Goal: Transaction & Acquisition: Purchase product/service

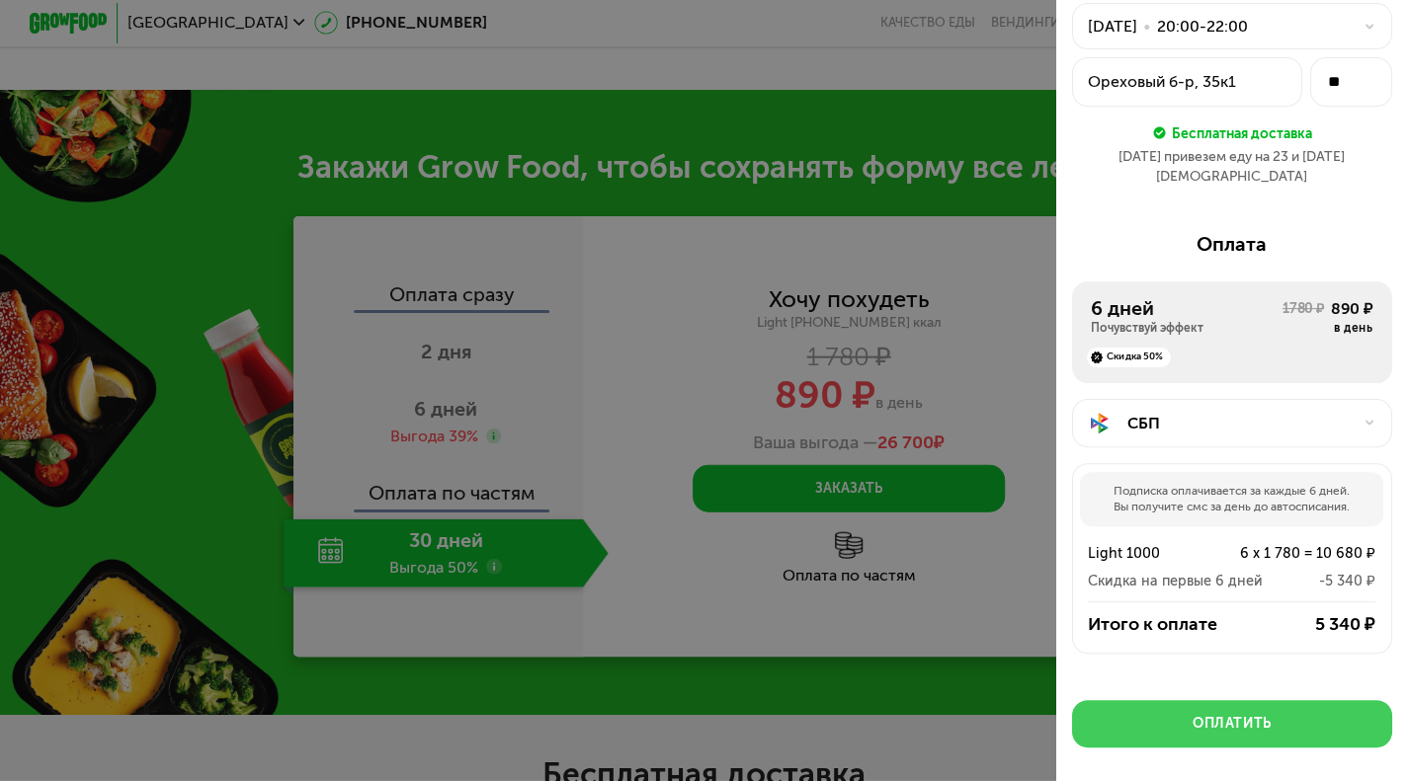
click at [1217, 714] on div "Оплатить" at bounding box center [1231, 724] width 79 height 20
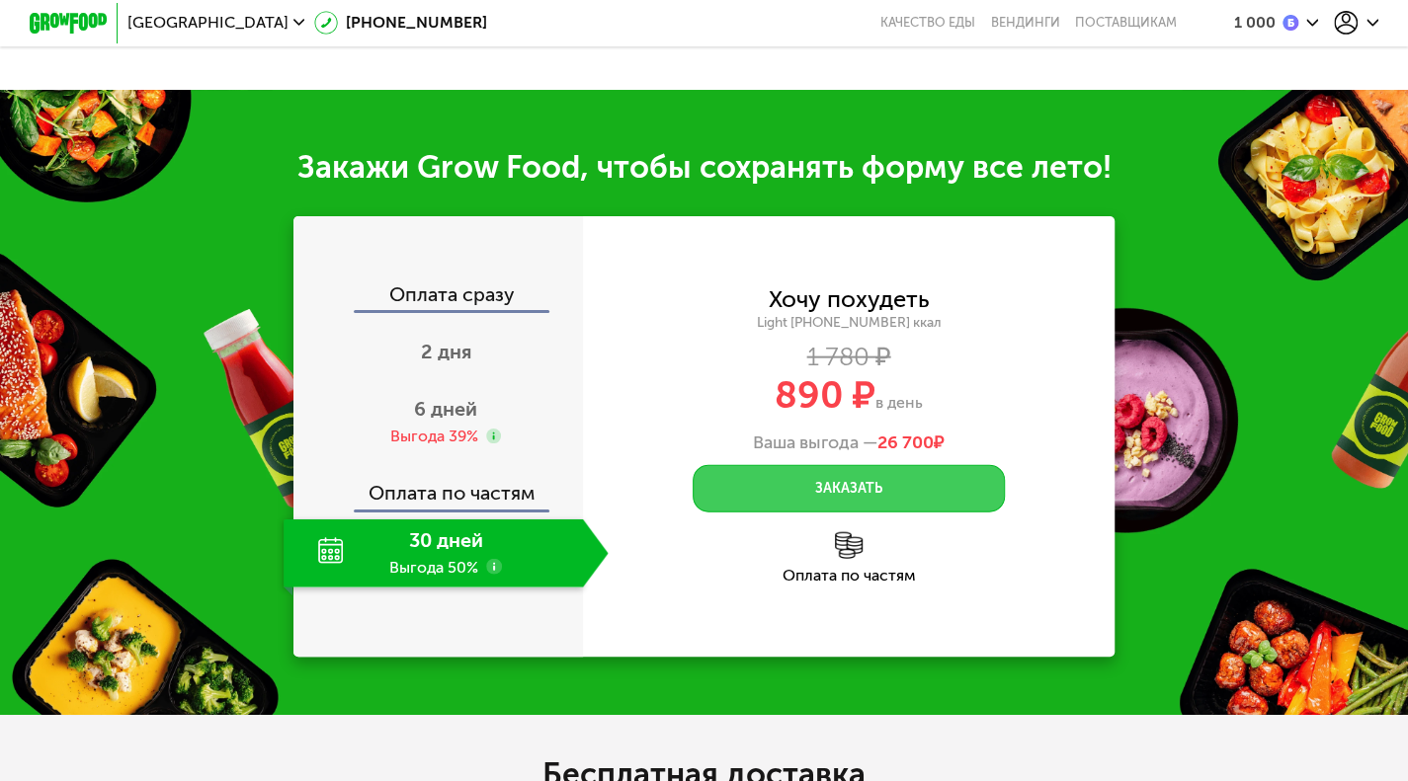
click at [810, 513] on button "Заказать" at bounding box center [849, 488] width 313 height 47
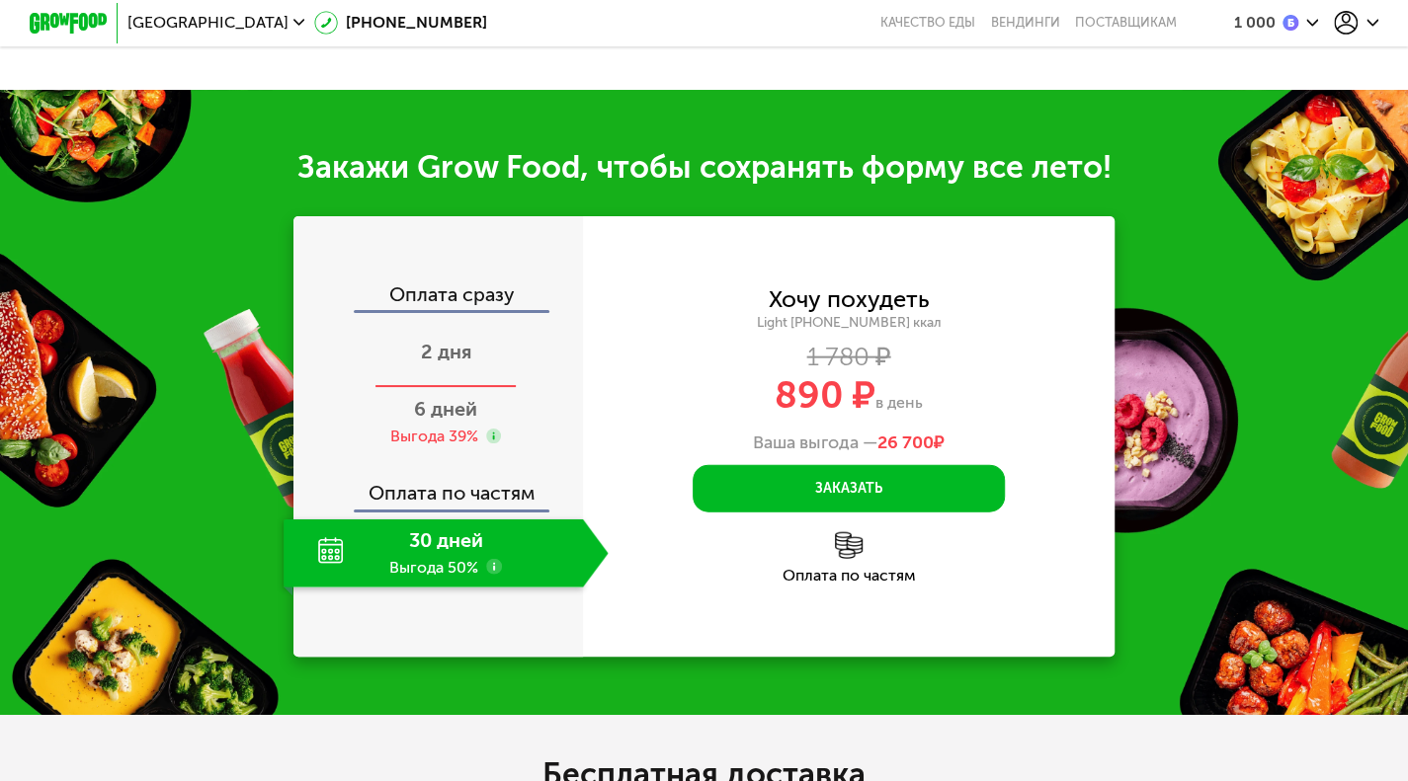
click at [432, 388] on div "2 дня" at bounding box center [446, 354] width 325 height 68
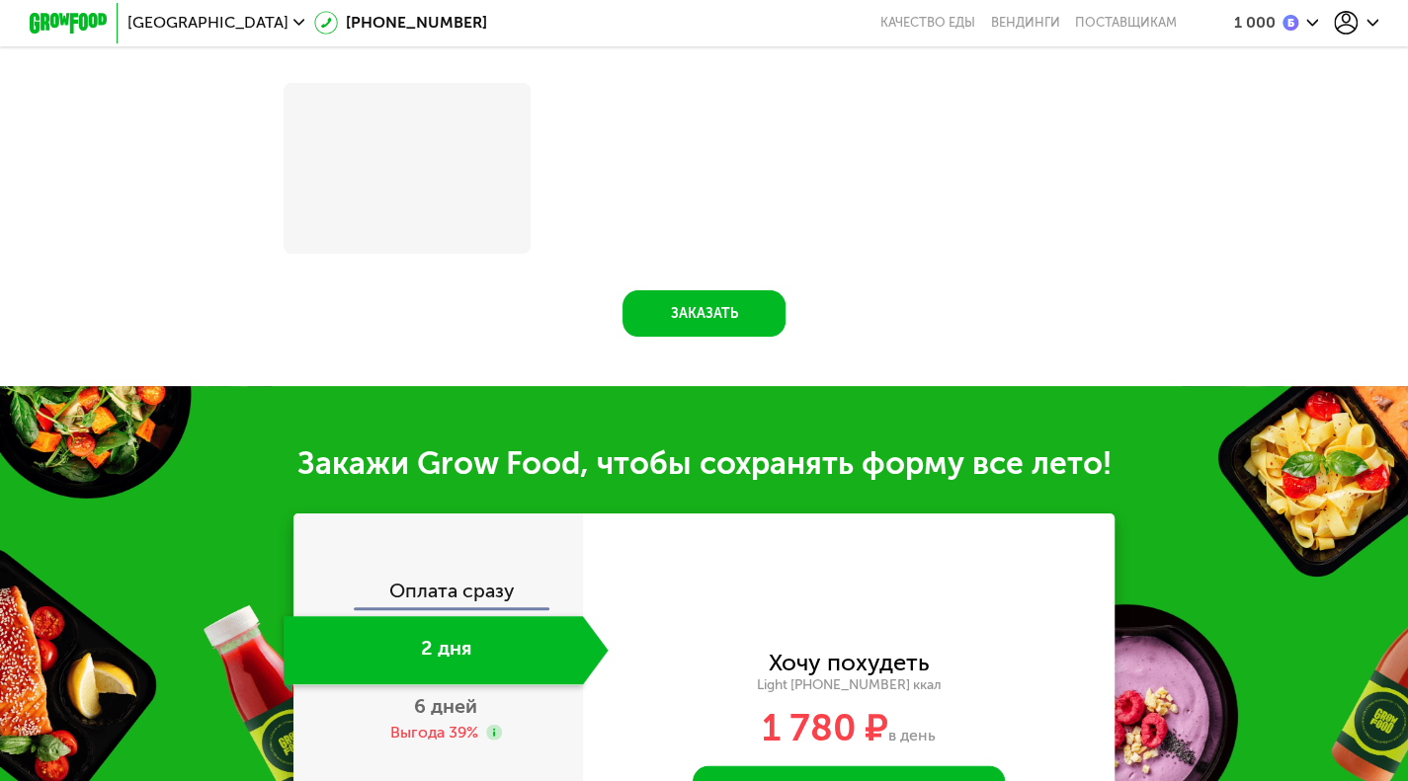
scroll to position [2239, 0]
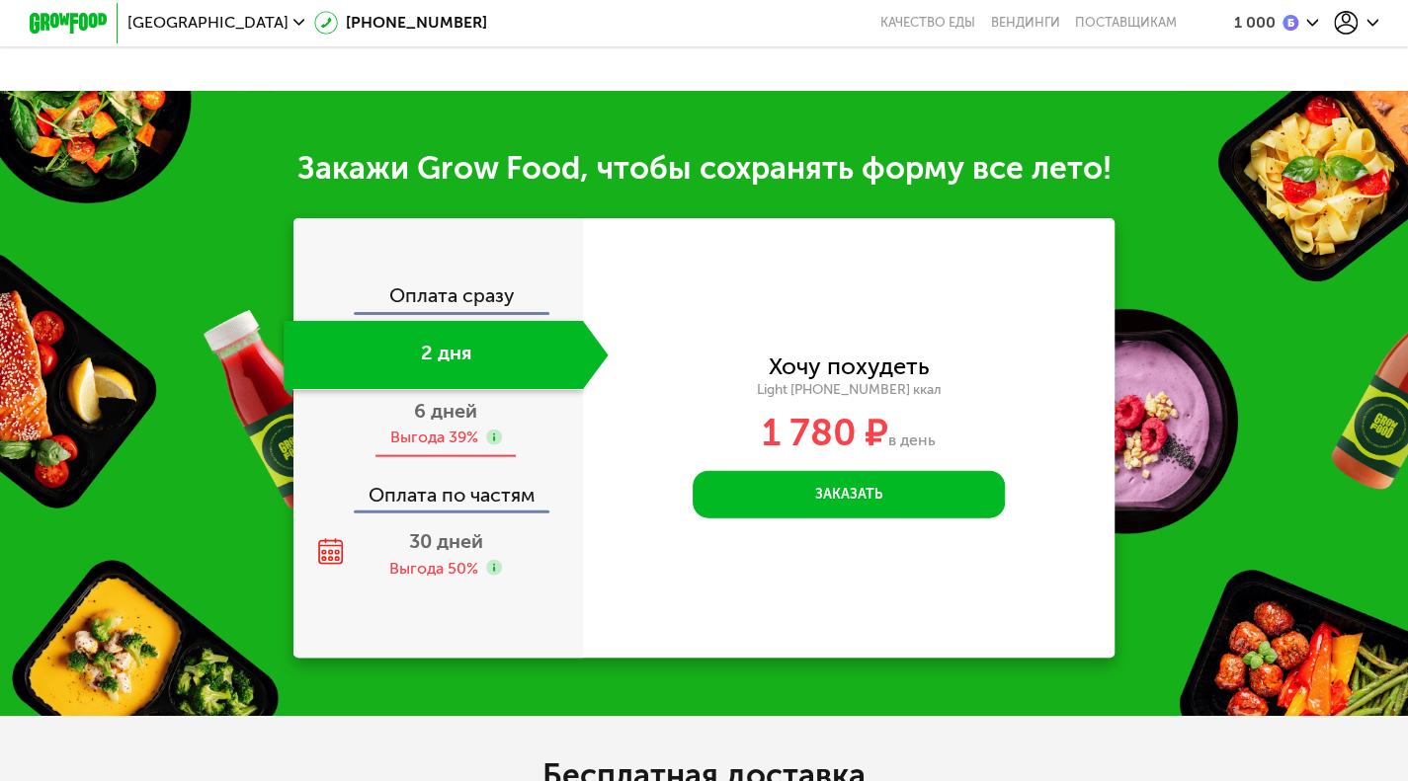
click at [438, 423] on span "6 дней" at bounding box center [445, 411] width 63 height 24
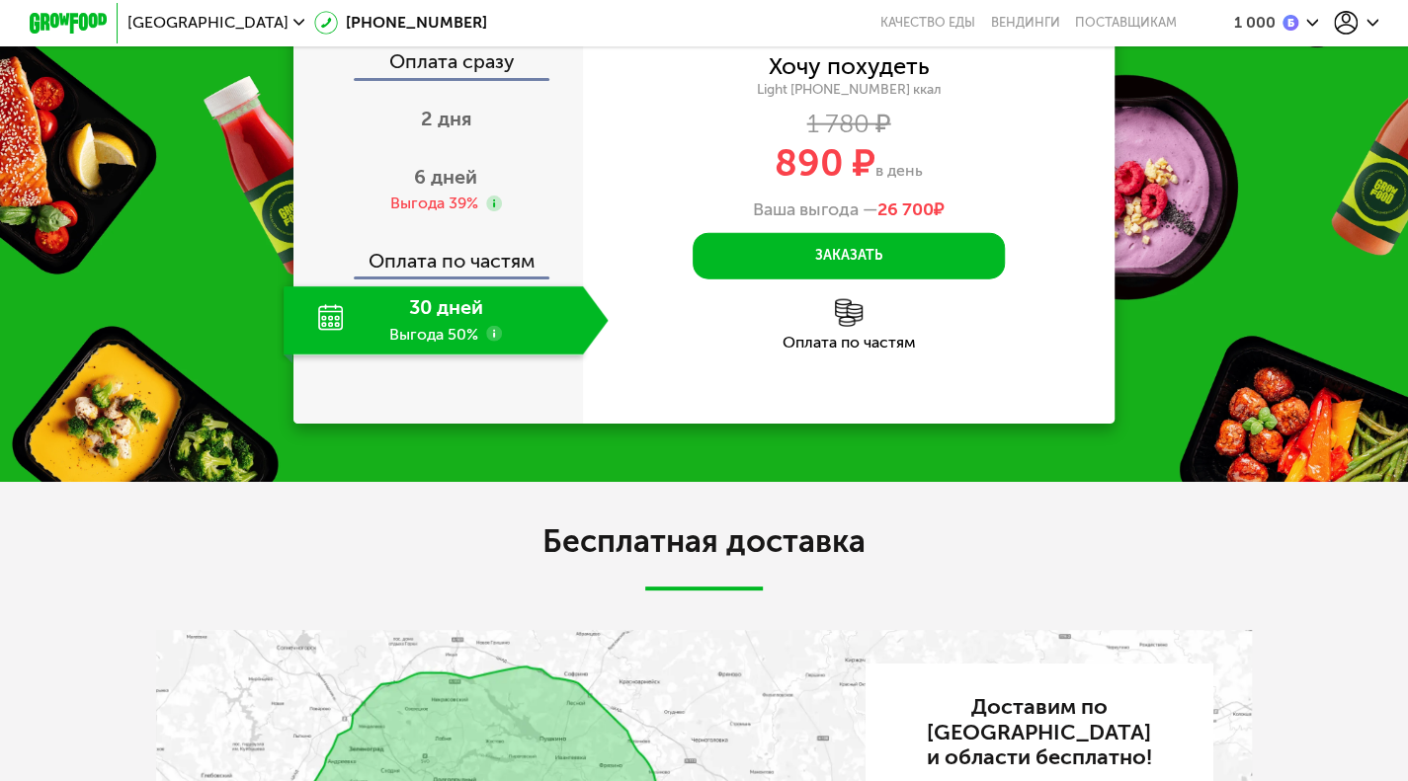
scroll to position [2309, 0]
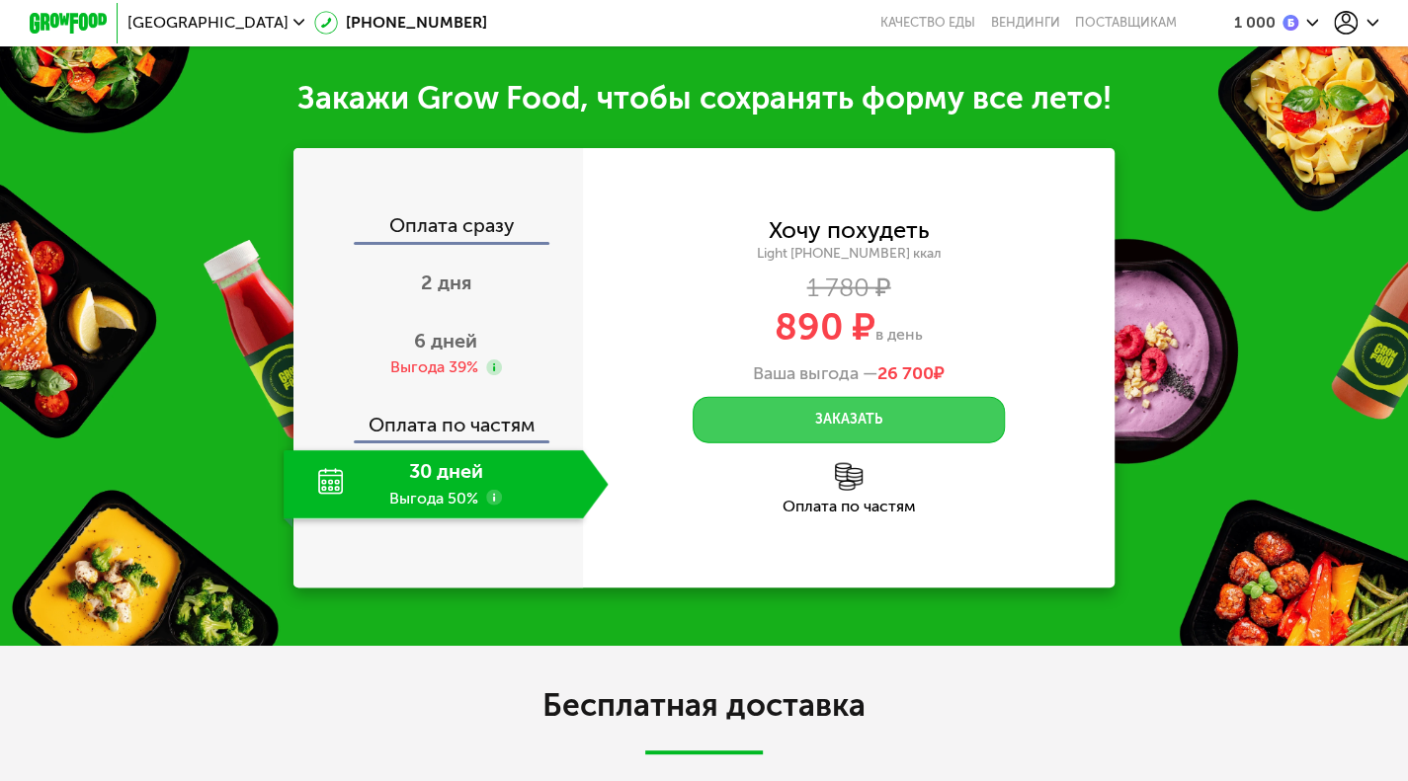
click at [851, 445] on button "Заказать" at bounding box center [849, 420] width 313 height 47
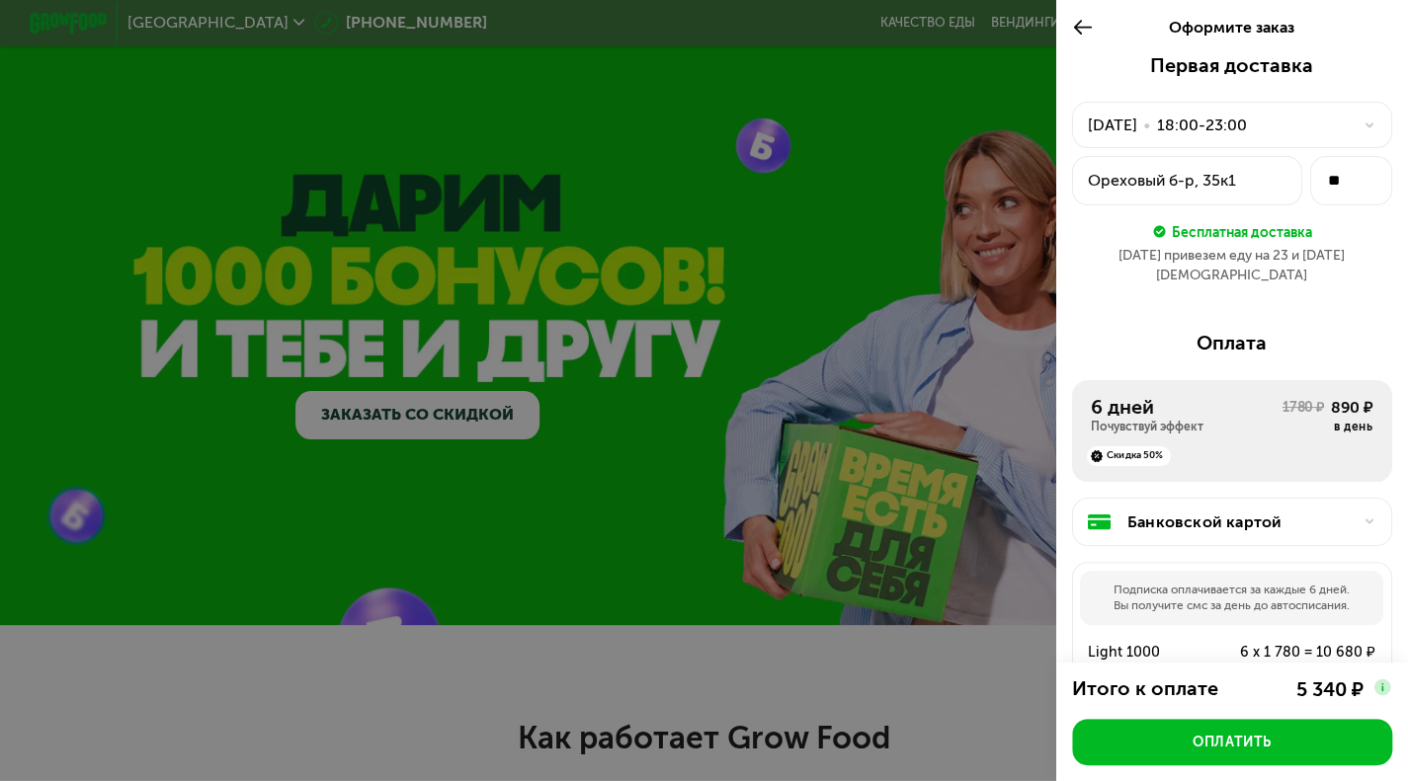
click at [1247, 122] on div "18:00-23:00" at bounding box center [1202, 126] width 90 height 24
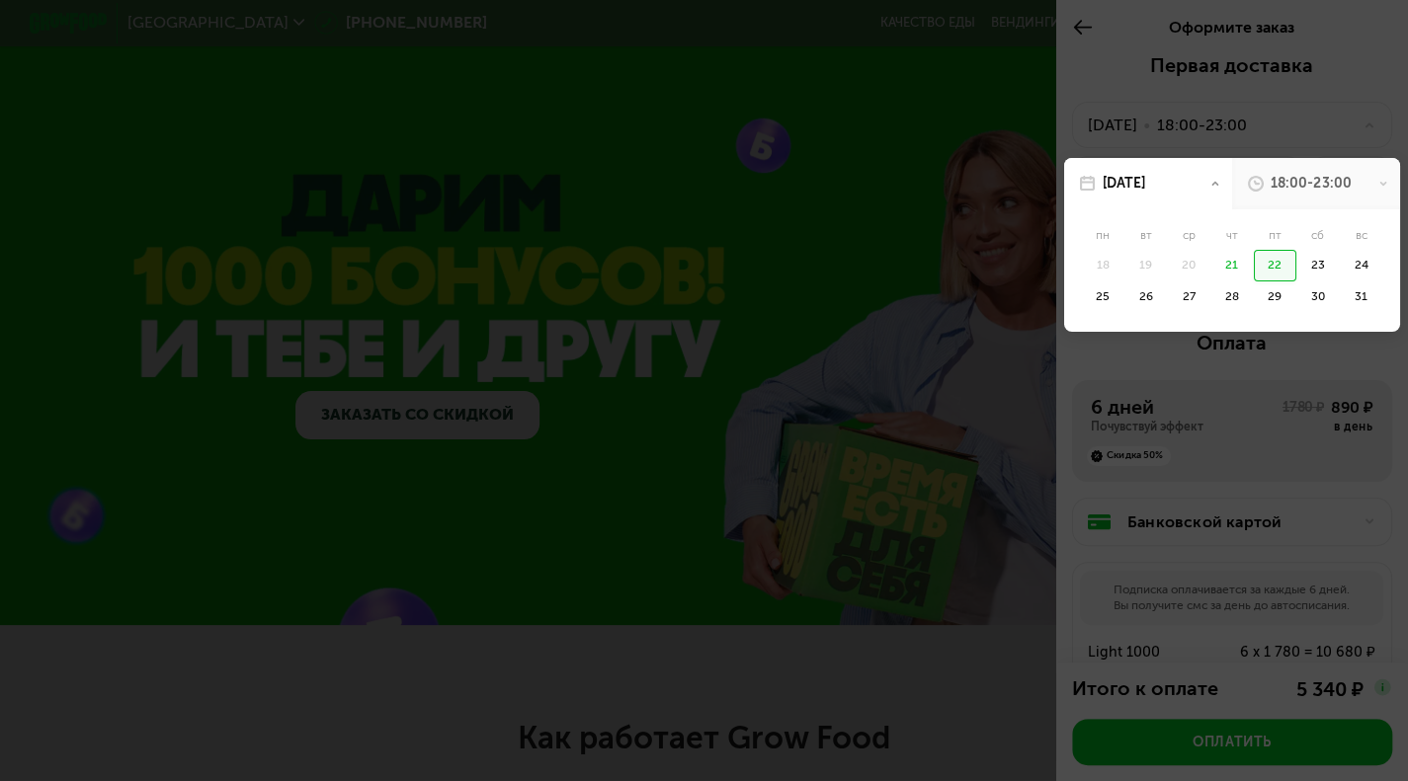
click at [1300, 188] on div "18:00-23:00" at bounding box center [1310, 184] width 80 height 20
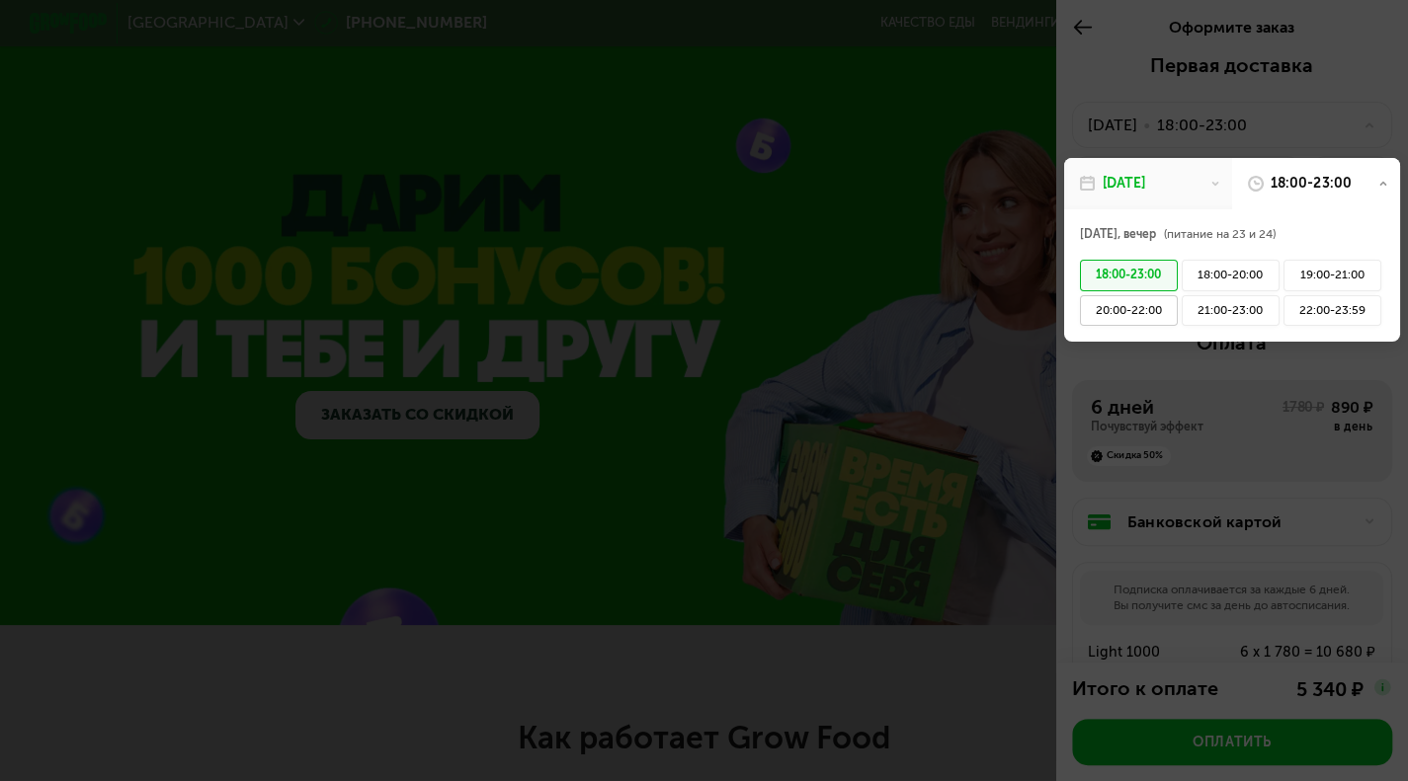
click at [1132, 308] on div "20:00-22:00" at bounding box center [1129, 311] width 98 height 32
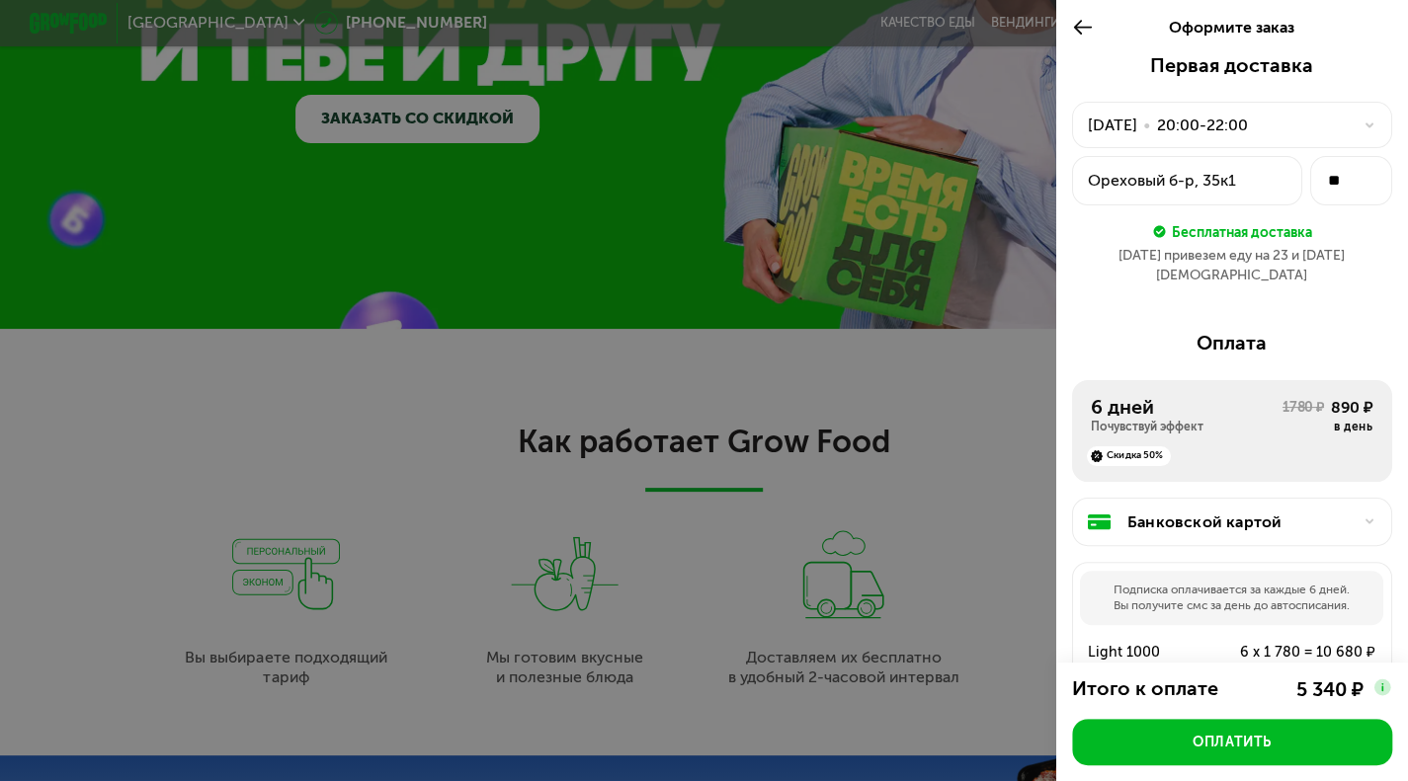
click at [1081, 29] on icon at bounding box center [1083, 28] width 23 height 24
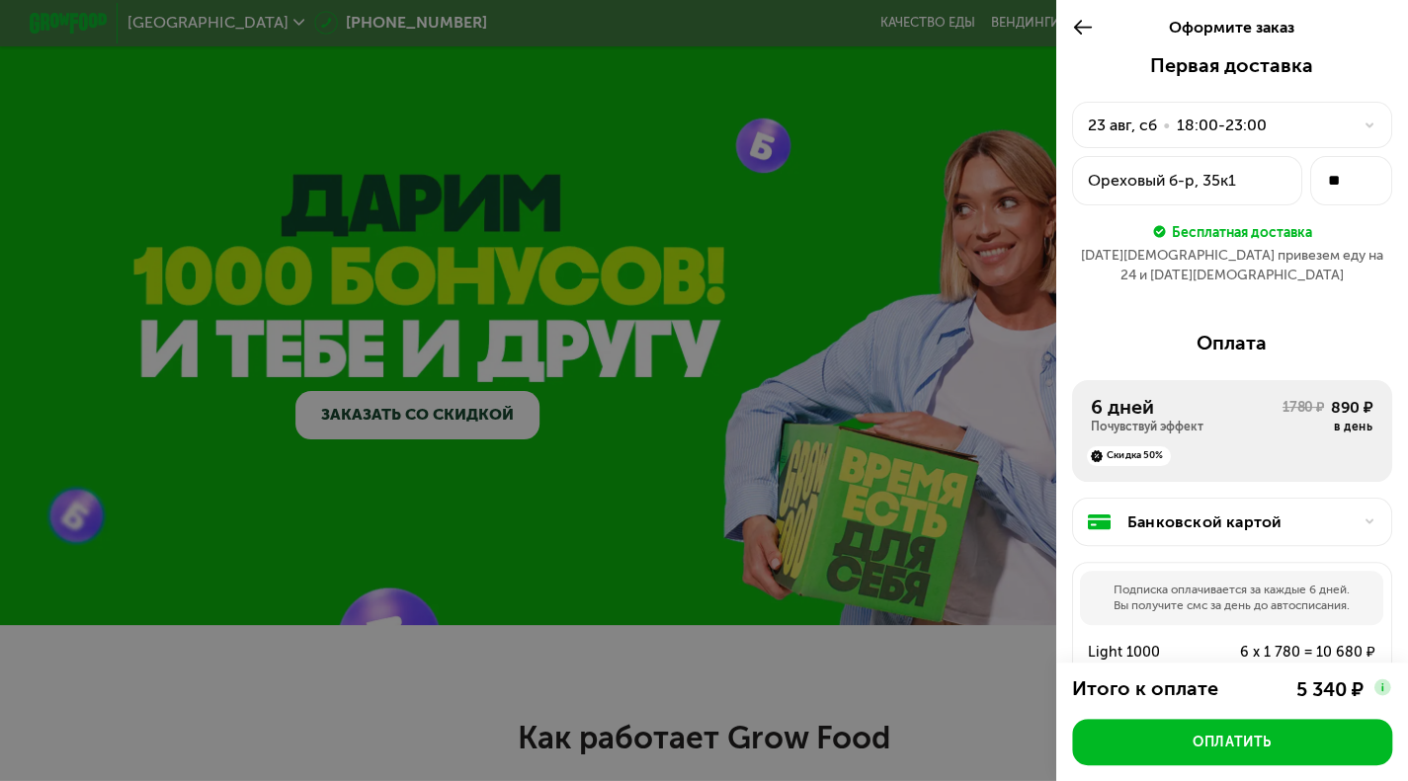
click at [1227, 136] on div "18:00-23:00" at bounding box center [1222, 126] width 90 height 24
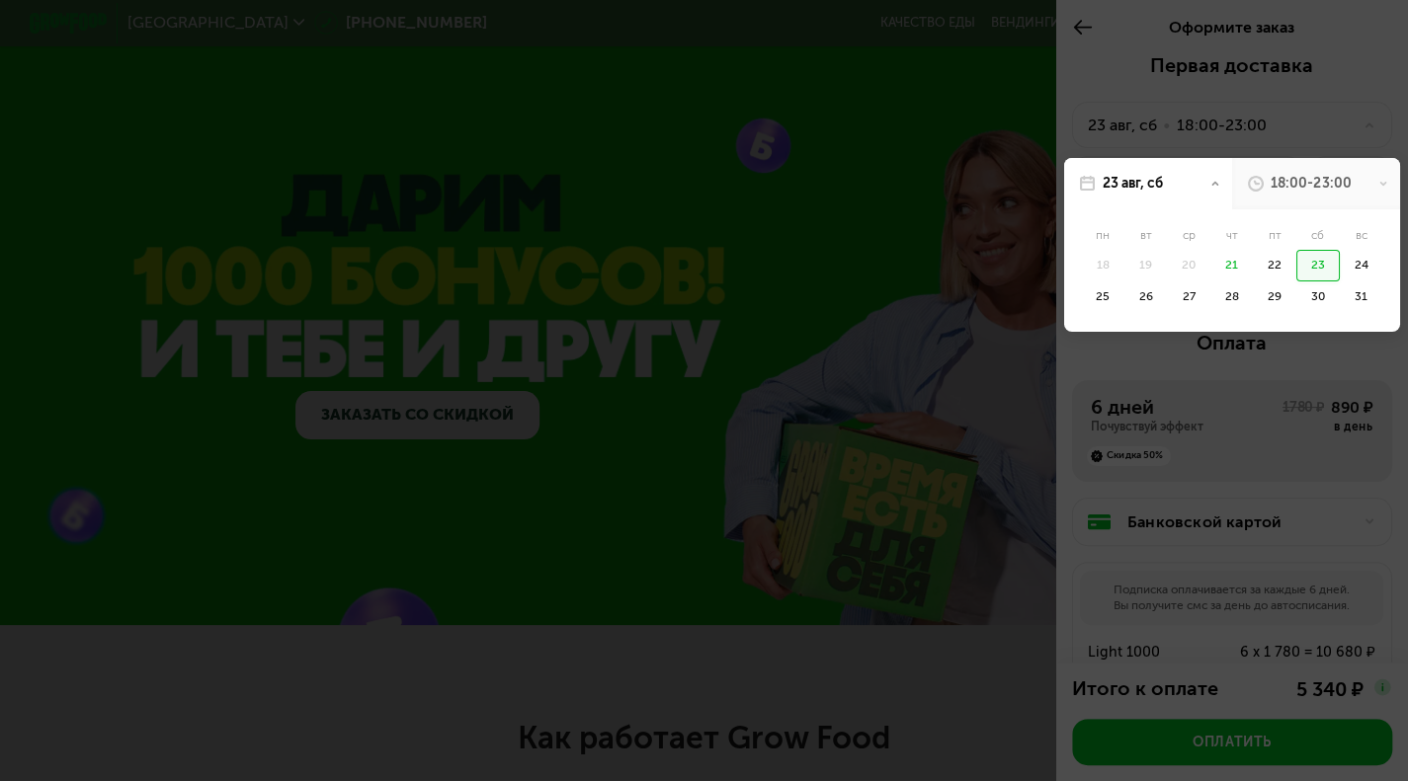
click at [1280, 194] on div "18:00-23:00" at bounding box center [1310, 184] width 80 height 20
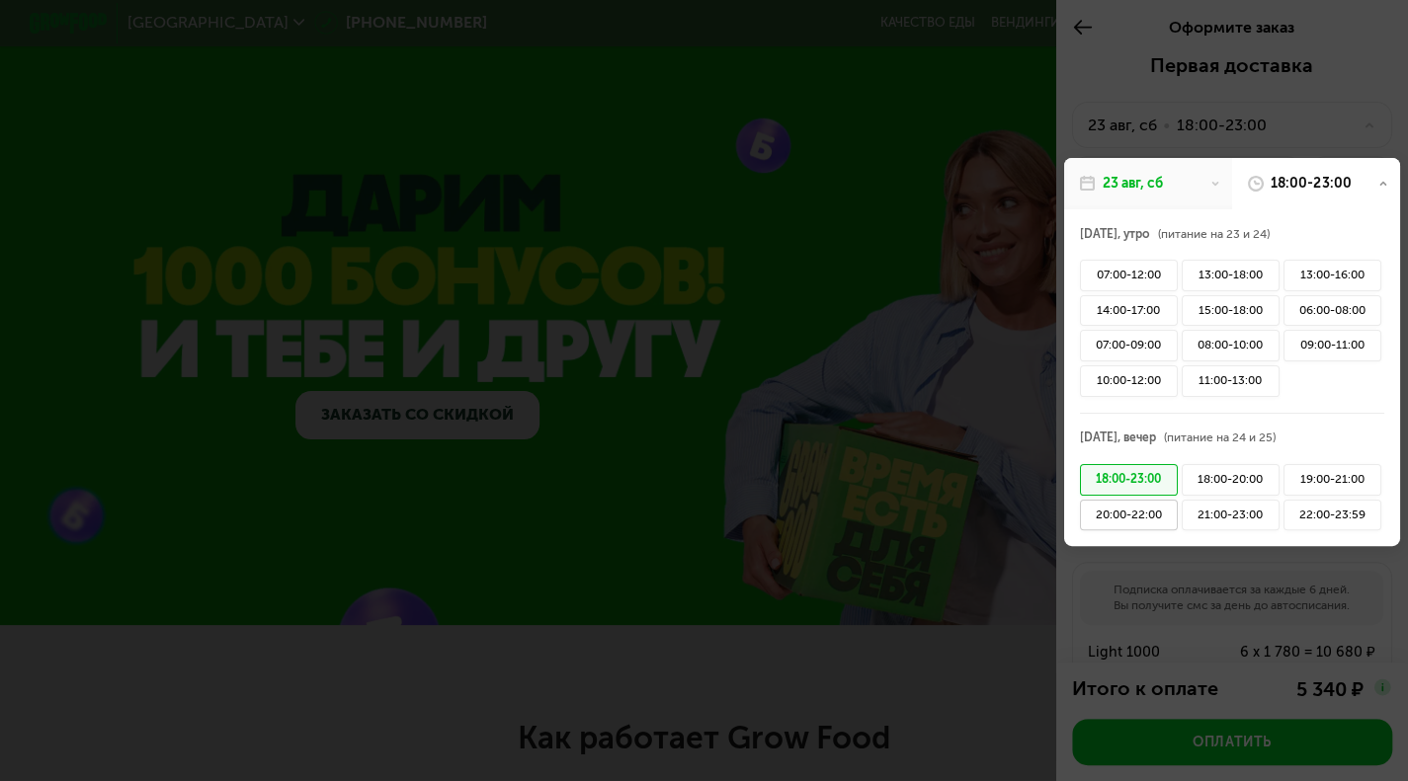
click at [1130, 515] on div "20:00-22:00" at bounding box center [1129, 516] width 98 height 32
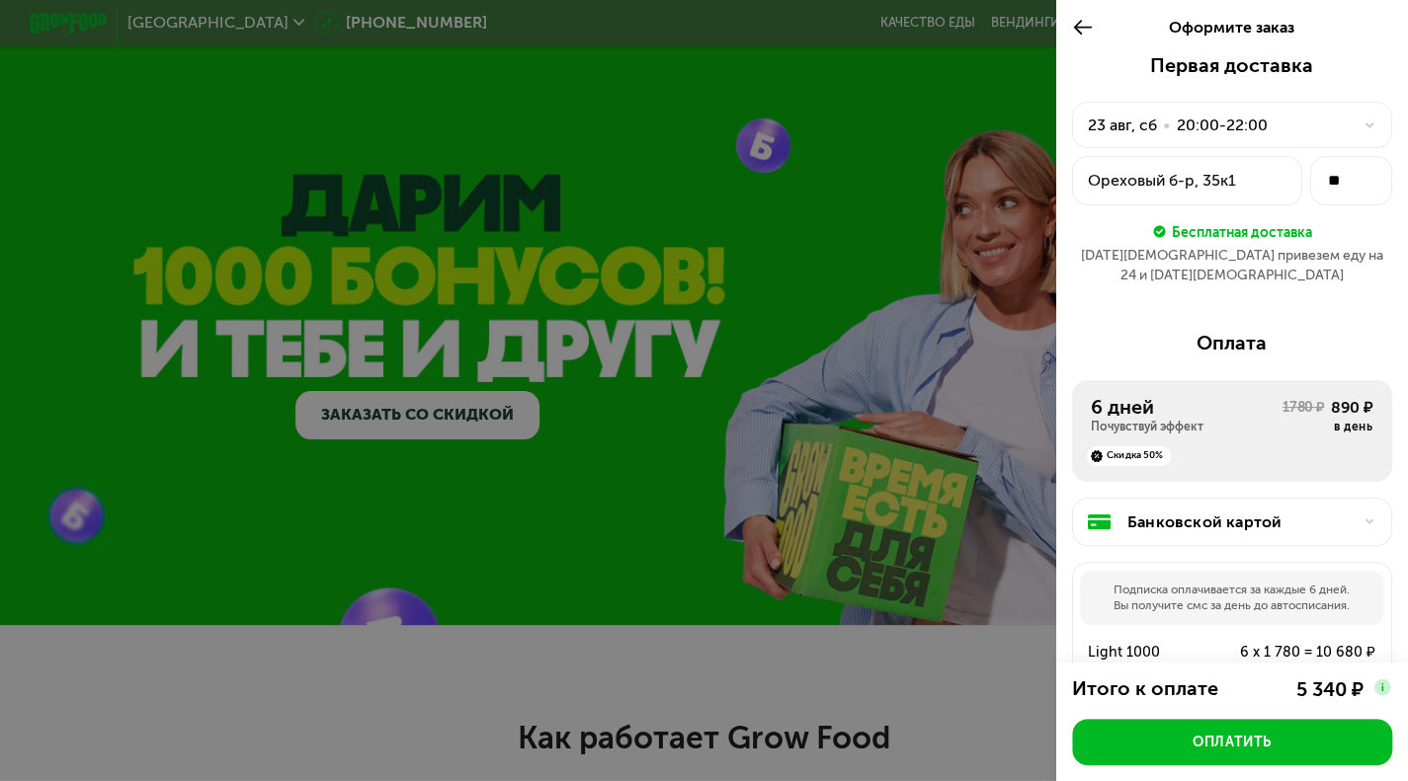
click at [1118, 140] on div "23 авг, сб • 20:00-22:00" at bounding box center [1232, 125] width 321 height 47
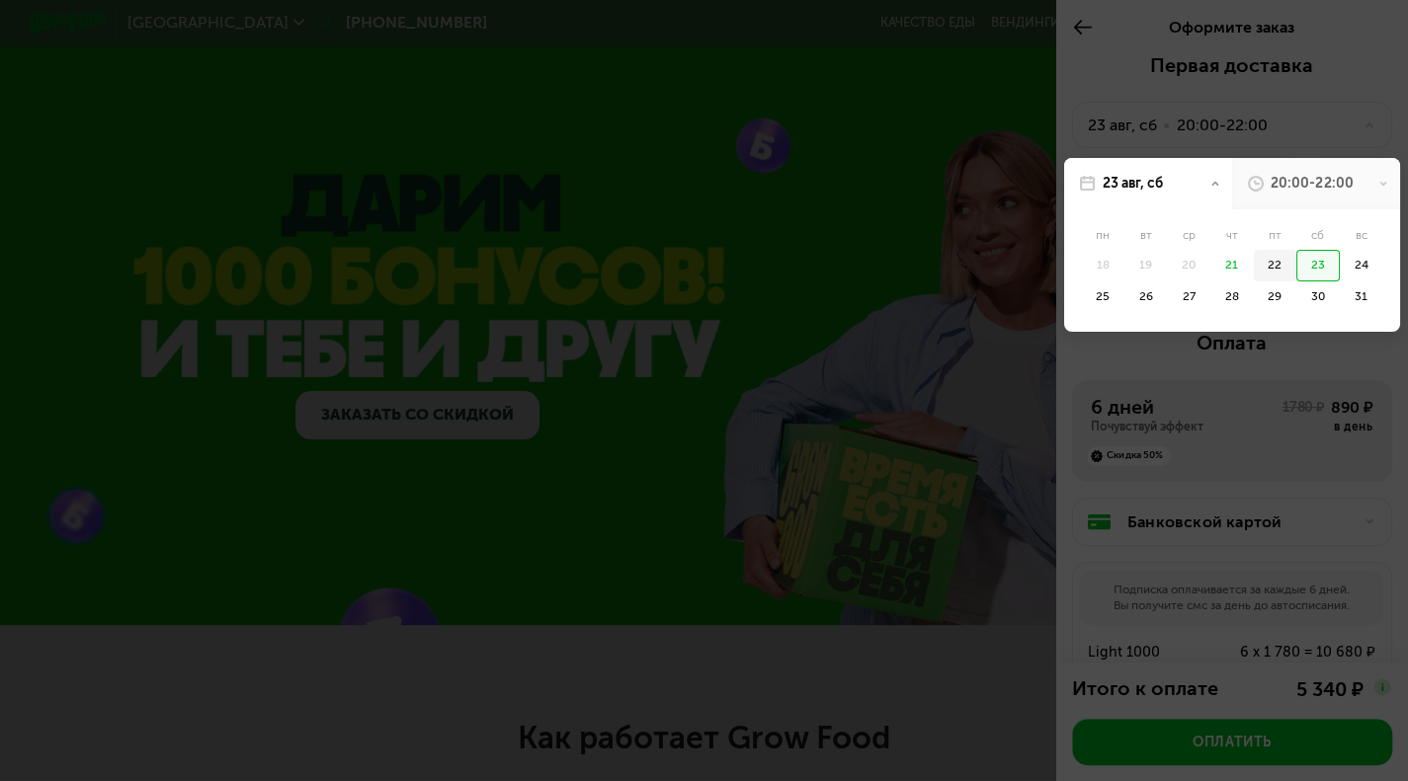
click at [1296, 270] on div "22" at bounding box center [1317, 266] width 43 height 32
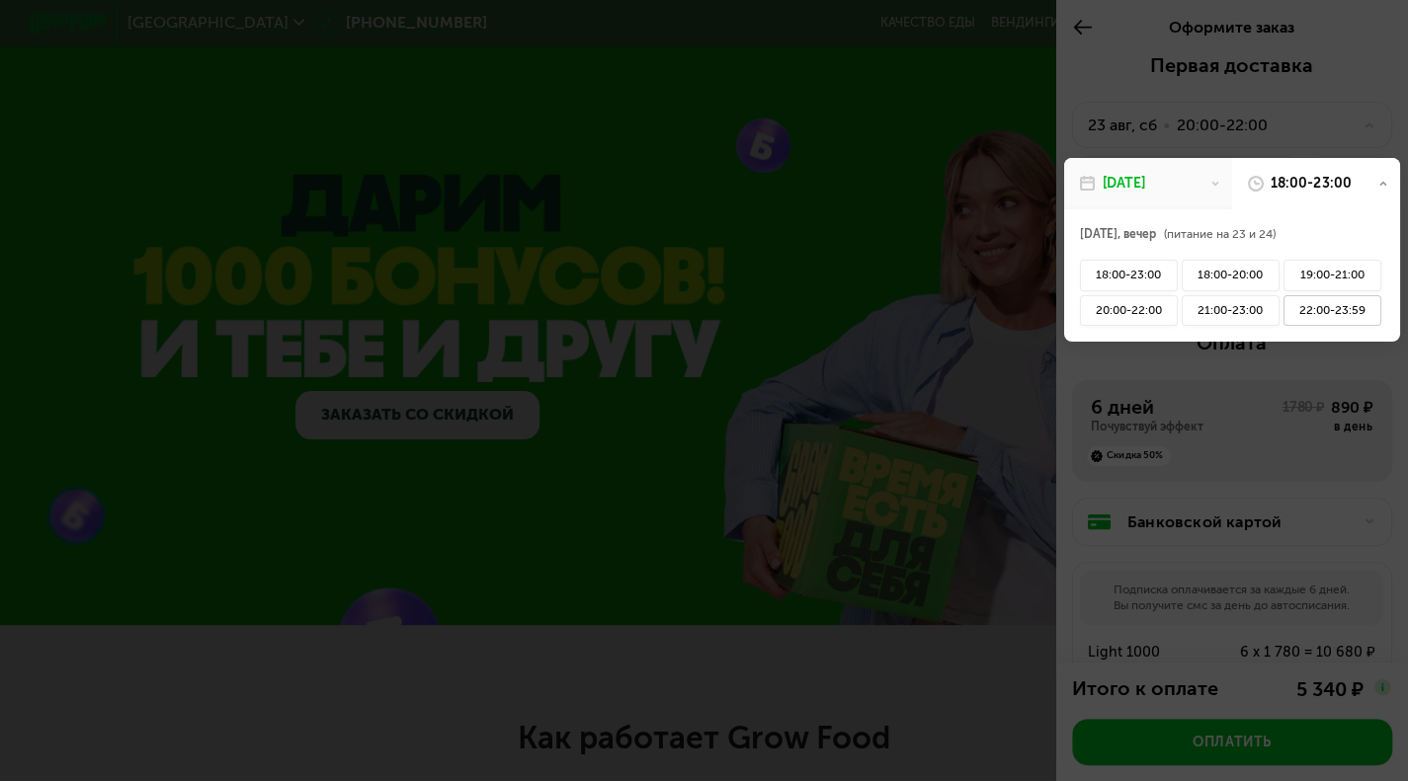
click at [1298, 313] on div "22:00-23:59" at bounding box center [1332, 311] width 98 height 32
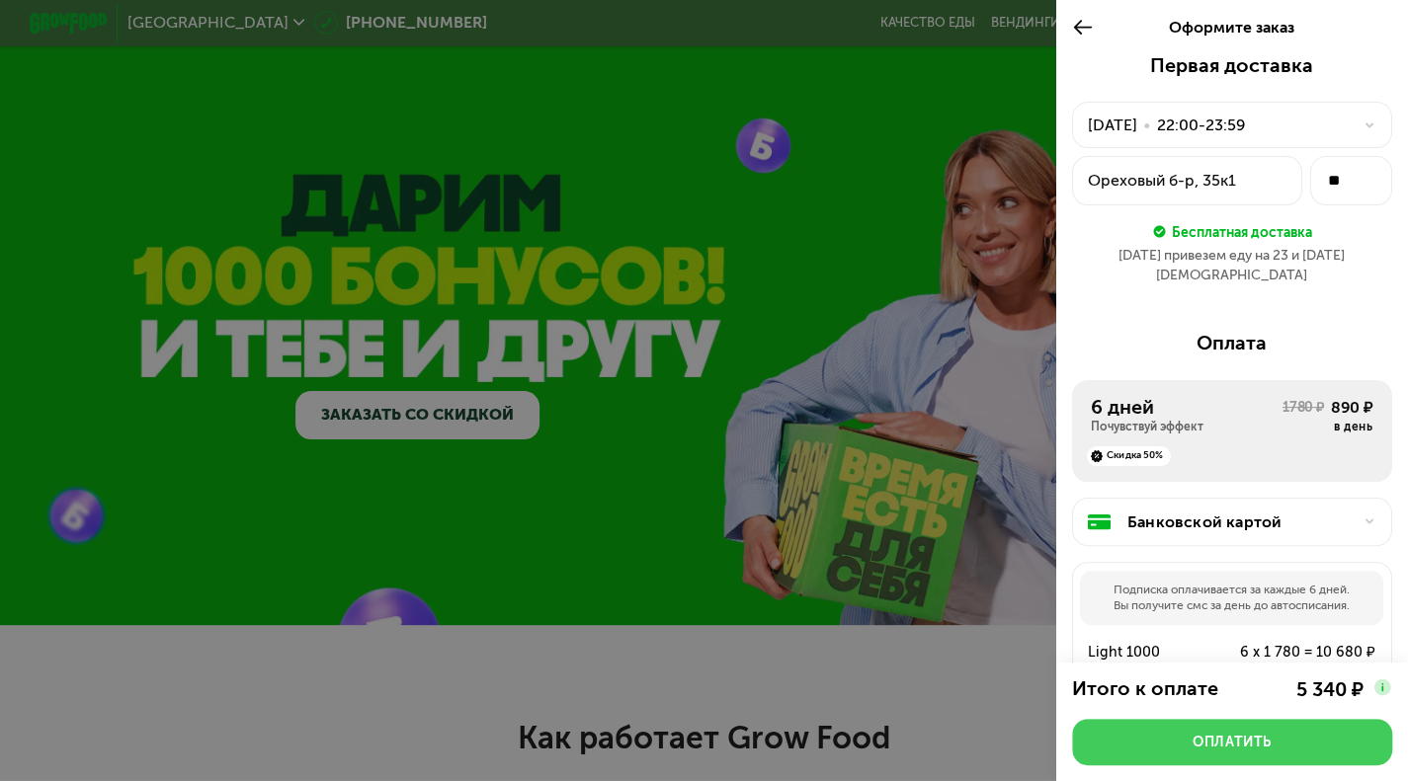
click at [1250, 731] on button "Оплатить" at bounding box center [1232, 742] width 321 height 46
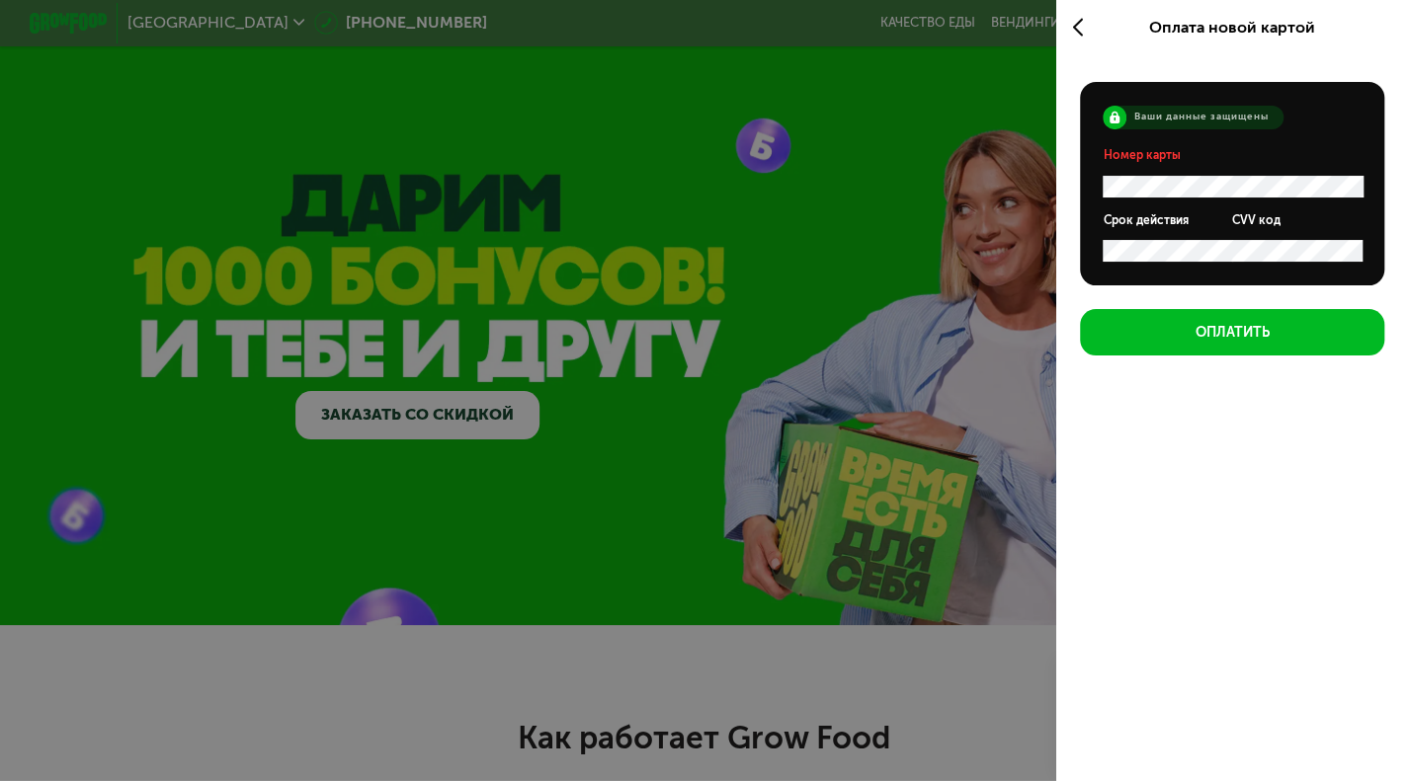
click at [1075, 21] on use at bounding box center [1077, 27] width 10 height 18
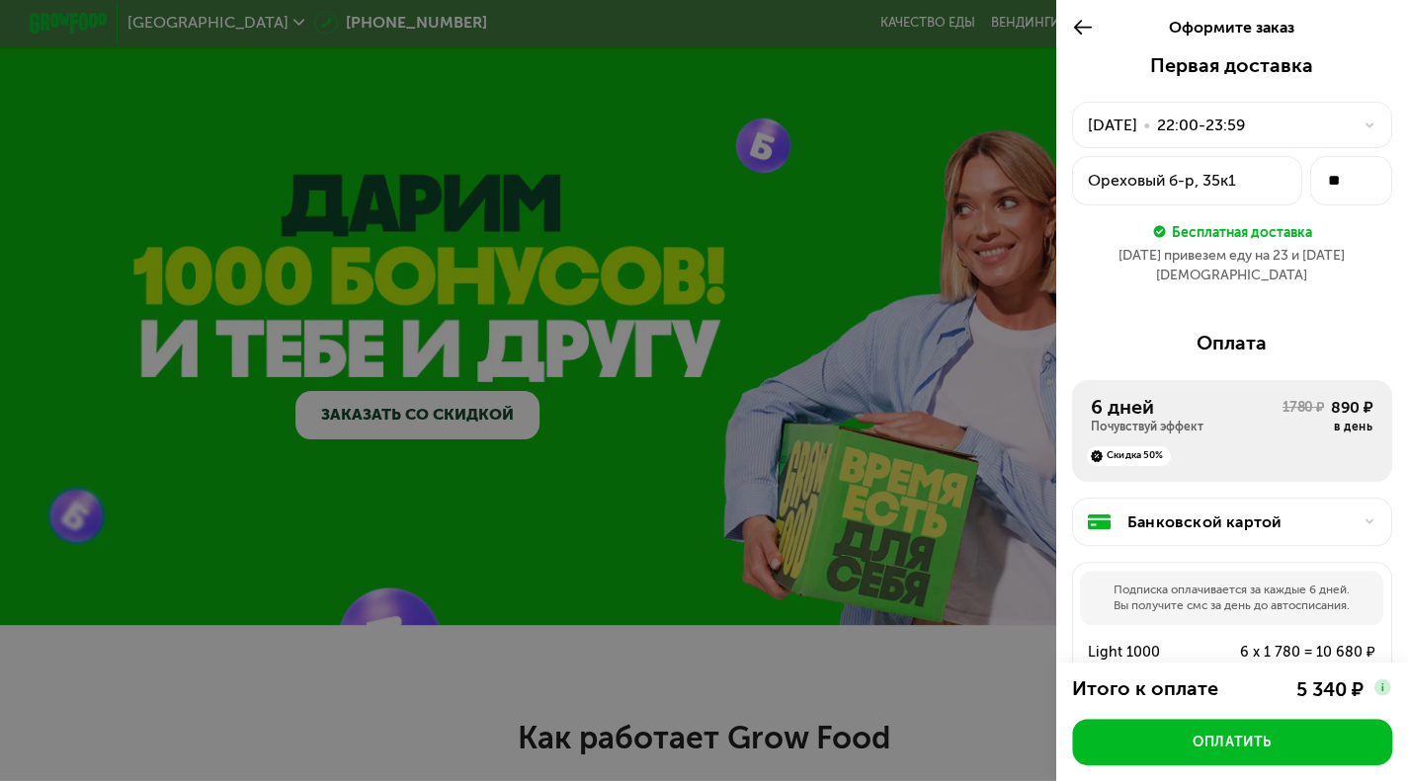
click at [1187, 511] on div "Банковской картой" at bounding box center [1239, 523] width 225 height 24
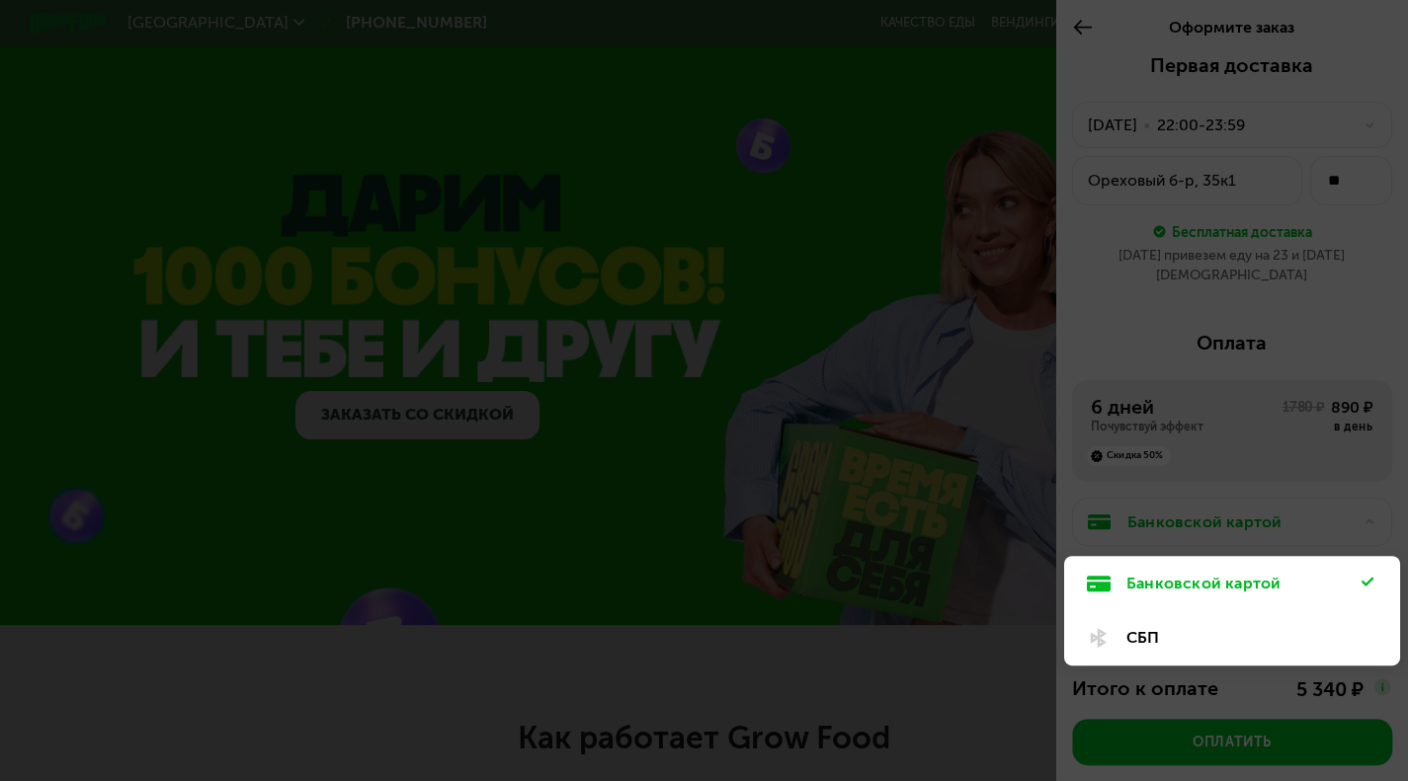
click at [1149, 626] on div "СБП" at bounding box center [1243, 638] width 235 height 24
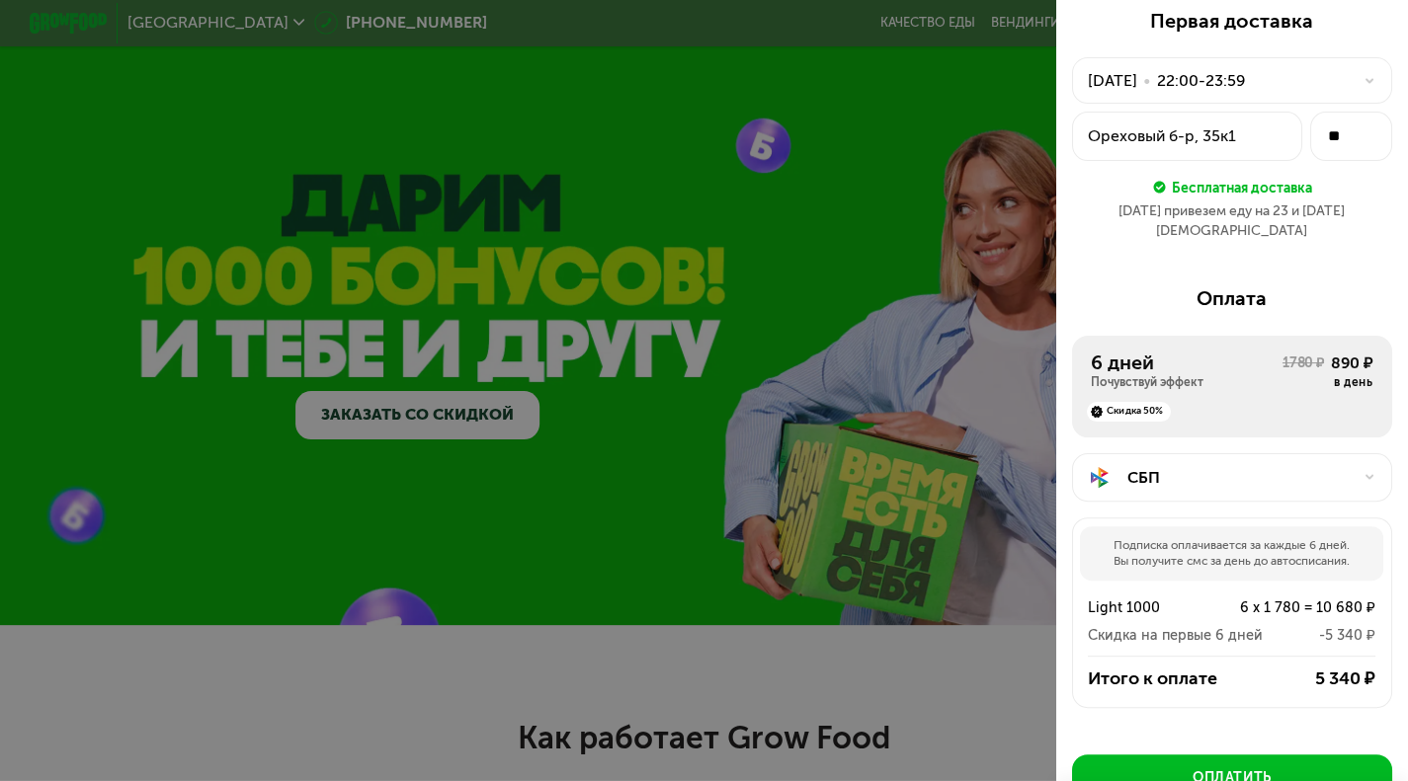
scroll to position [53, 0]
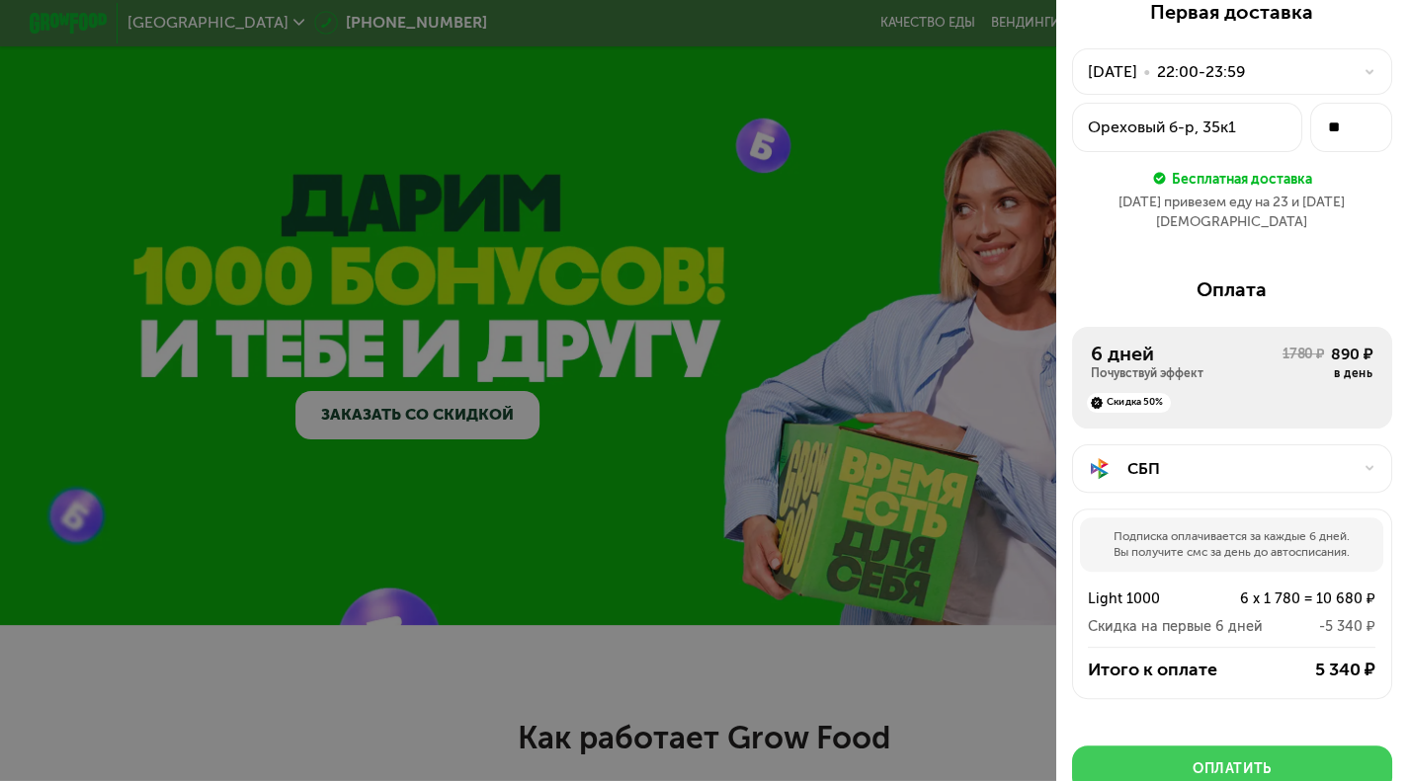
click at [1214, 760] on div "Оплатить" at bounding box center [1231, 770] width 79 height 20
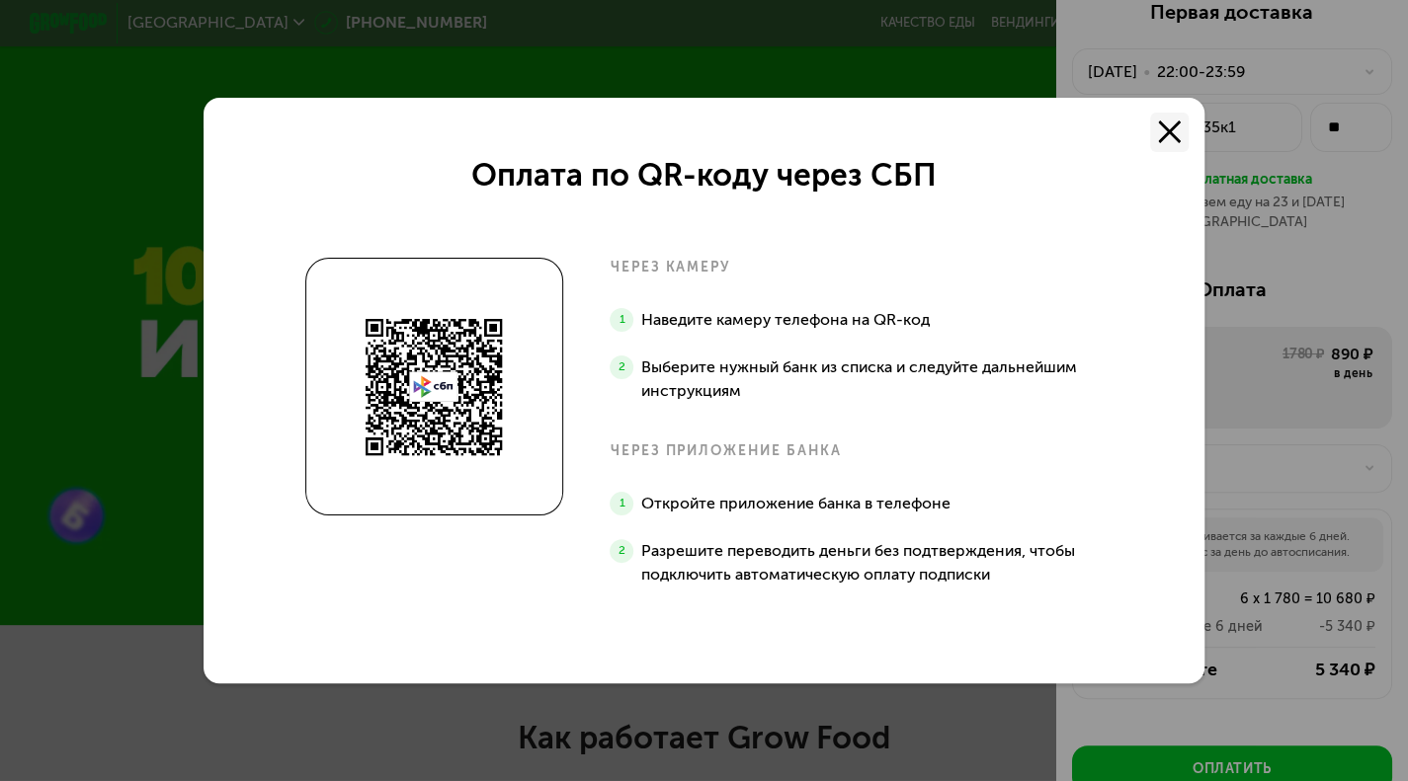
click at [1170, 129] on icon at bounding box center [1170, 133] width 24 height 24
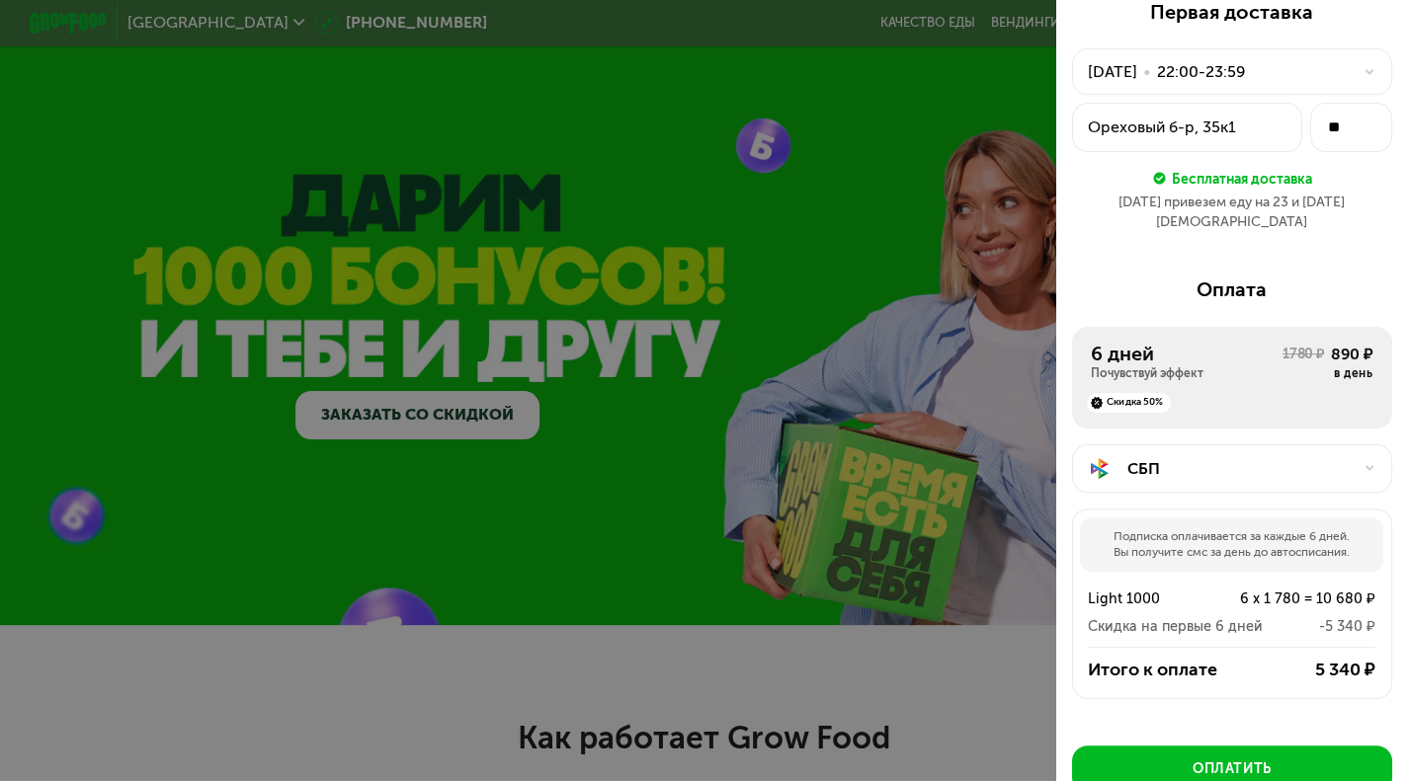
click at [1358, 451] on div "СБП Подписка оплачивается за каждые 6 дней. Вы получите смс за день до автоспис…" at bounding box center [1232, 576] width 321 height 294
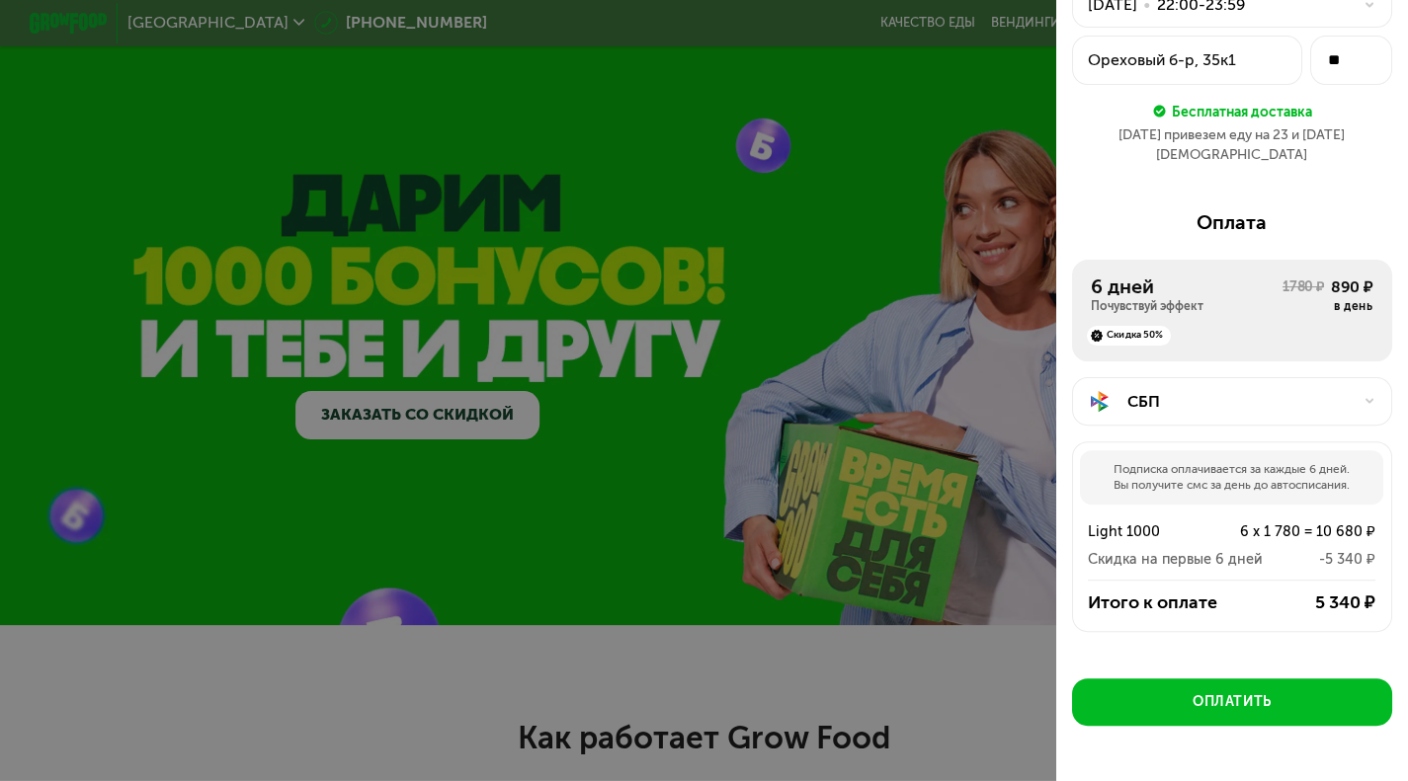
scroll to position [152, 0]
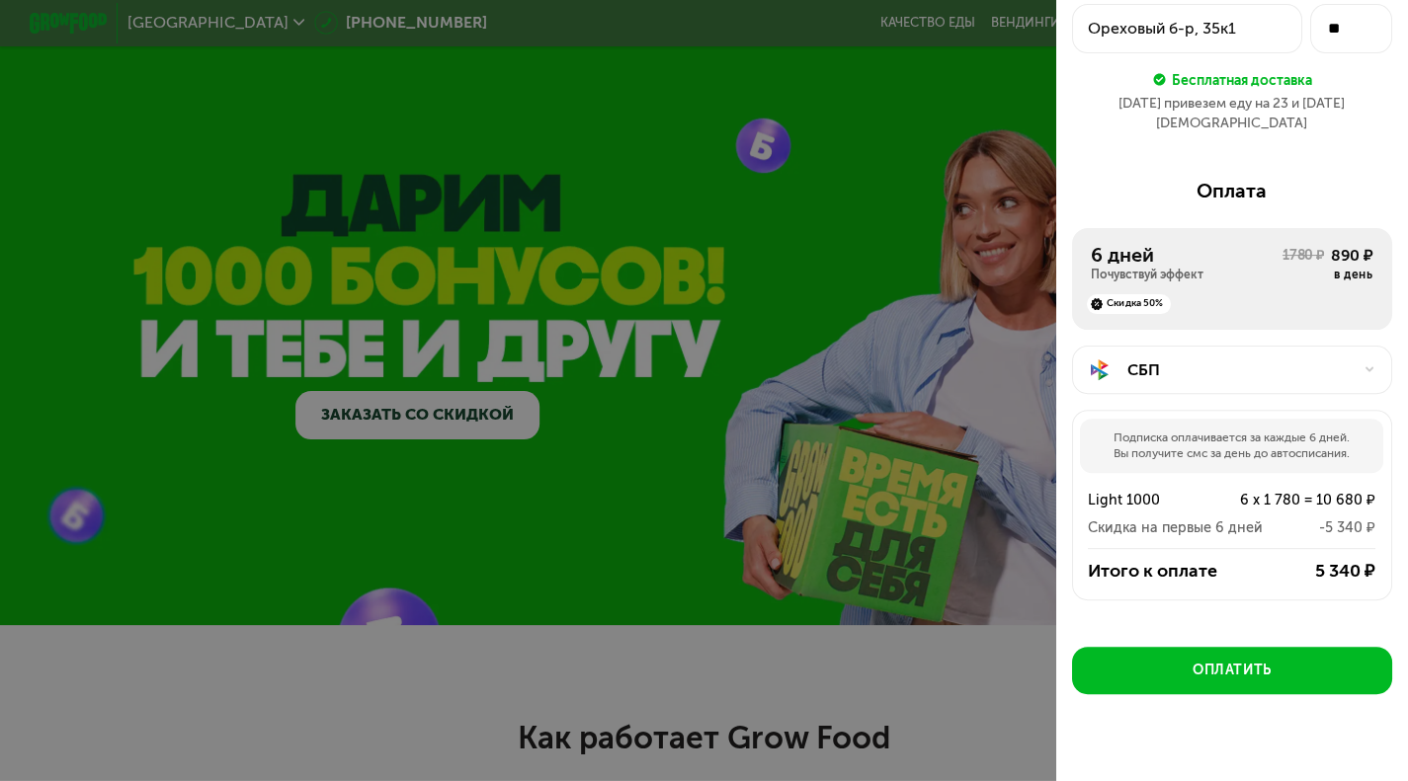
click at [1216, 359] on div "СБП" at bounding box center [1239, 371] width 225 height 24
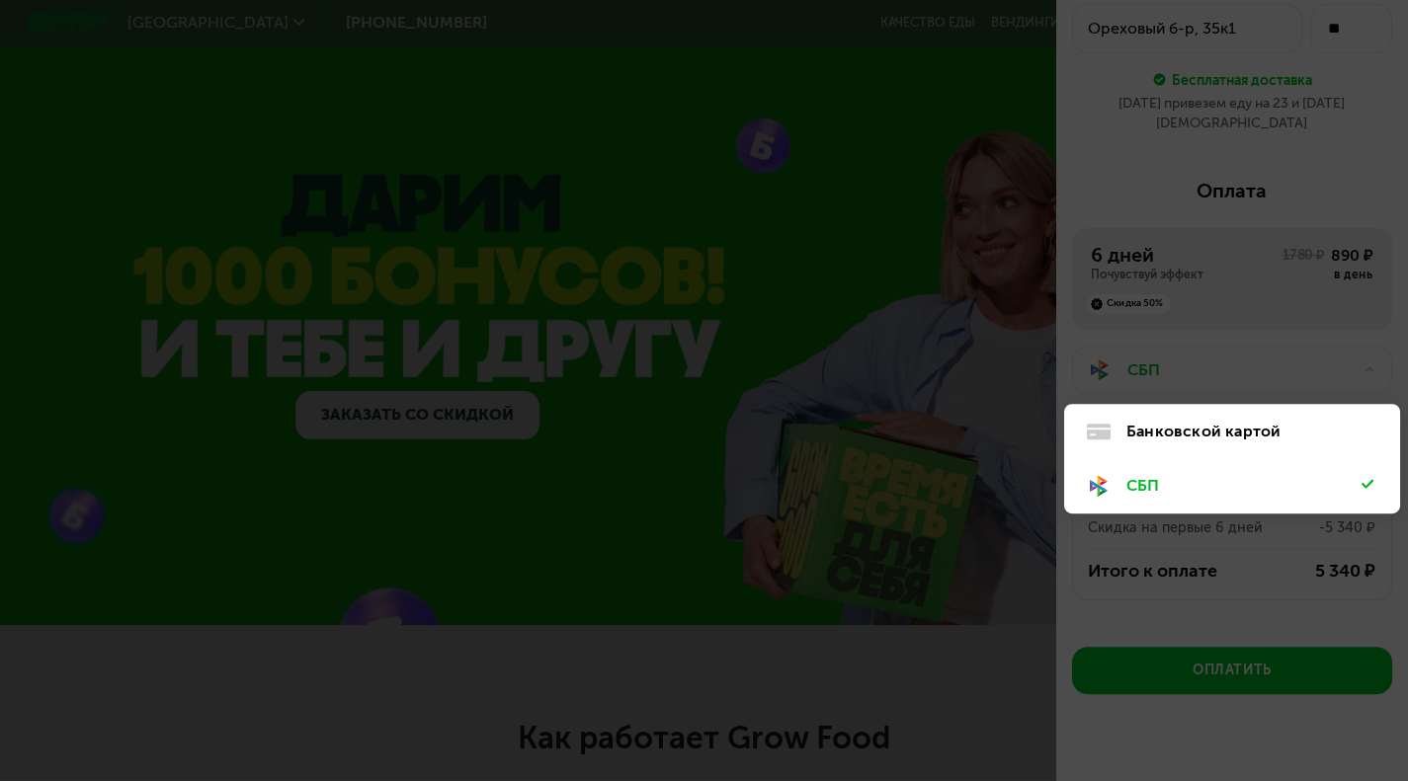
click at [1182, 422] on div "Банковской картой" at bounding box center [1243, 432] width 235 height 24
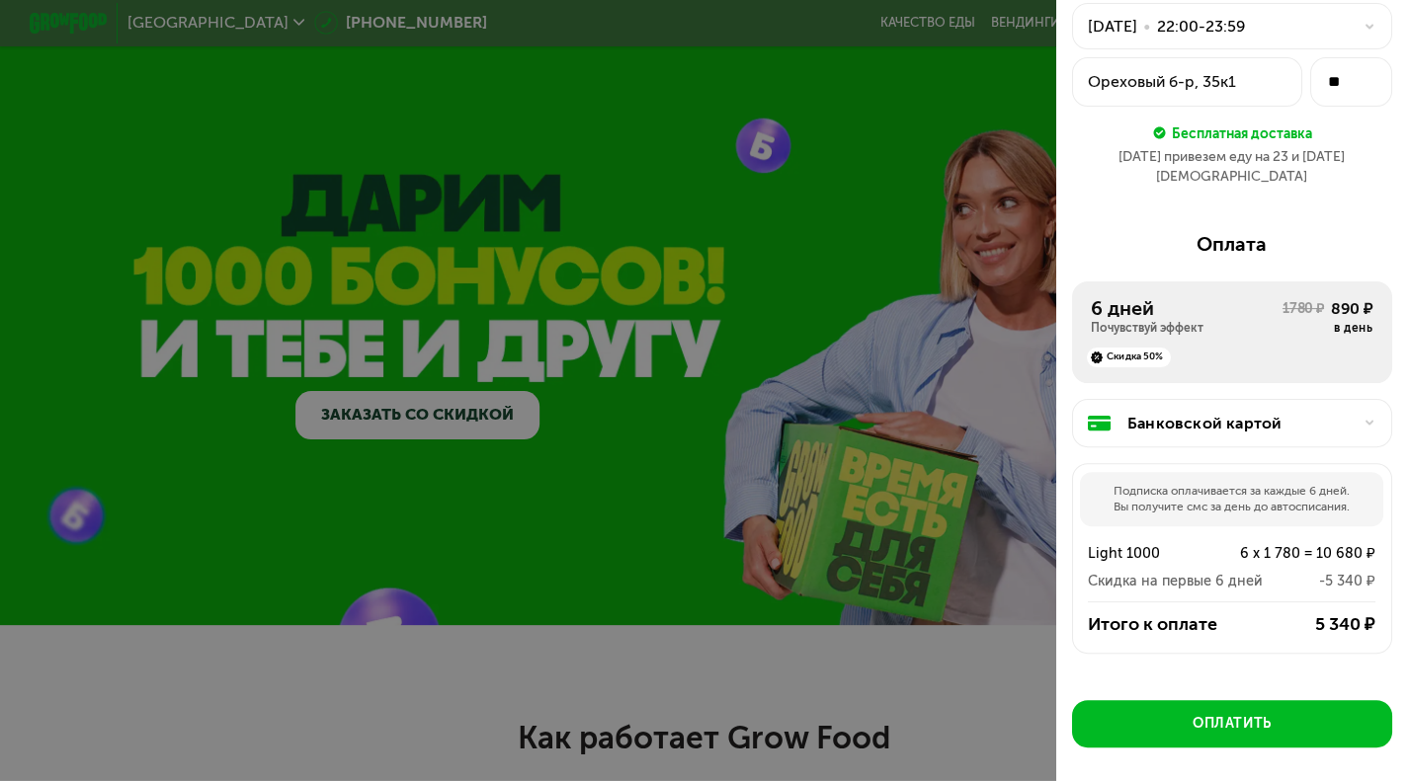
scroll to position [0, 0]
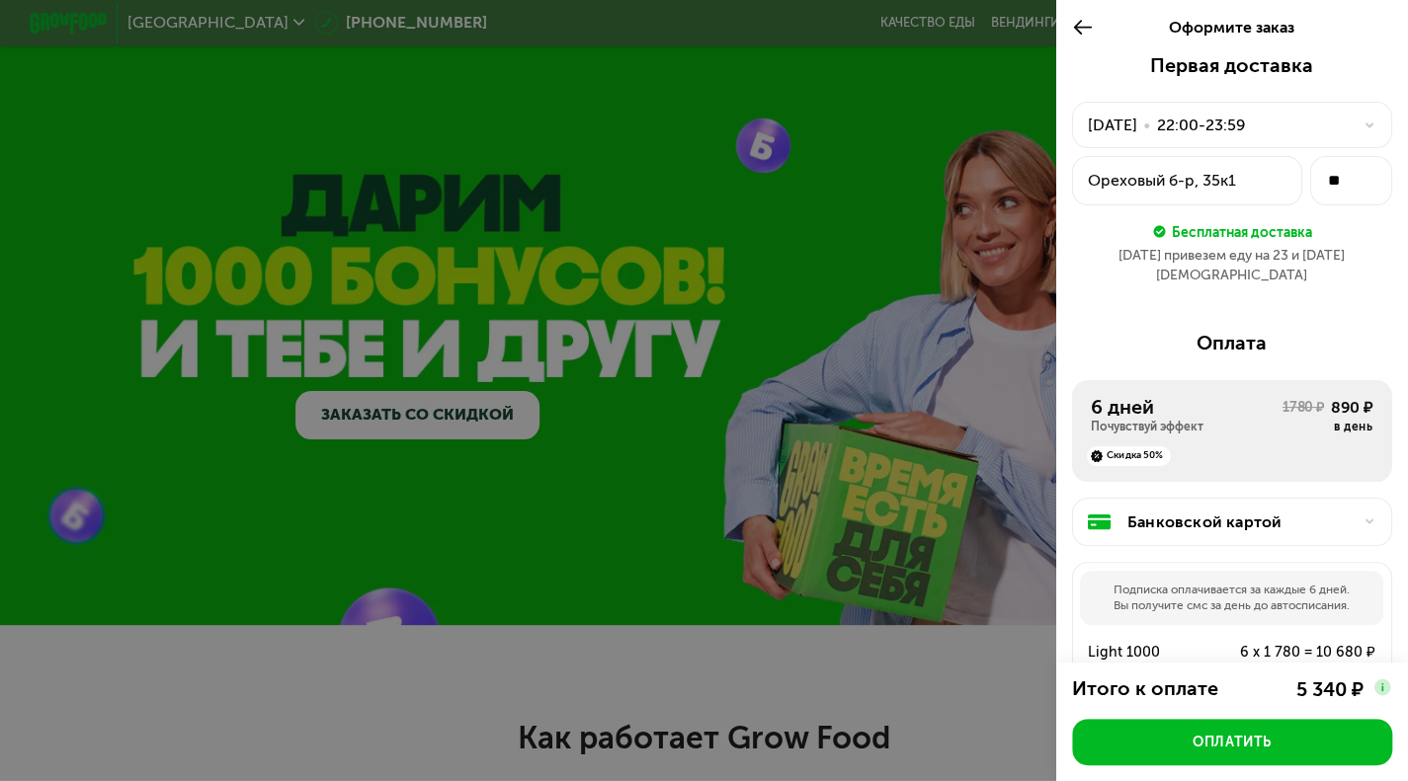
click at [1075, 21] on use at bounding box center [1082, 27] width 19 height 15
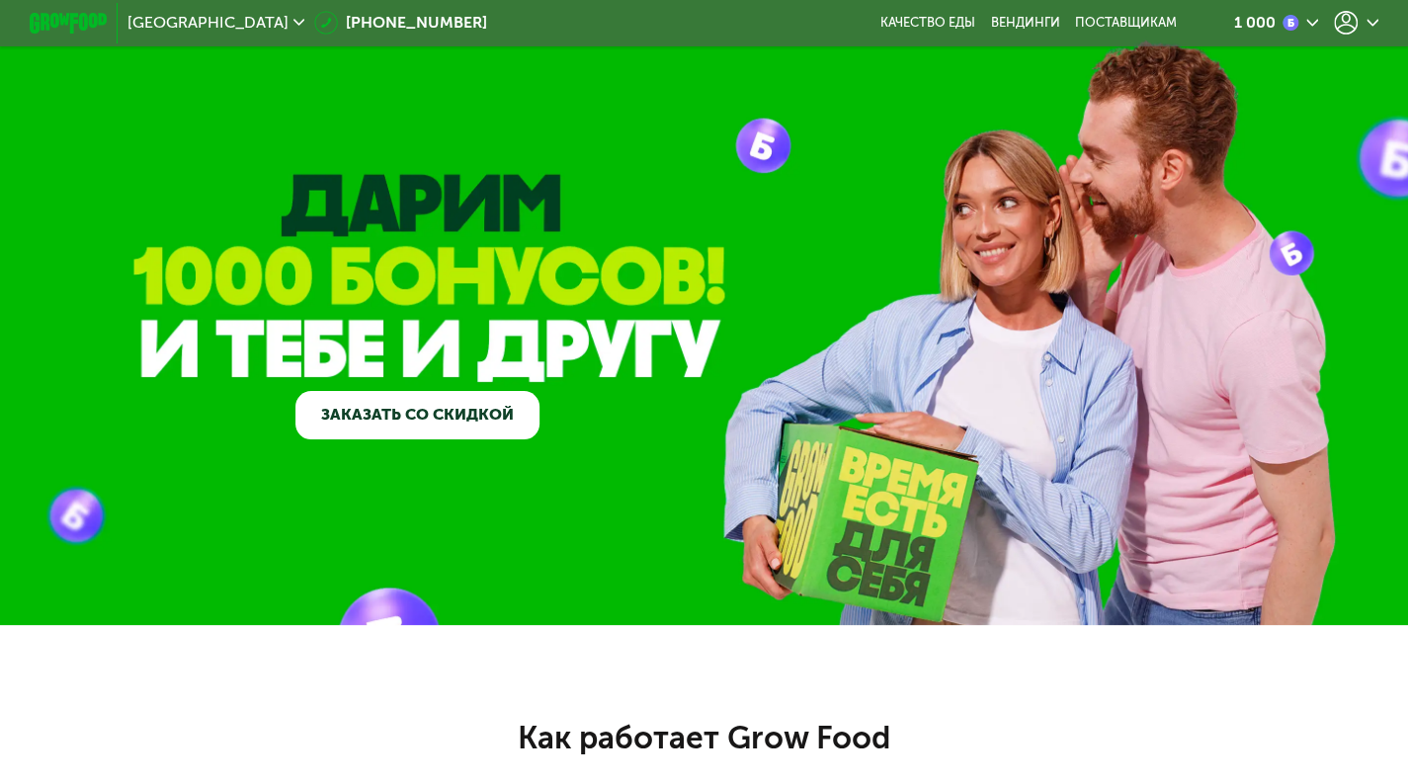
click at [1284, 13] on div "1 000" at bounding box center [1275, 23] width 85 height 24
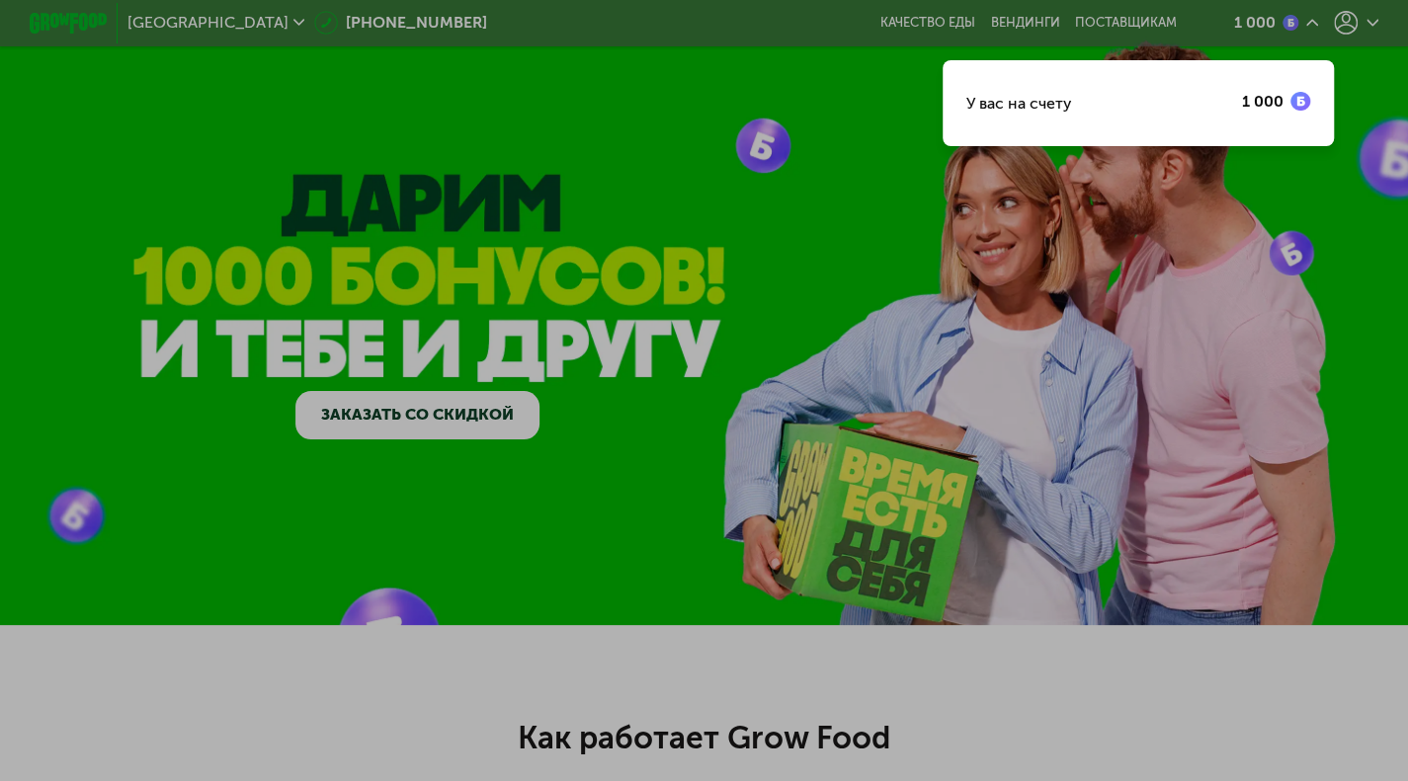
click at [1282, 15] on div at bounding box center [704, 390] width 1408 height 781
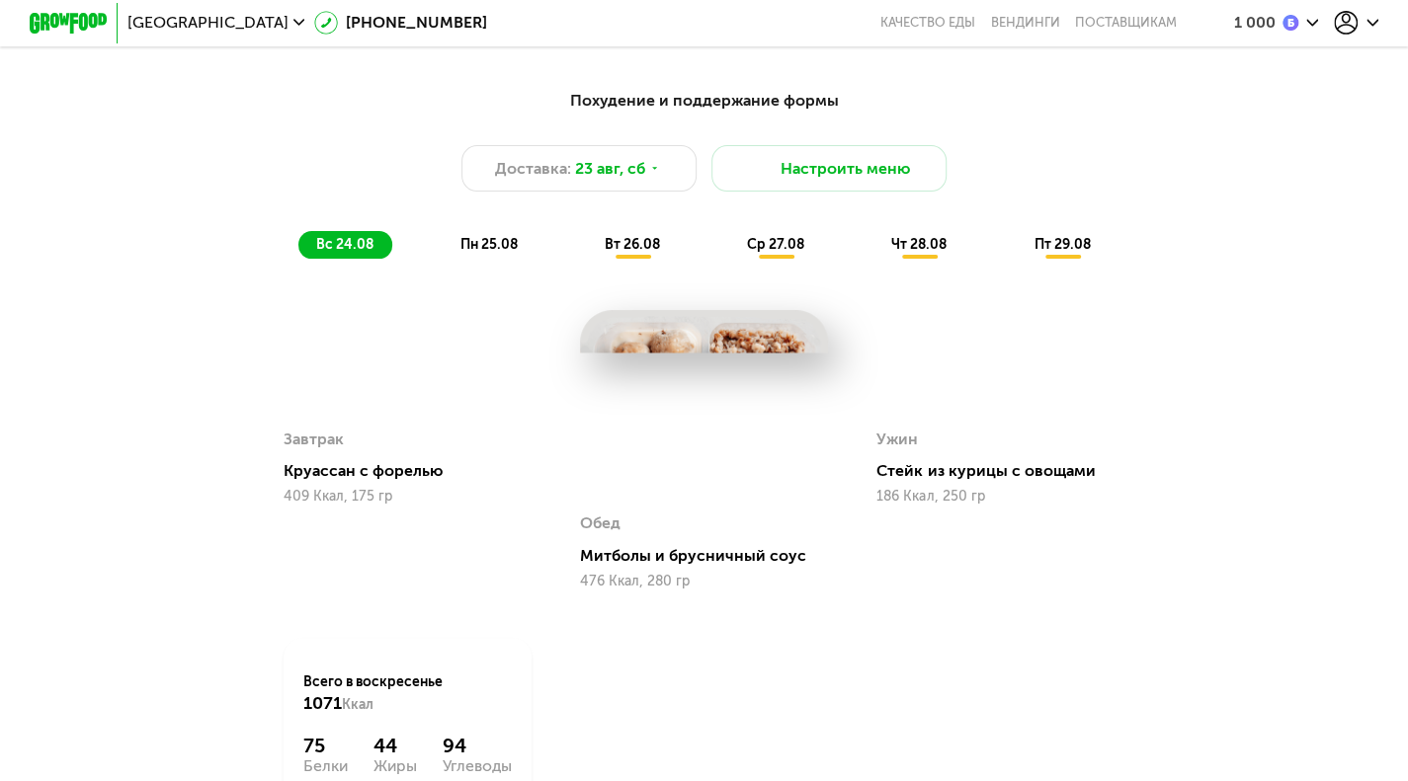
scroll to position [1475, 0]
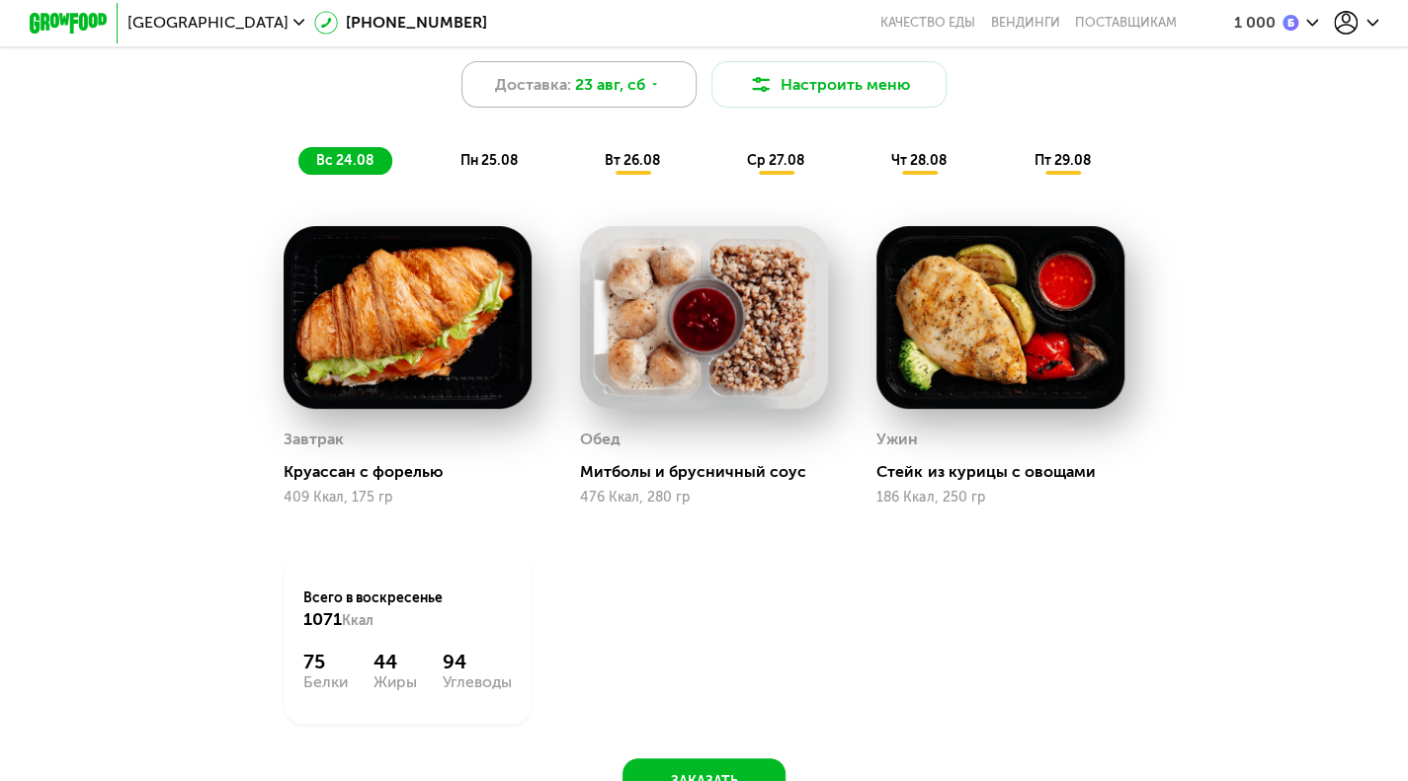
click at [595, 97] on span "23 авг, сб" at bounding box center [610, 85] width 70 height 24
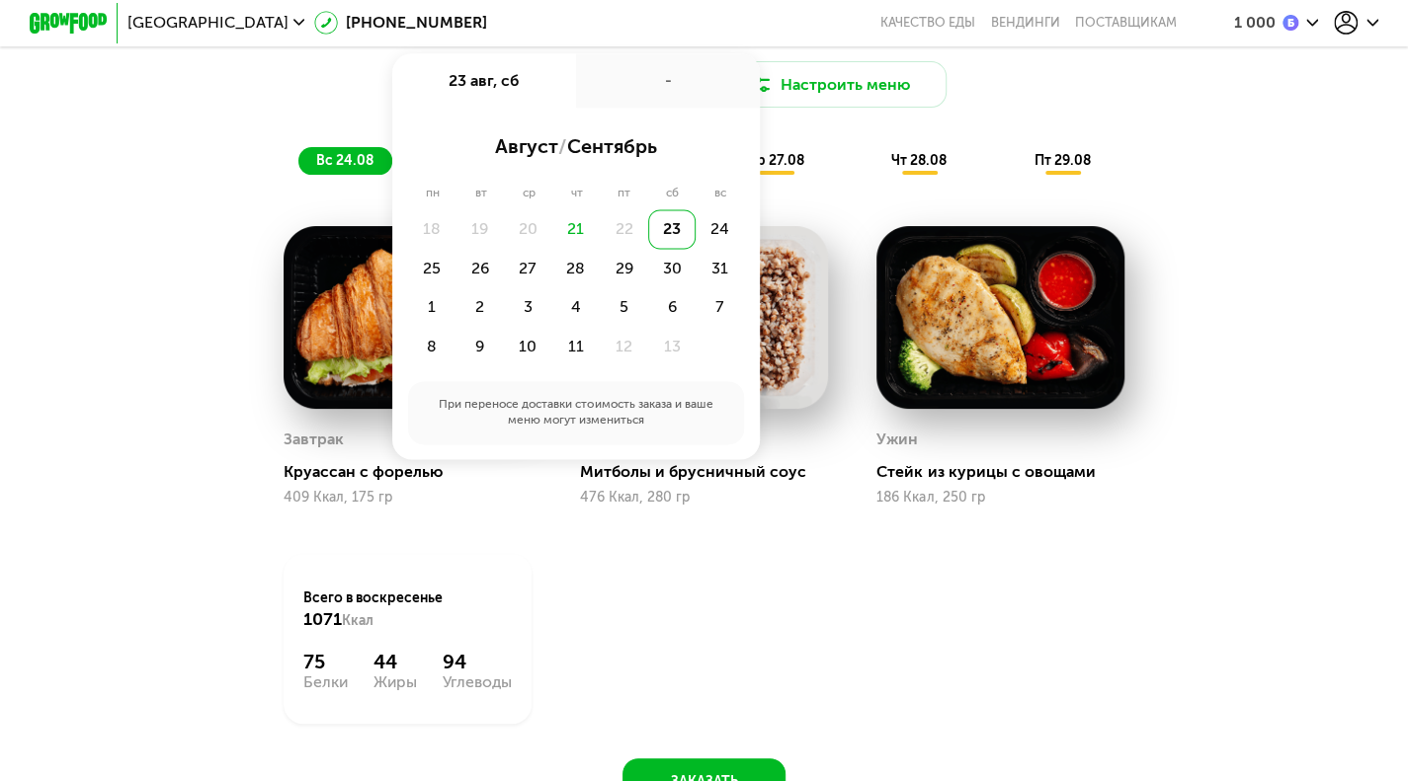
click at [619, 238] on div "22" at bounding box center [624, 229] width 48 height 40
click at [661, 243] on div "23" at bounding box center [672, 229] width 48 height 40
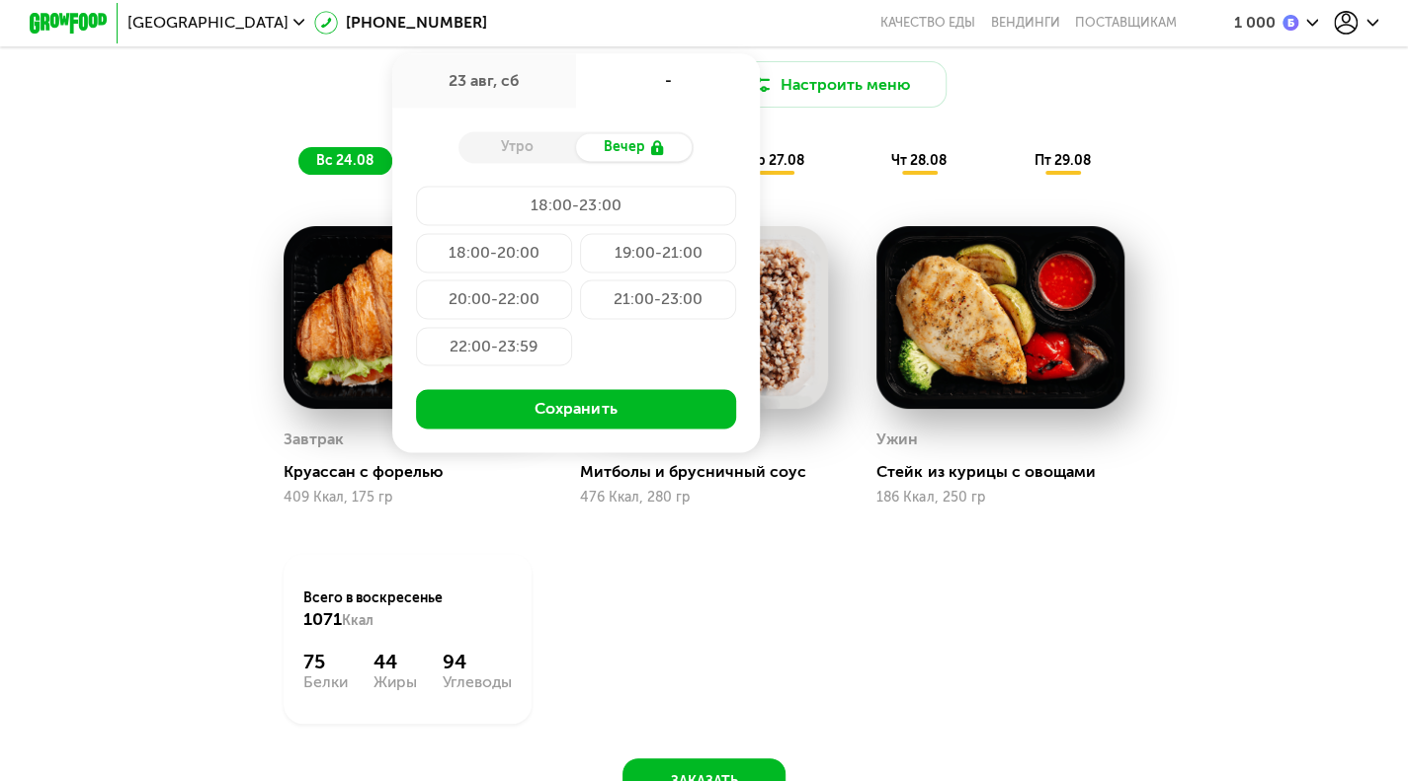
click at [506, 367] on div "22:00-23:59" at bounding box center [494, 347] width 156 height 40
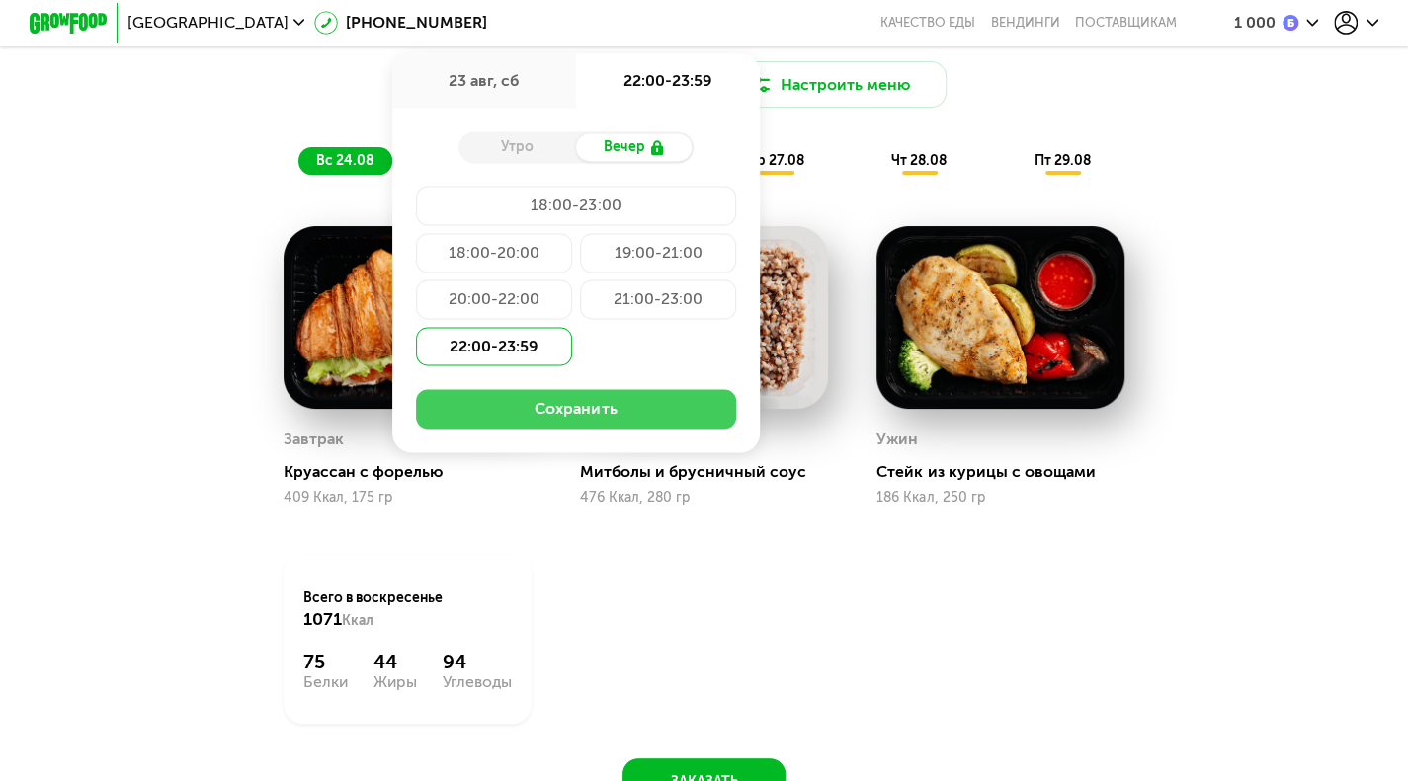
click at [528, 423] on button "Сохранить" at bounding box center [576, 409] width 321 height 40
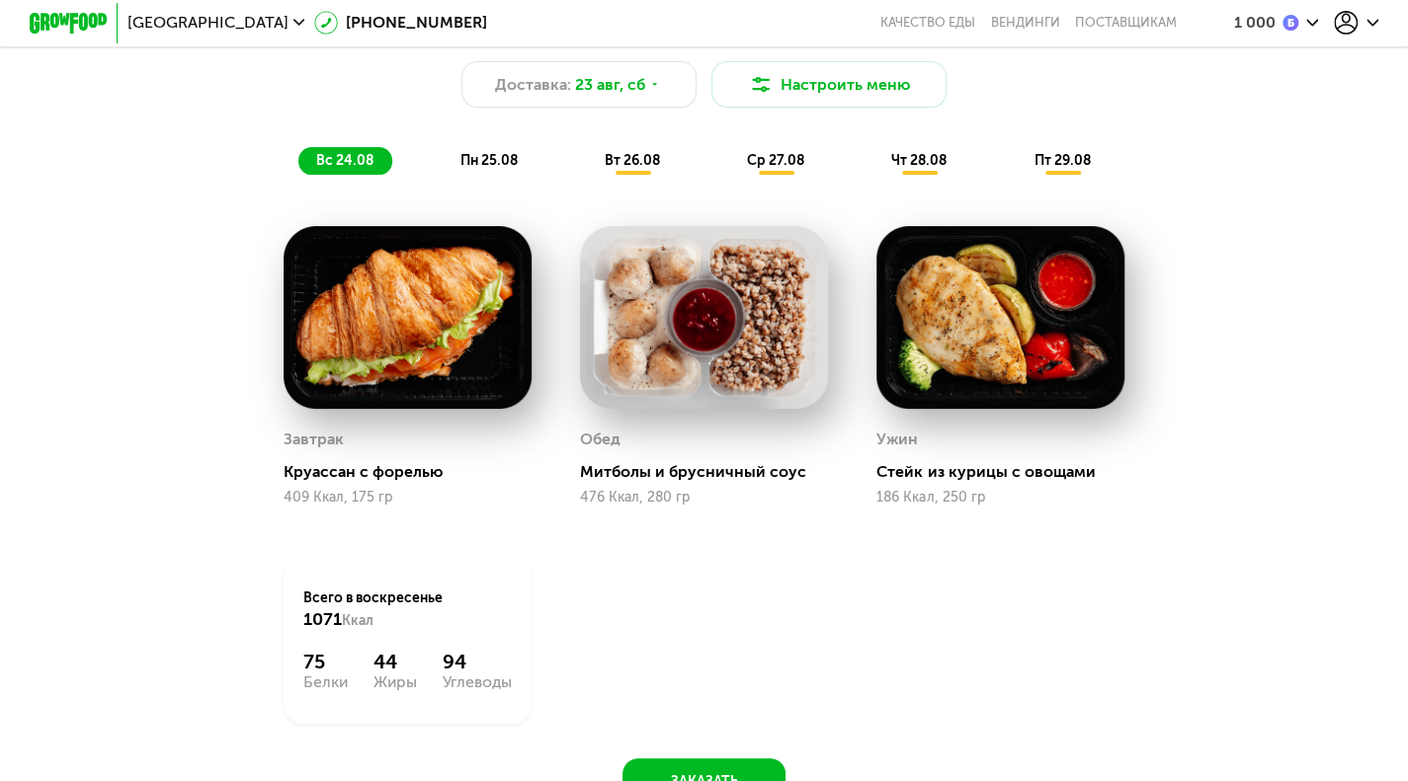
click at [494, 169] on span "пн 25.08" at bounding box center [488, 160] width 57 height 17
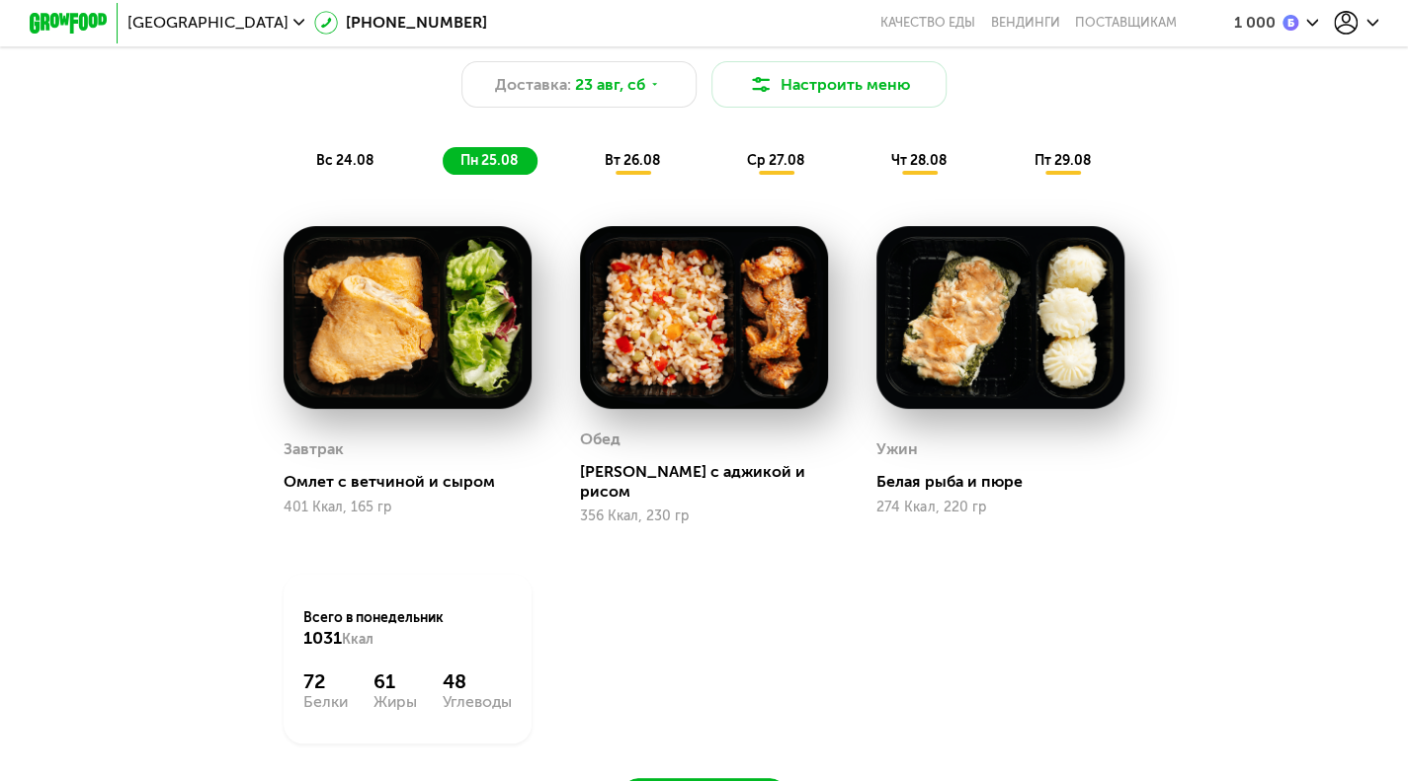
click at [638, 169] on span "вт 26.08" at bounding box center [632, 160] width 55 height 17
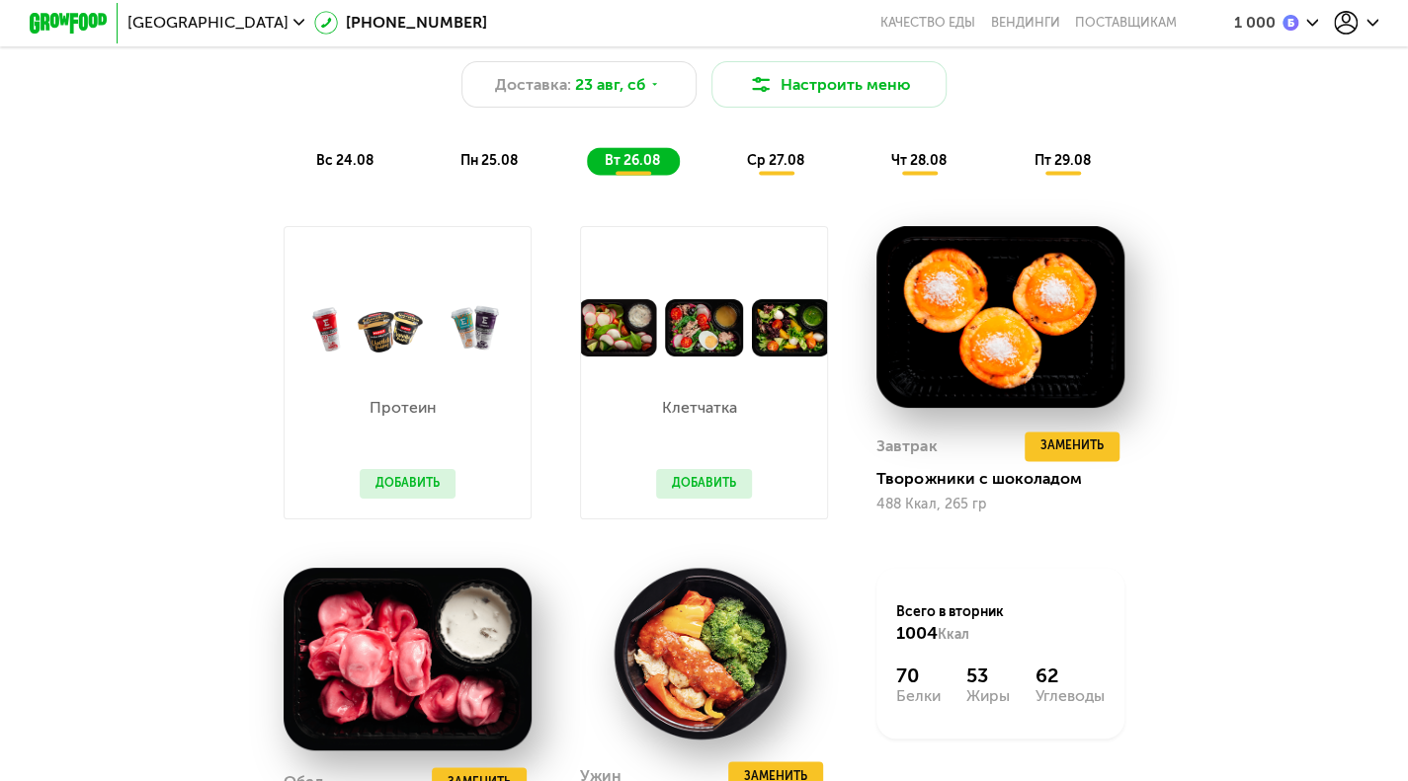
click at [759, 169] on span "ср 27.08" at bounding box center [775, 160] width 57 height 17
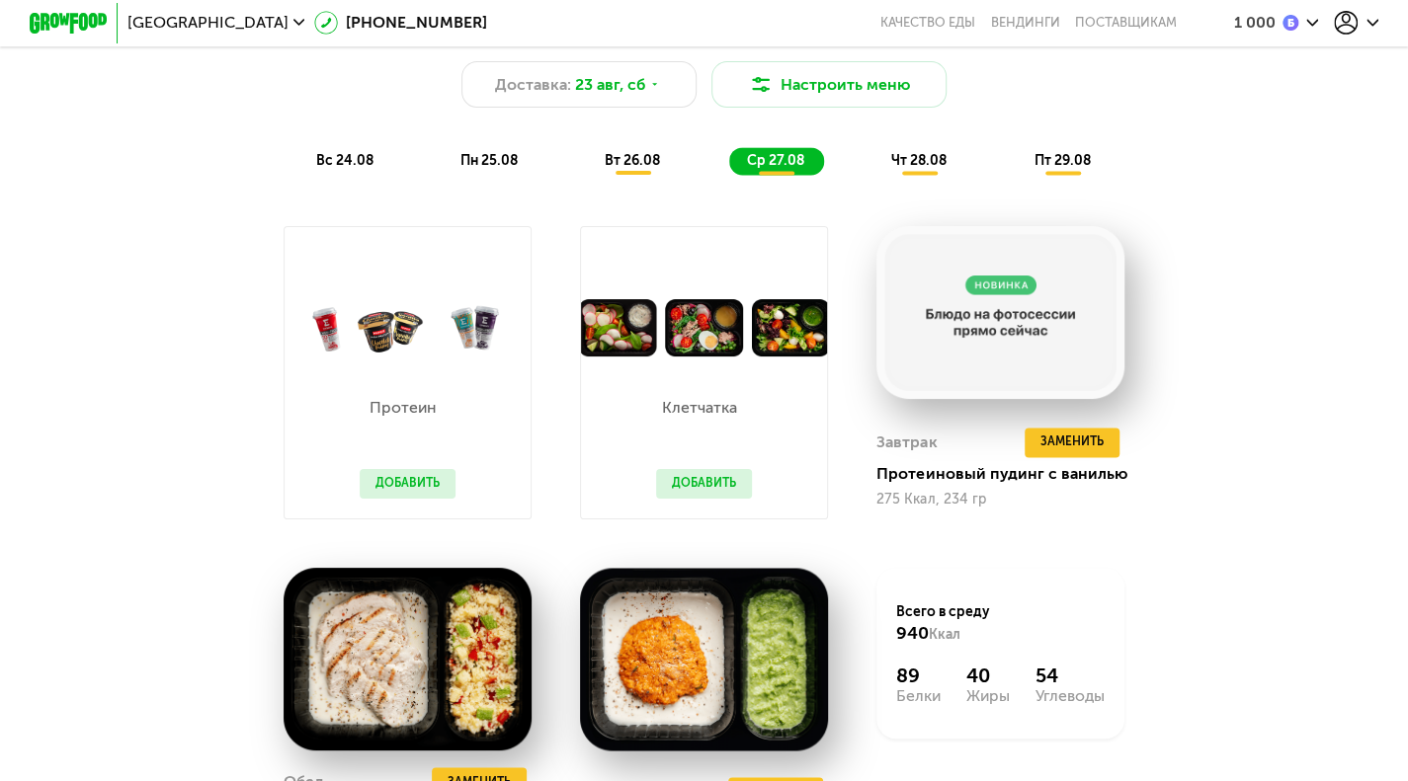
click at [923, 169] on span "чт 28.08" at bounding box center [918, 160] width 55 height 17
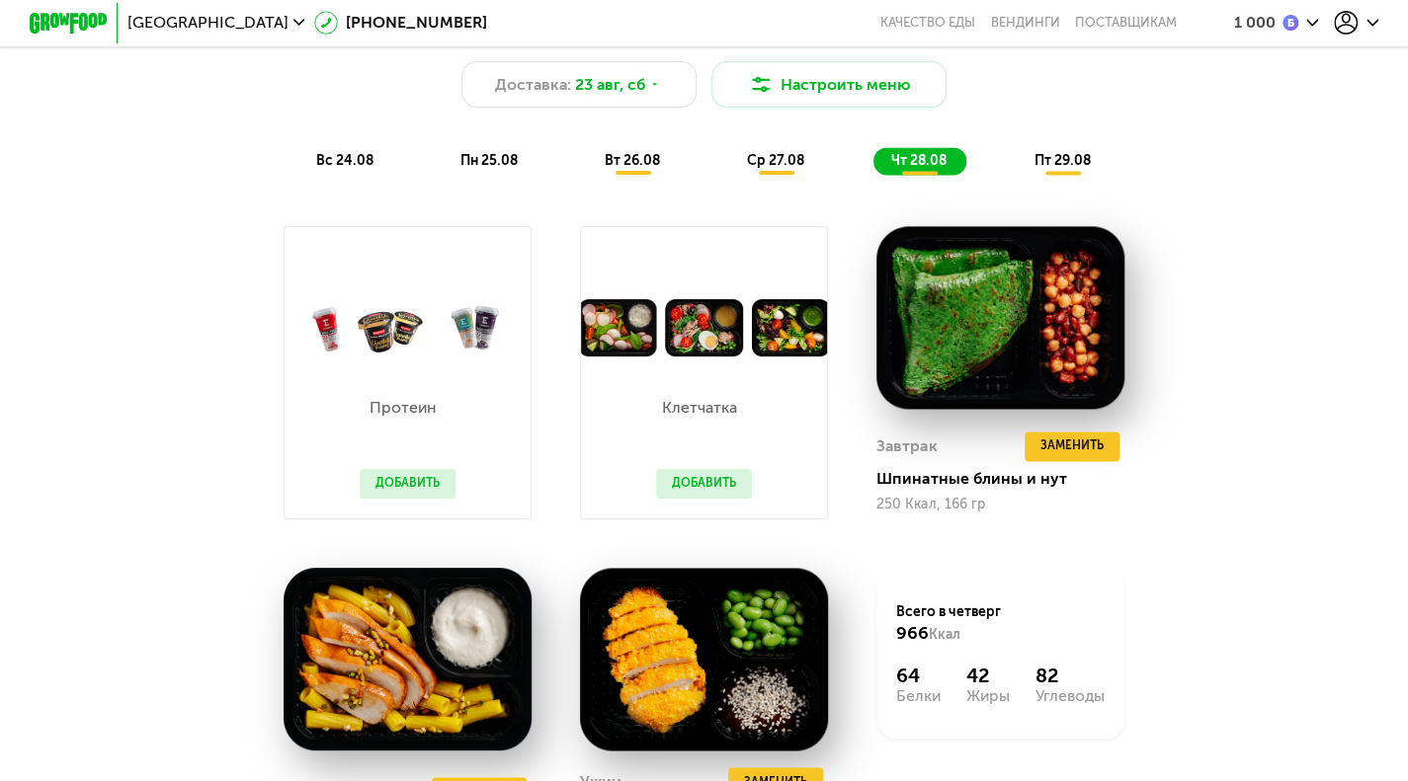
click at [1060, 167] on span "пт 29.08" at bounding box center [1061, 160] width 56 height 17
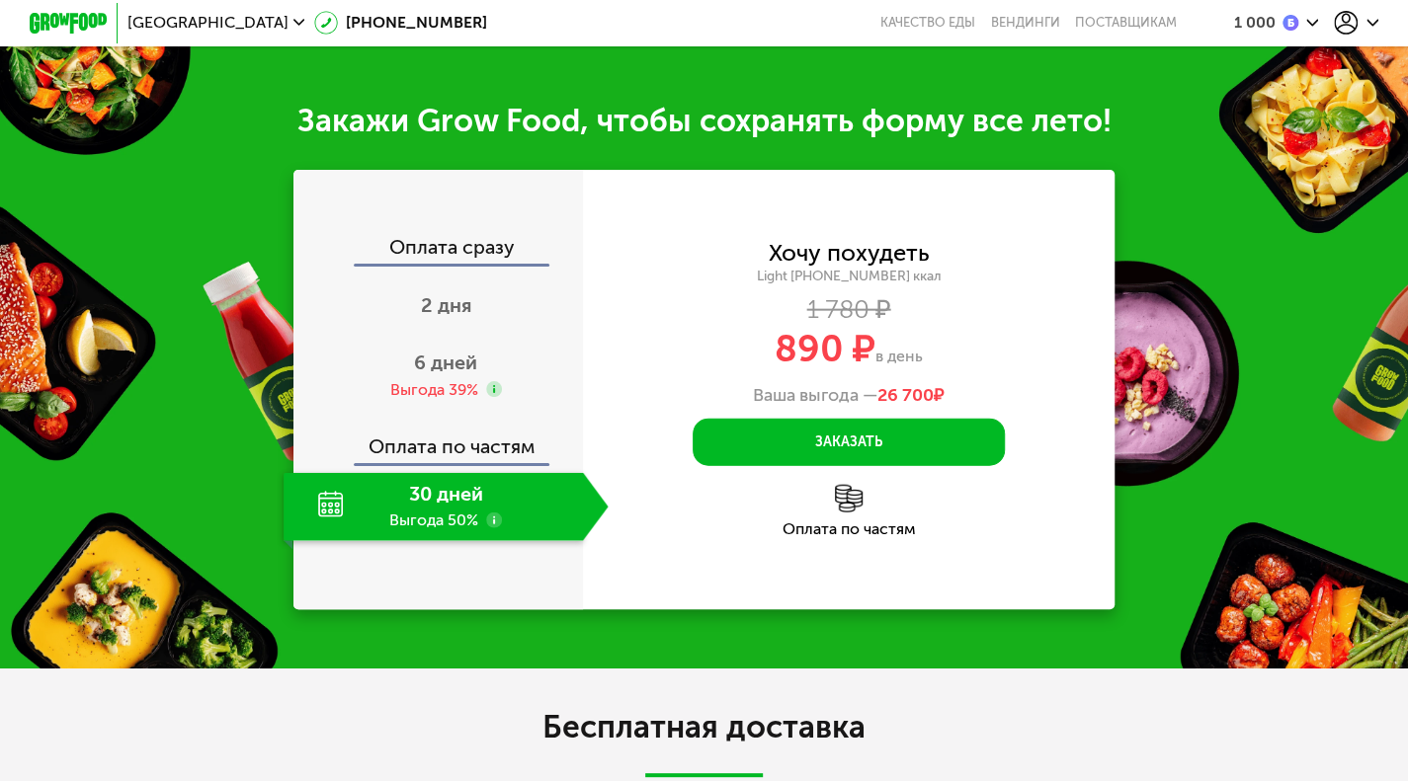
scroll to position [2444, 0]
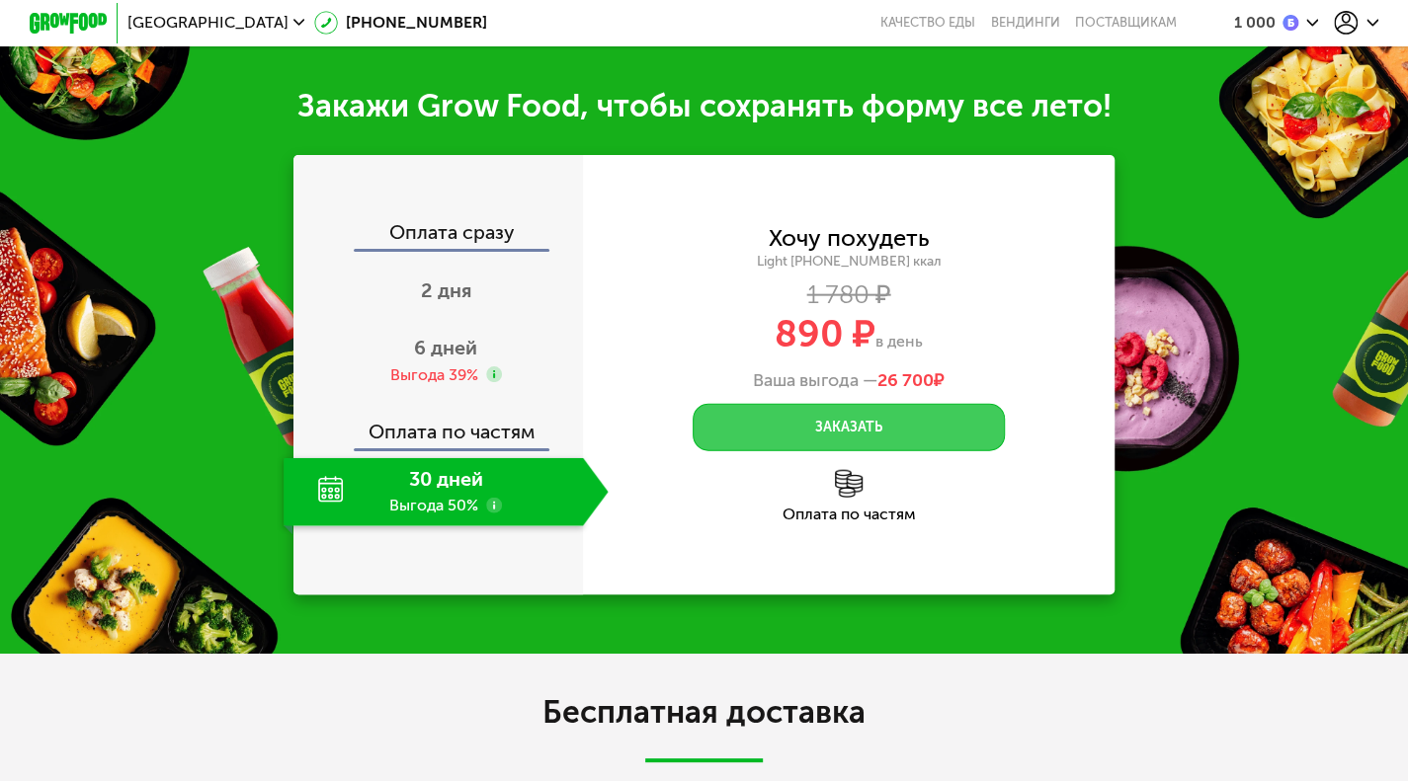
click at [804, 429] on button "Заказать" at bounding box center [849, 427] width 313 height 47
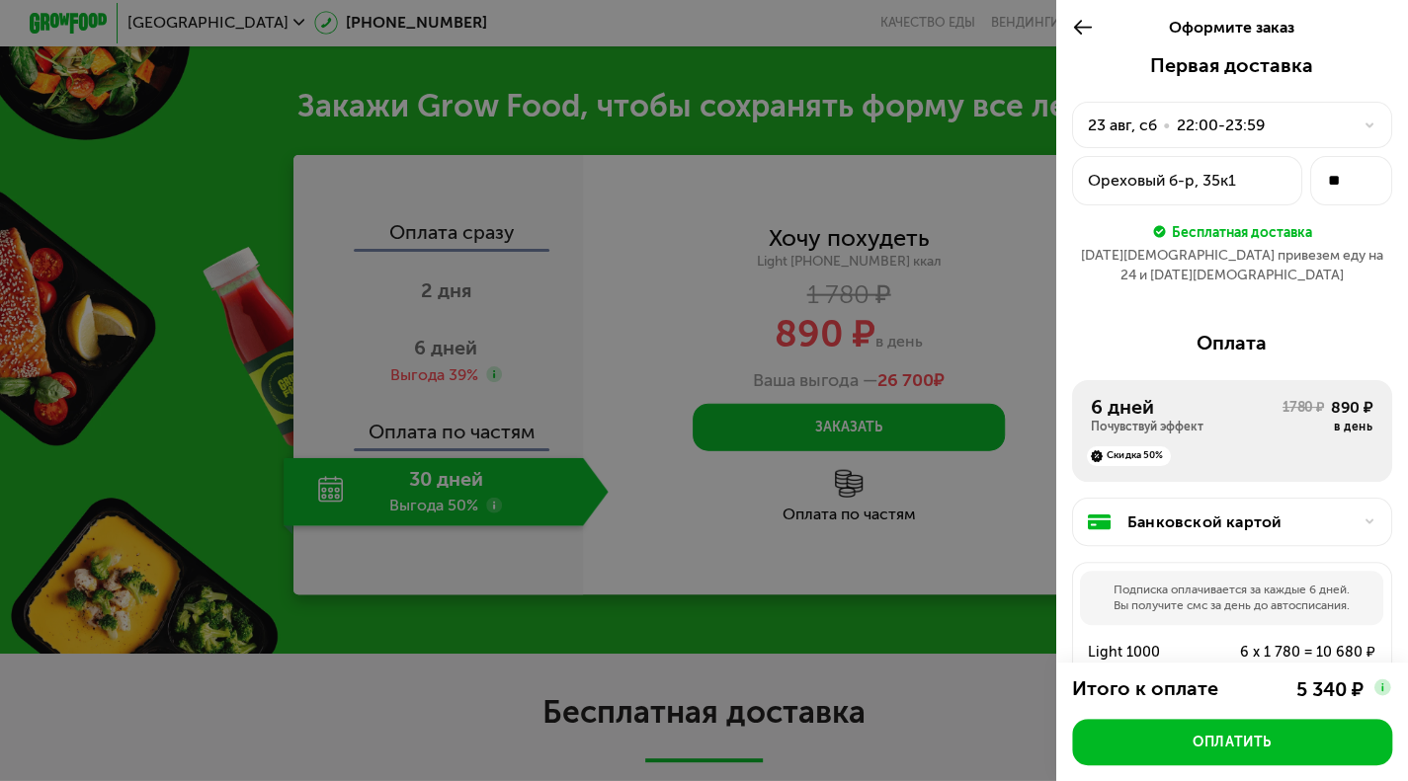
click at [1108, 126] on div "23 авг, сб" at bounding box center [1122, 126] width 69 height 24
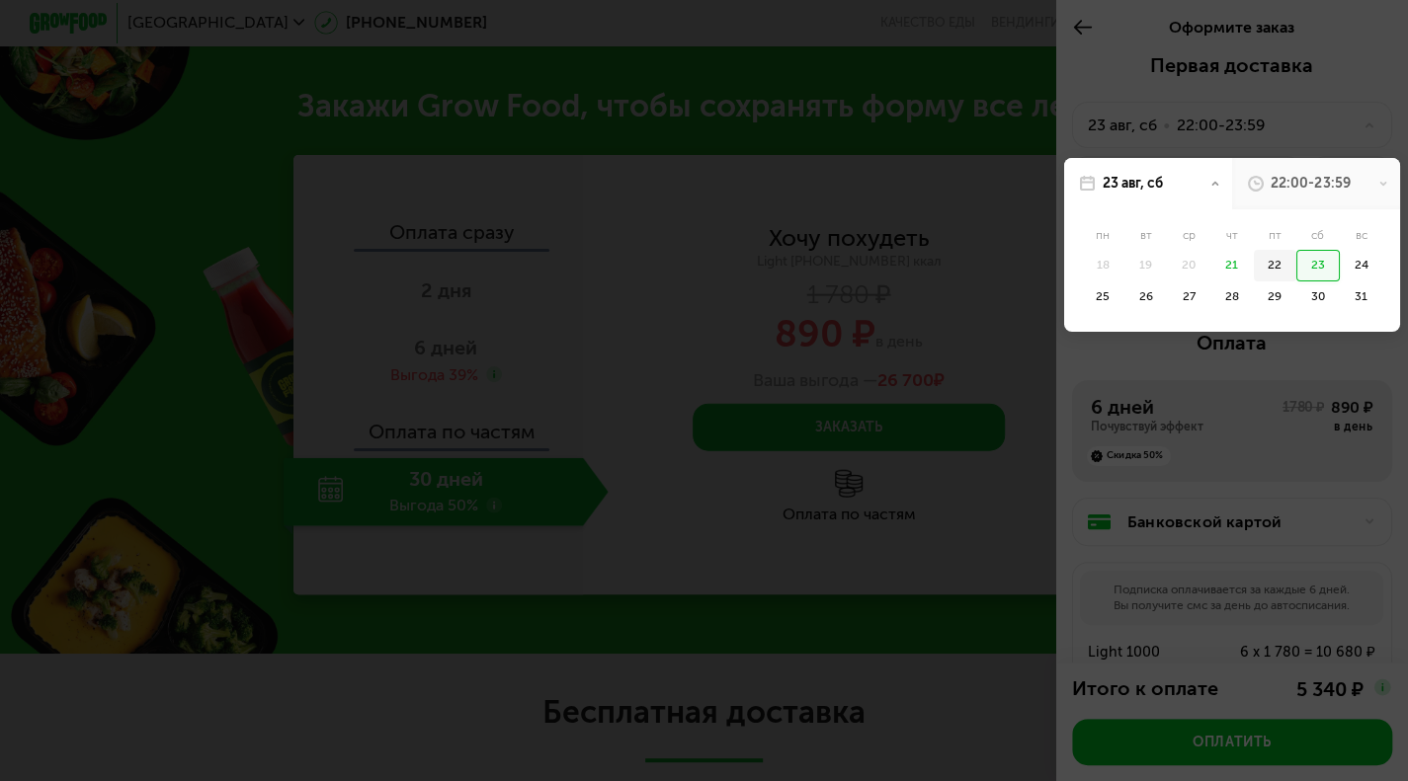
click at [1296, 264] on div "22" at bounding box center [1317, 266] width 43 height 32
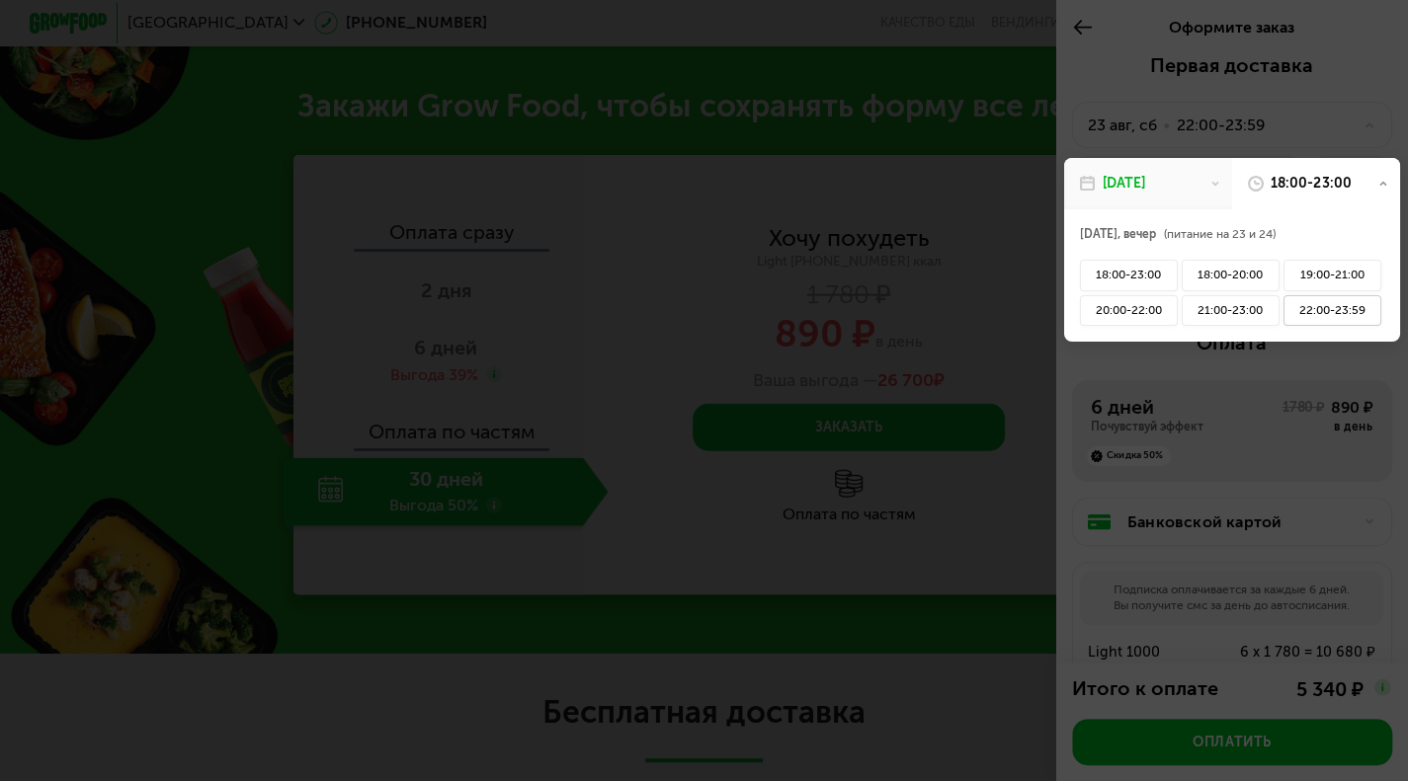
click at [1308, 313] on div "22:00-23:59" at bounding box center [1332, 311] width 98 height 32
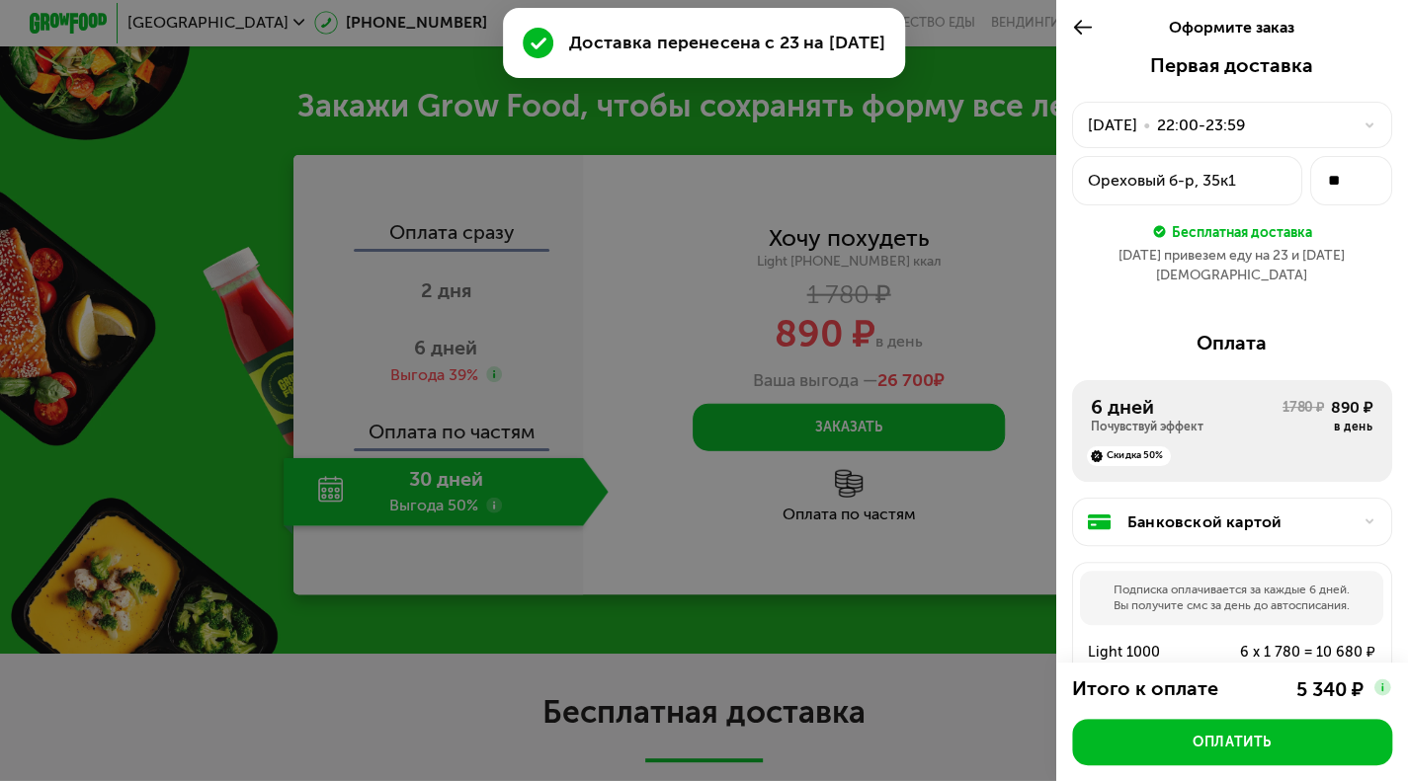
click at [1226, 123] on div "22:00-23:59" at bounding box center [1201, 126] width 88 height 24
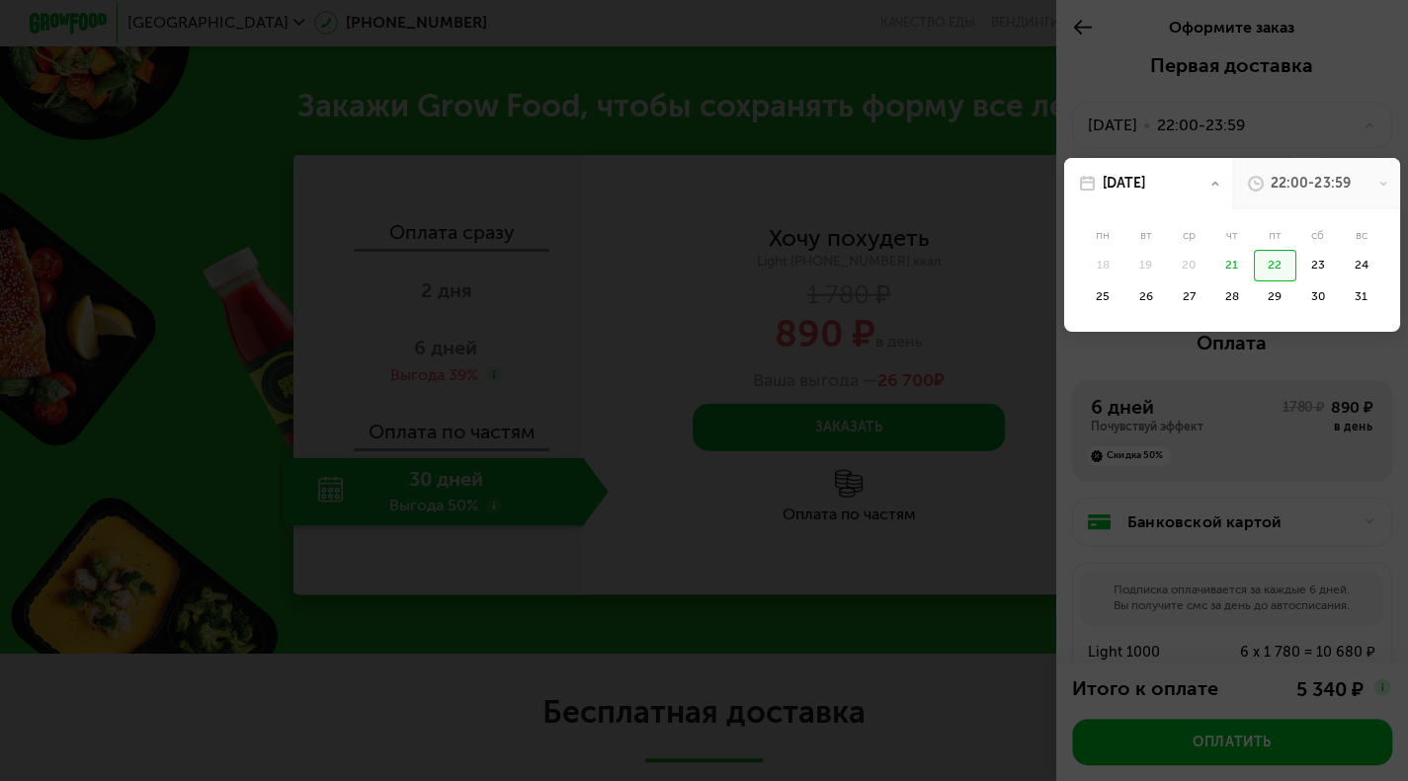
click at [1301, 91] on div at bounding box center [704, 390] width 1408 height 781
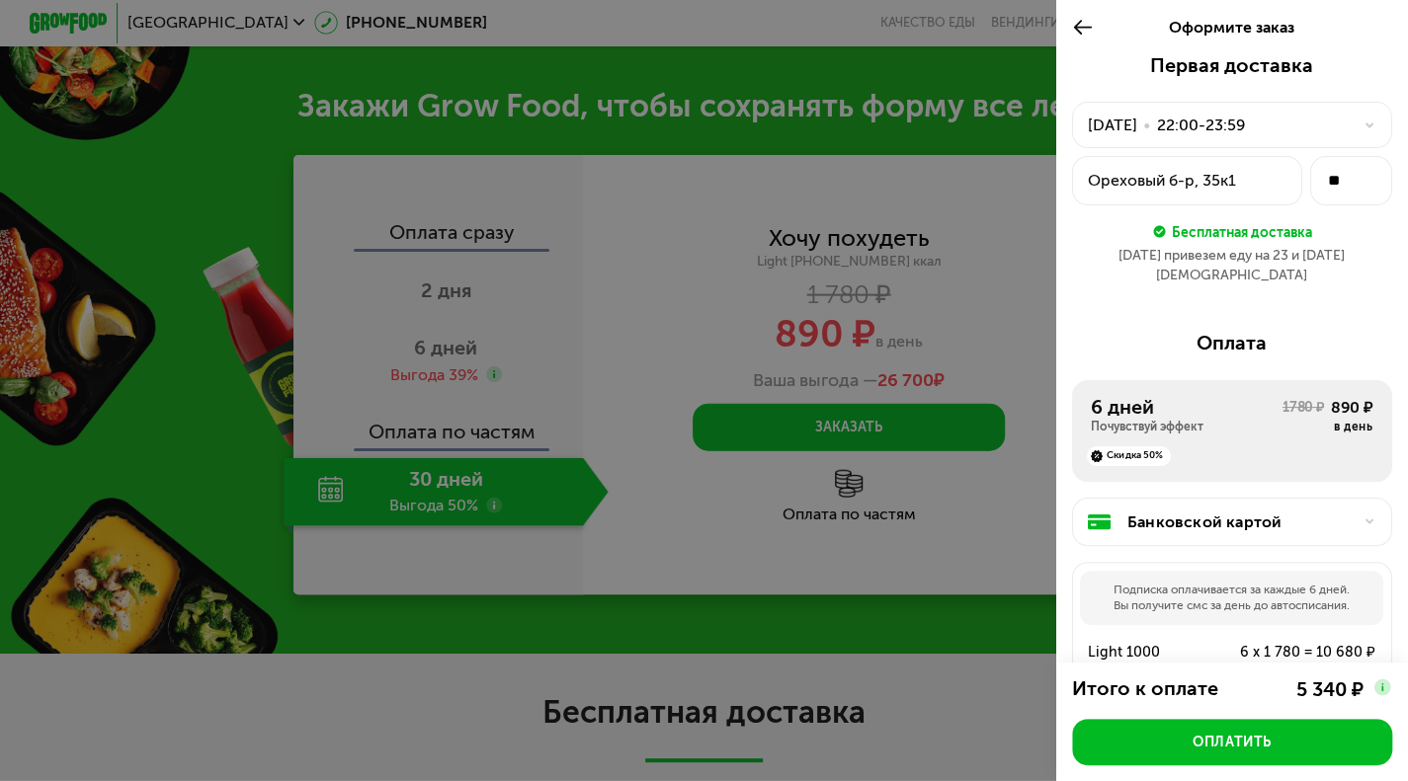
click at [1288, 513] on div "Банковской картой" at bounding box center [1239, 523] width 225 height 24
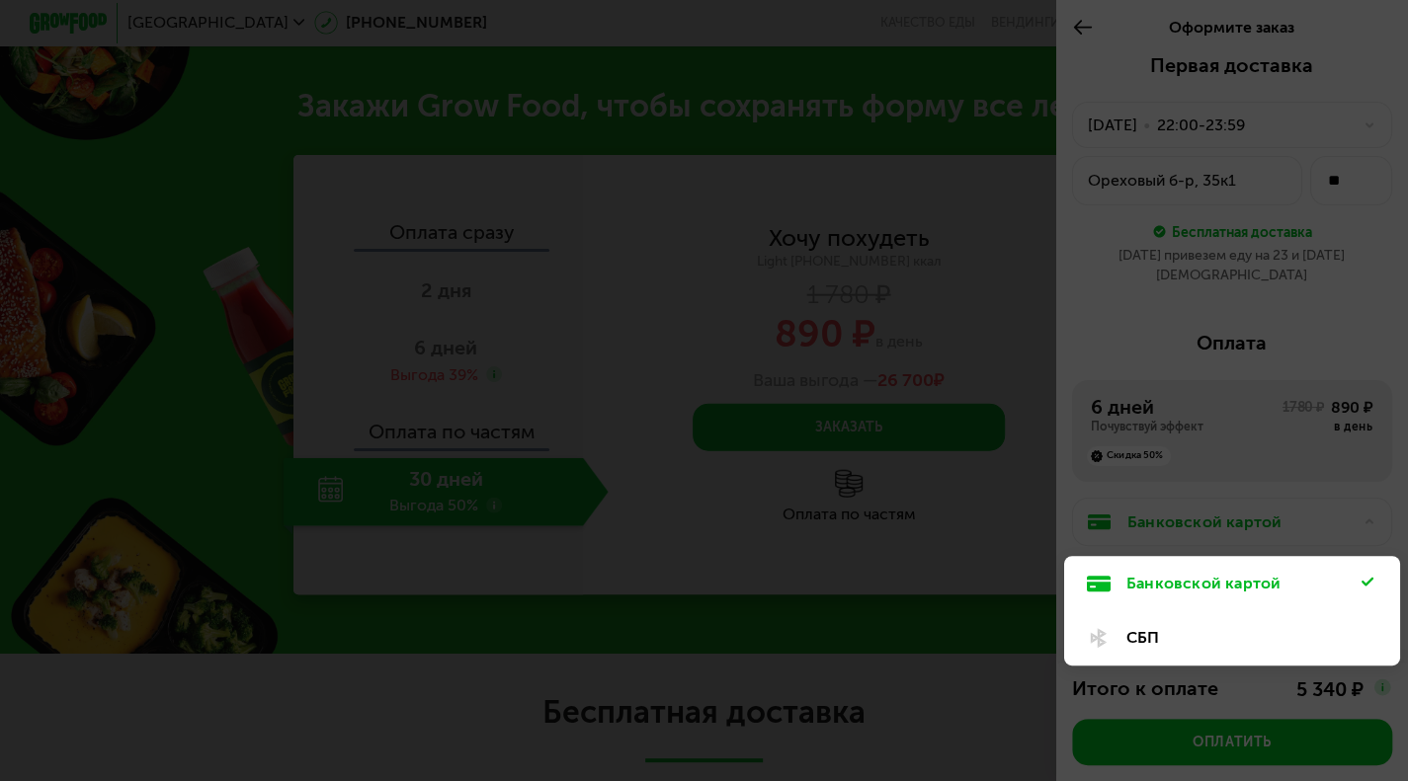
click at [1132, 626] on div "СБП" at bounding box center [1243, 638] width 235 height 24
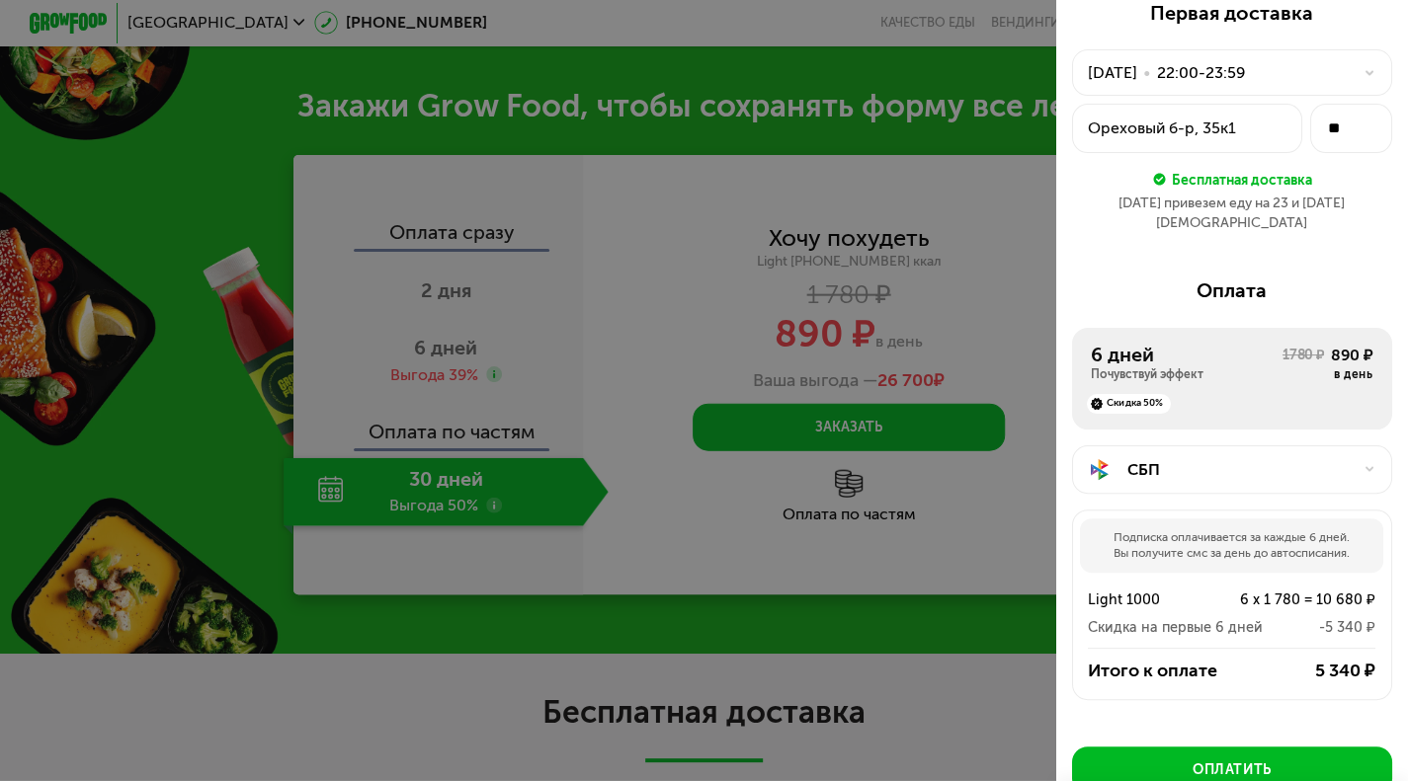
scroll to position [85, 0]
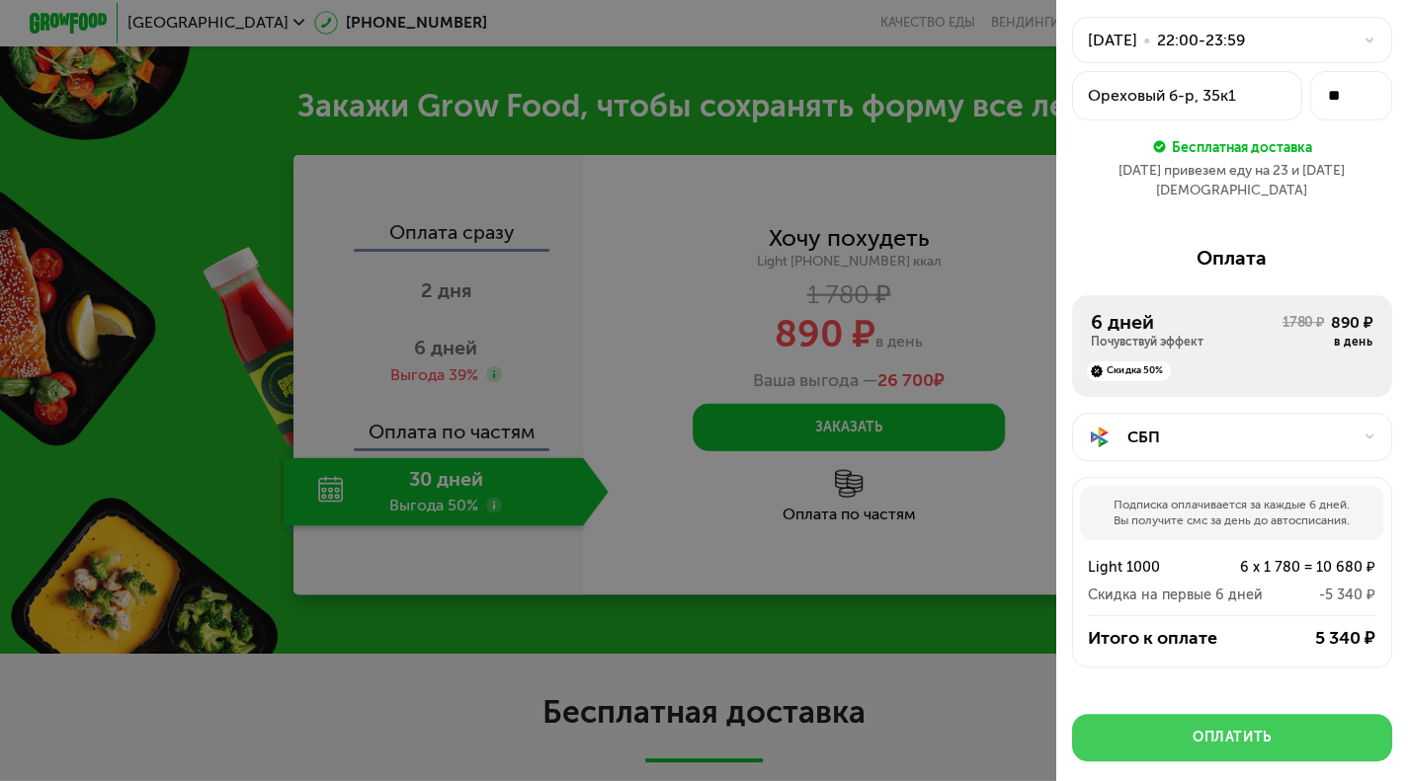
click at [1206, 728] on div "Оплатить" at bounding box center [1231, 738] width 79 height 20
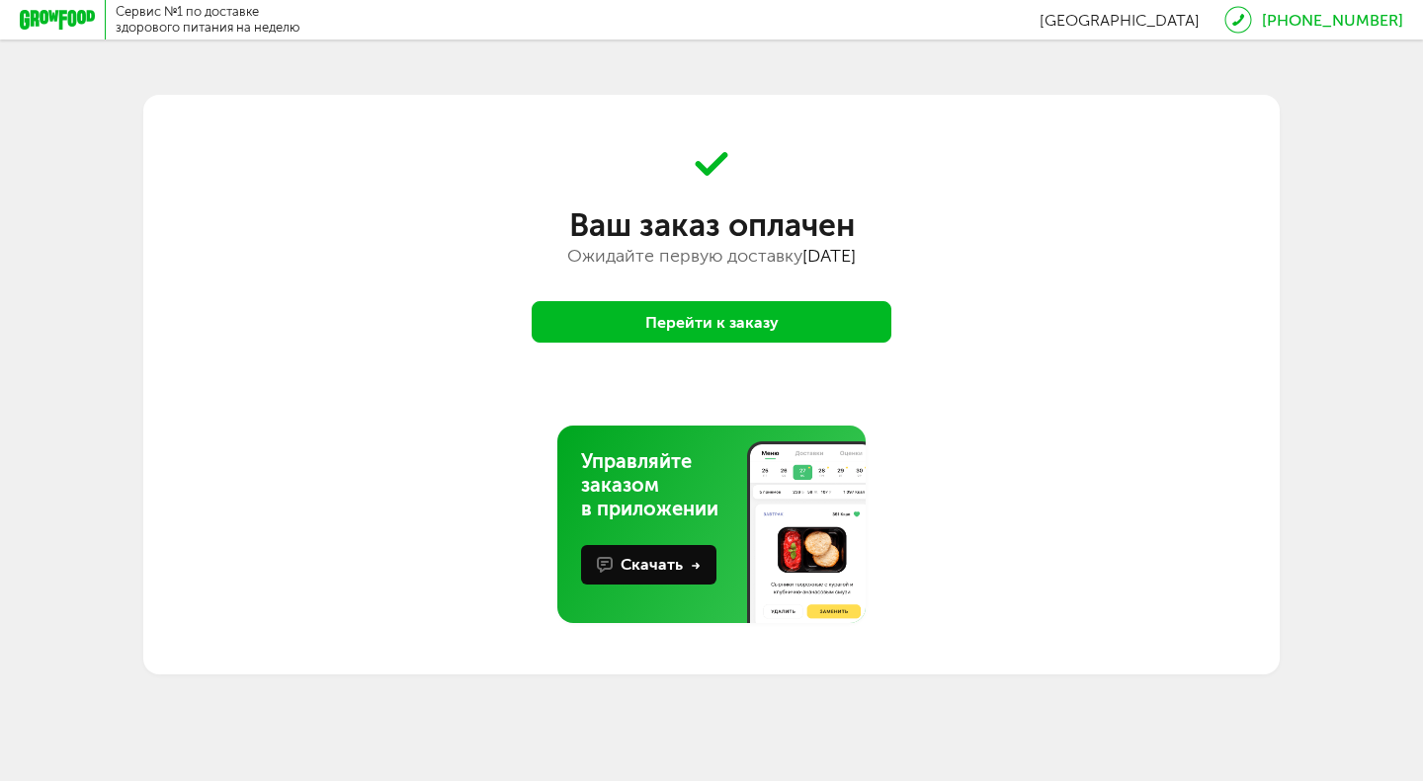
click at [703, 326] on button "Перейти к заказу" at bounding box center [711, 321] width 360 height 41
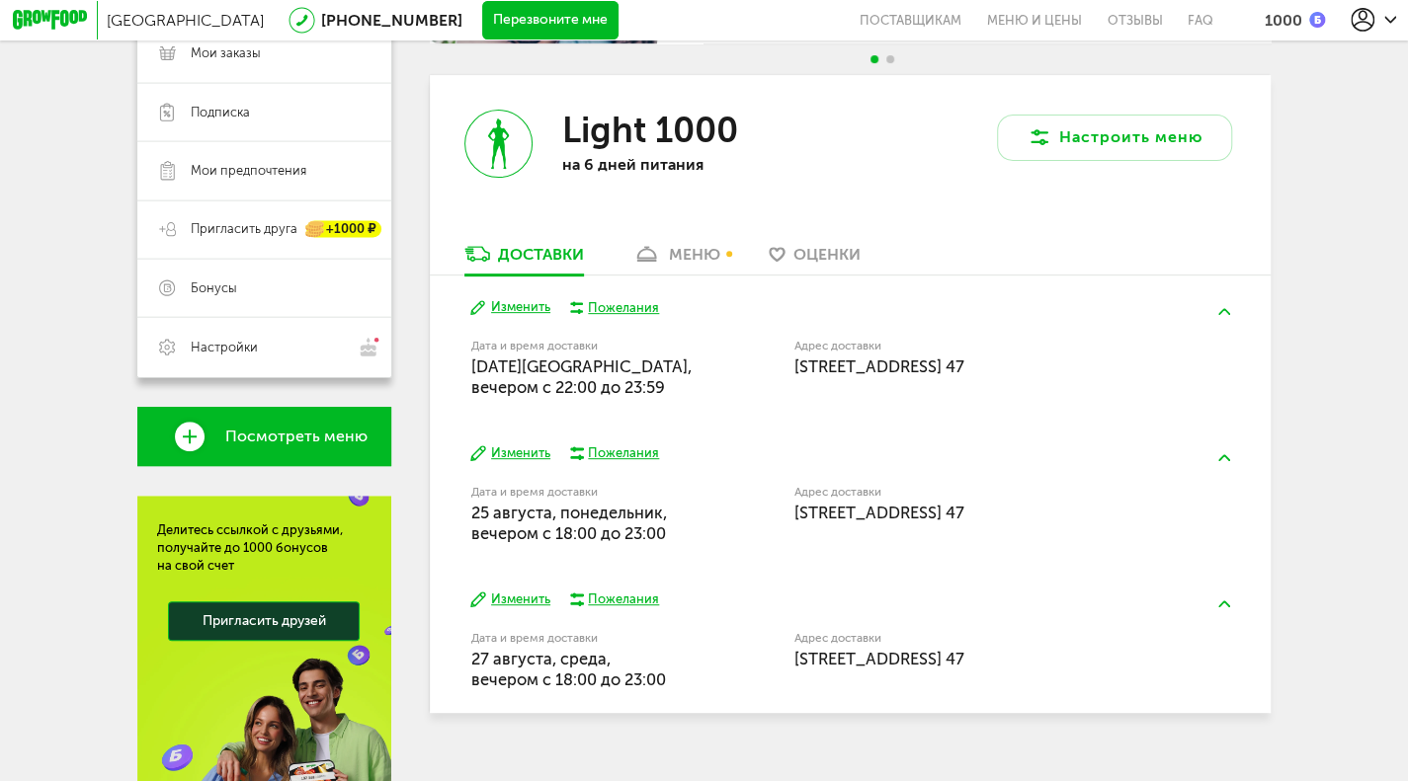
scroll to position [309, 0]
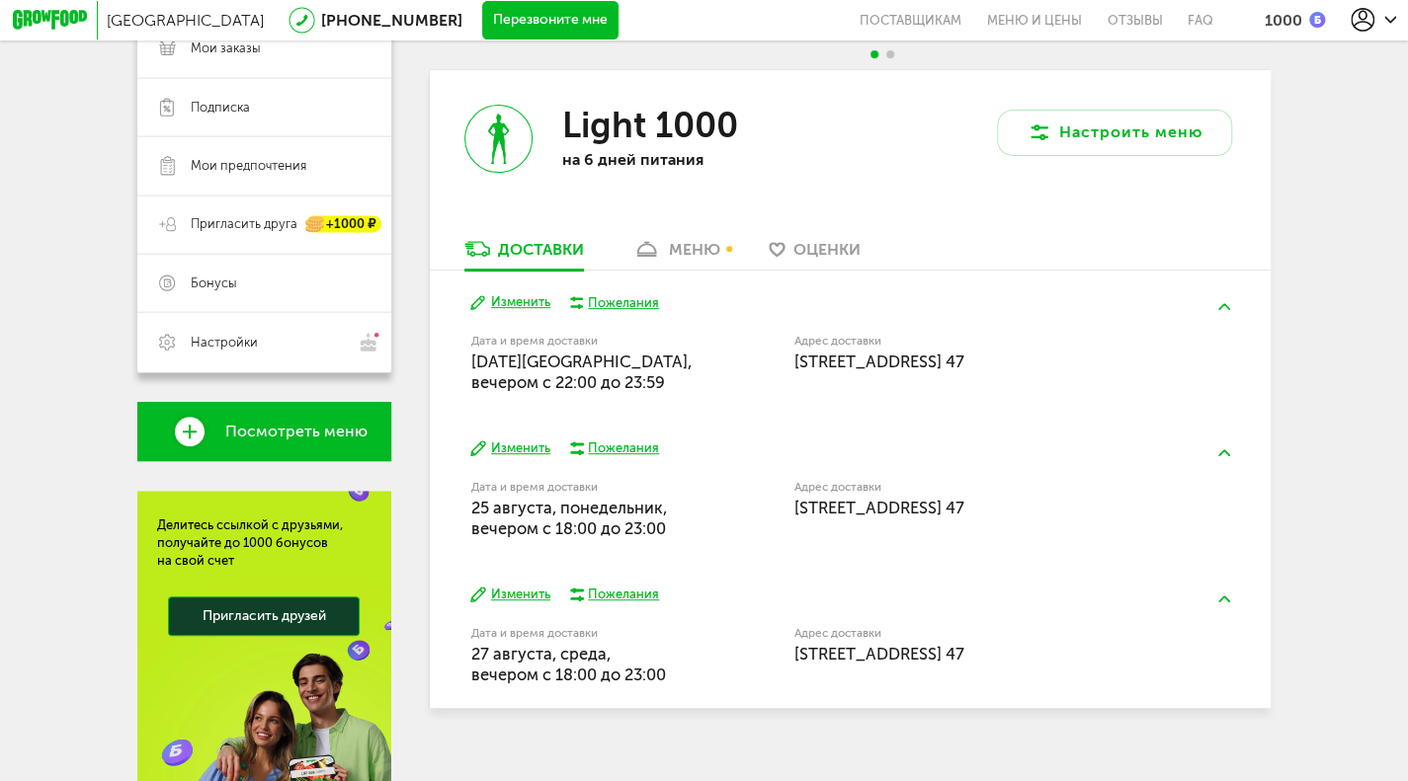
click at [536, 457] on button "Изменить" at bounding box center [510, 449] width 80 height 18
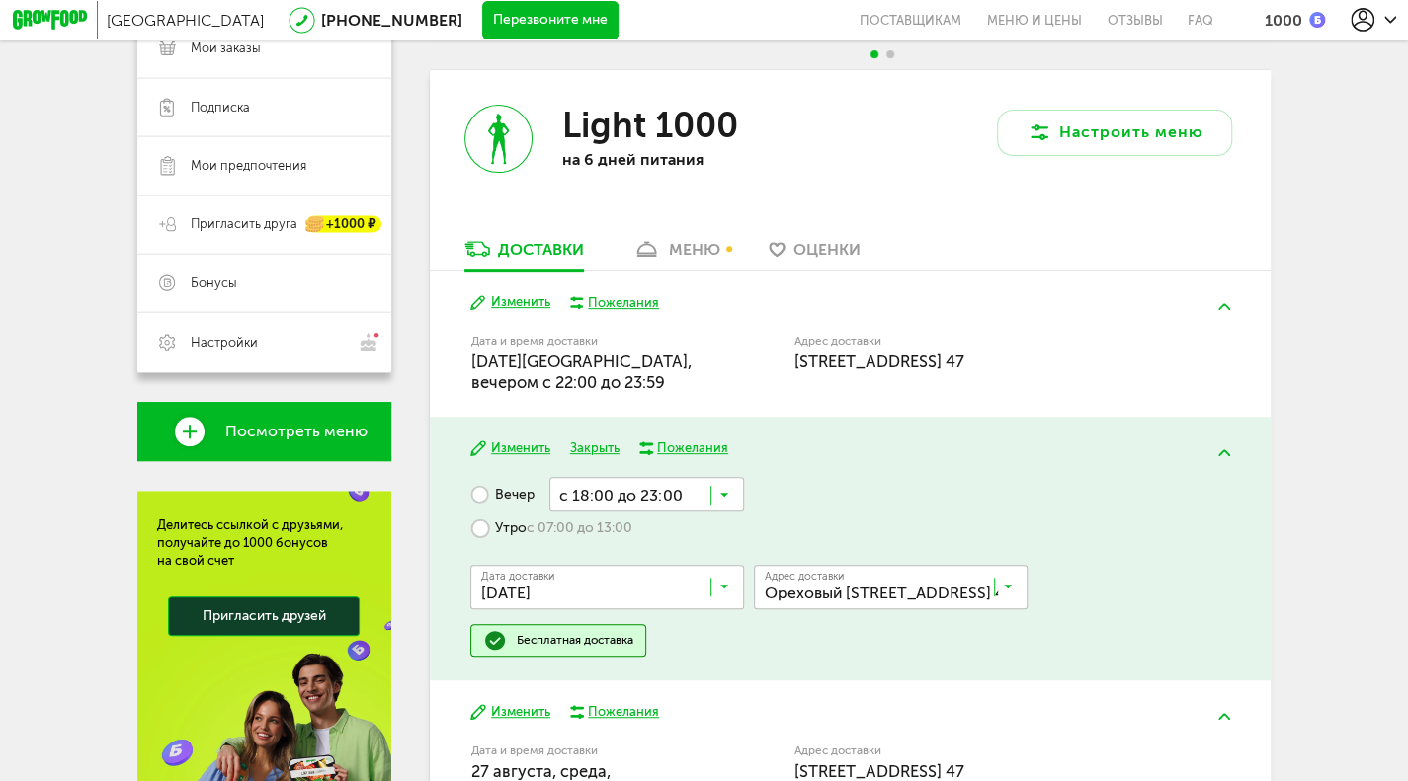
click at [733, 505] on input "Search for option" at bounding box center [647, 494] width 196 height 34
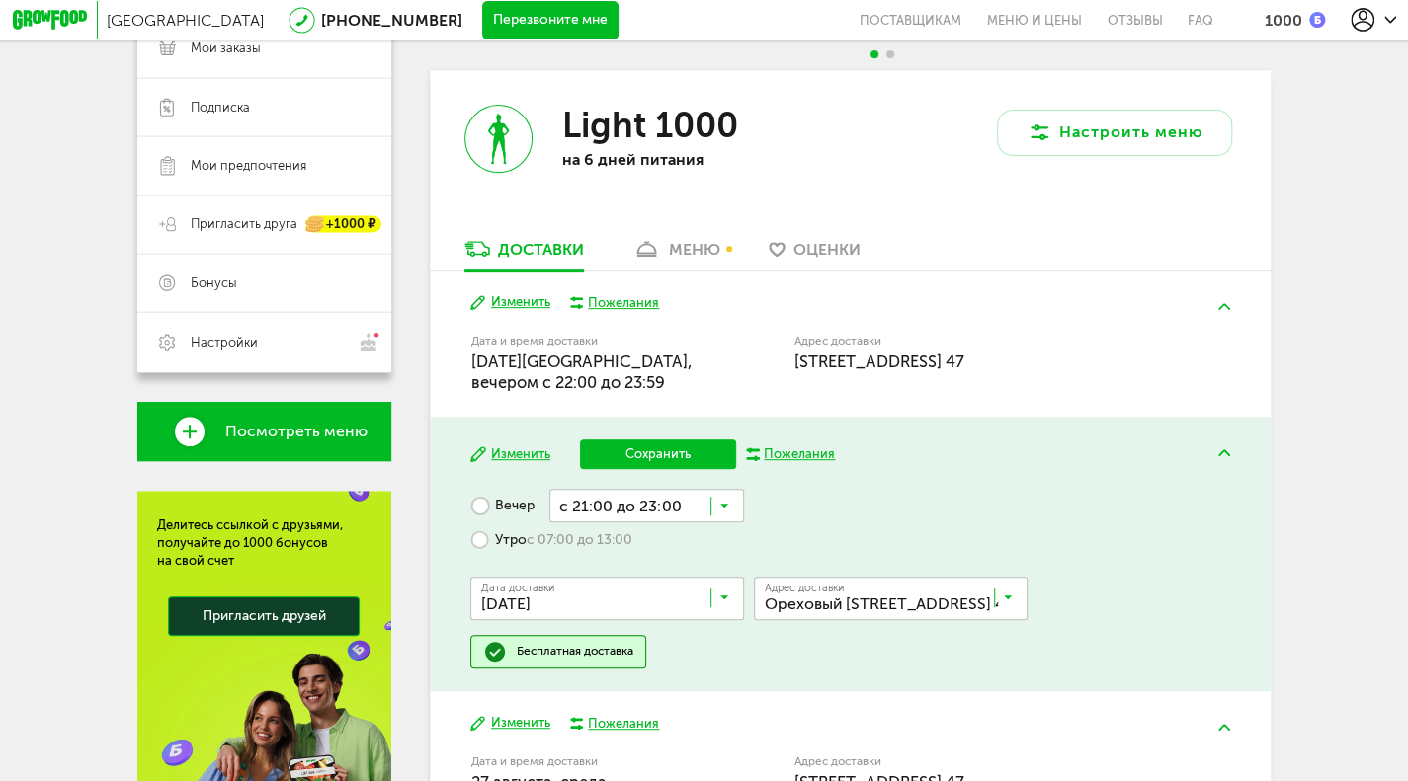
click at [678, 699] on span "с 21:00 до 23:00" at bounding box center [647, 700] width 194 height 41
click at [655, 469] on button "Сохранить" at bounding box center [658, 455] width 156 height 30
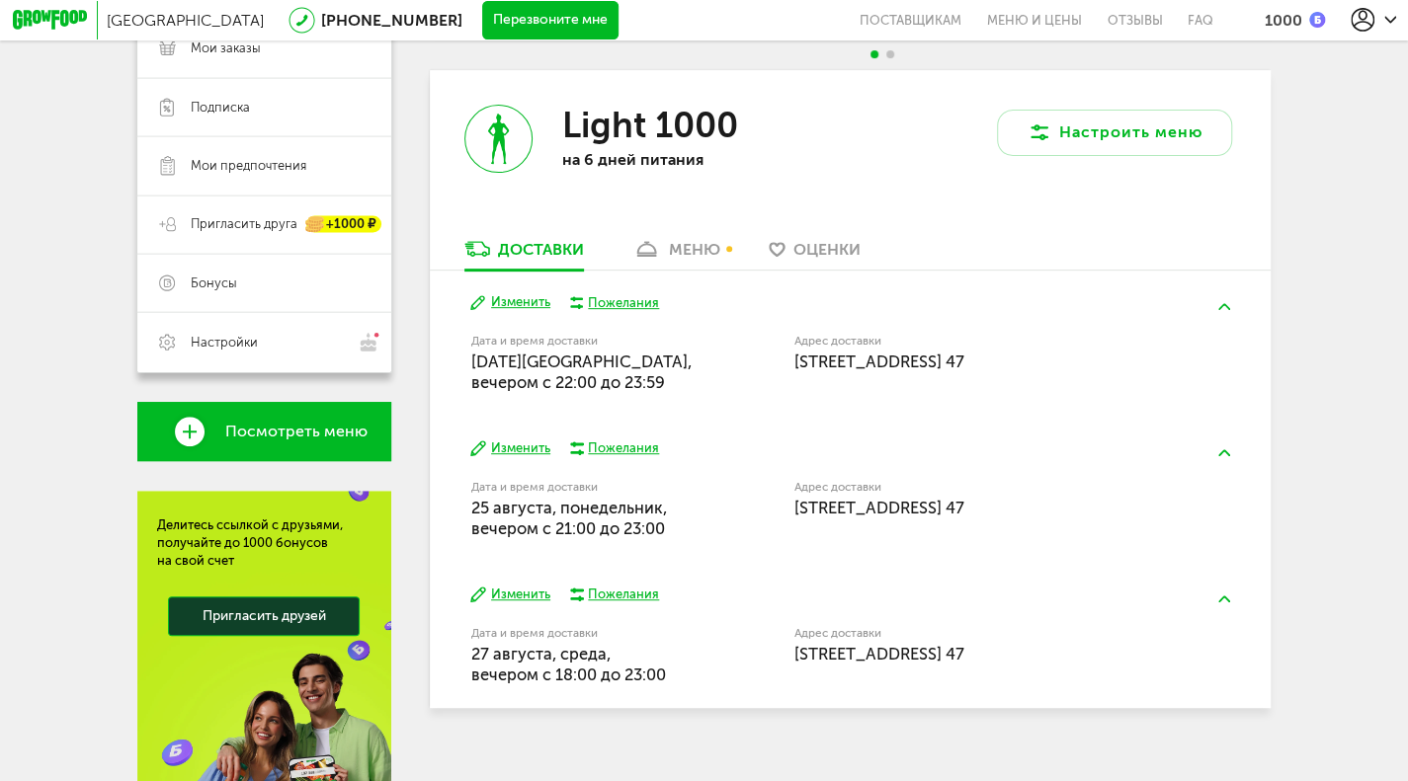
click at [518, 604] on button "Изменить" at bounding box center [510, 595] width 80 height 18
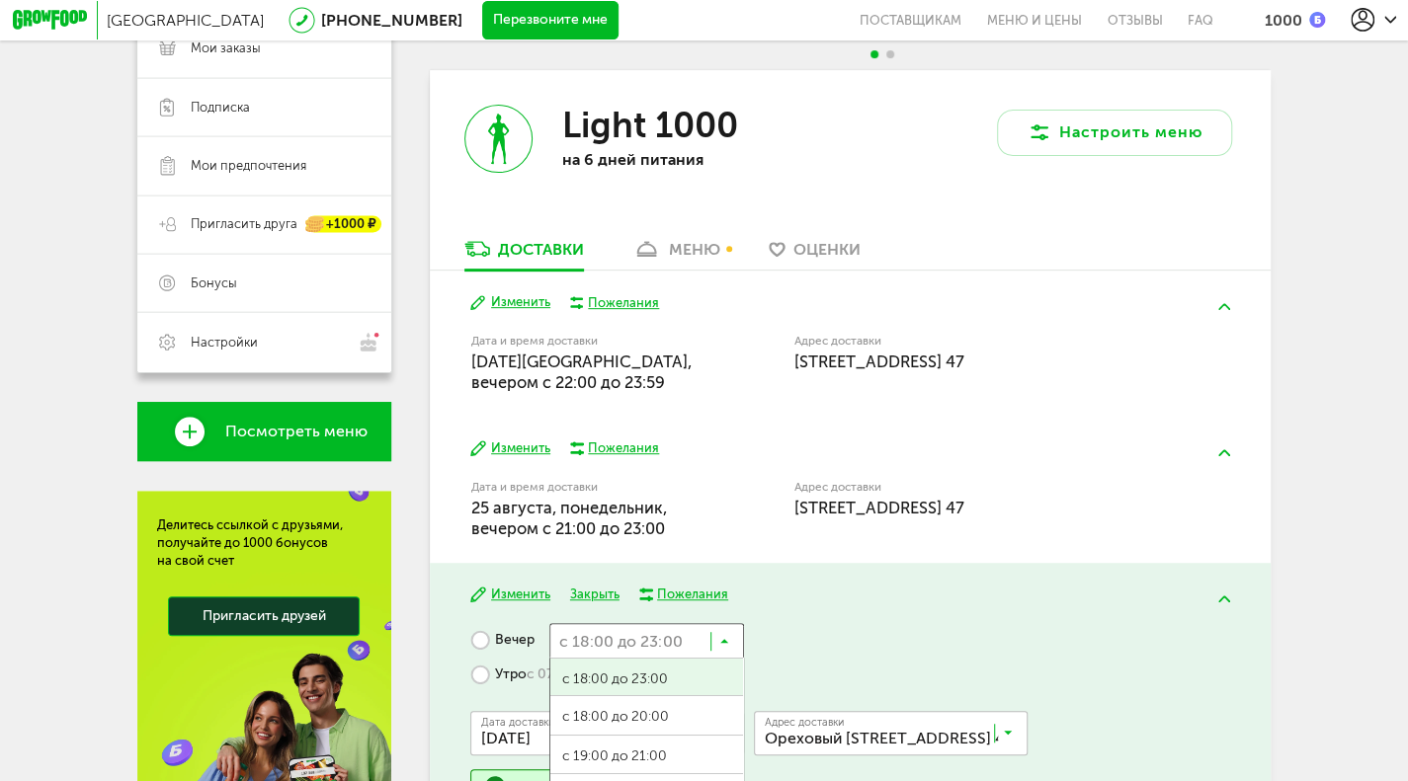
click at [722, 651] on icon at bounding box center [725, 646] width 10 height 20
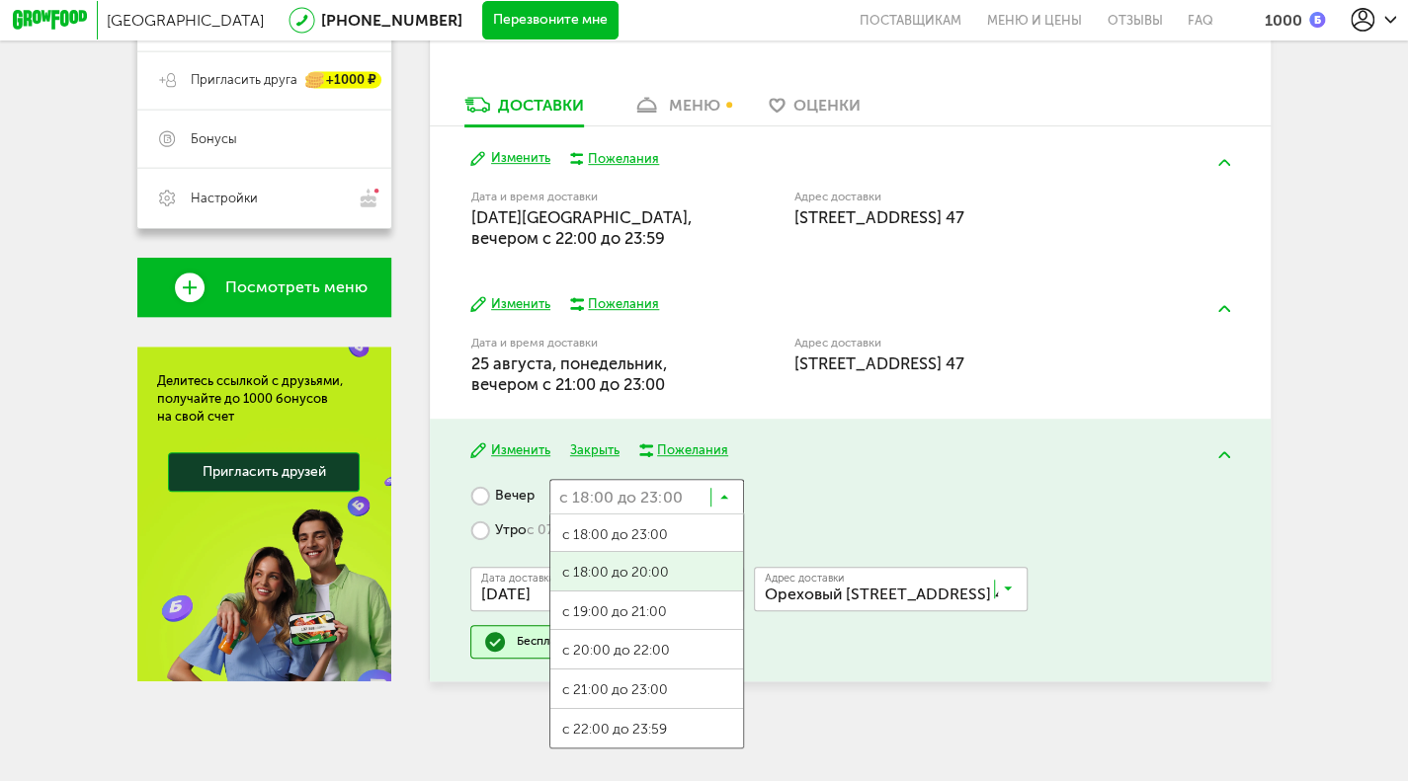
scroll to position [466, 0]
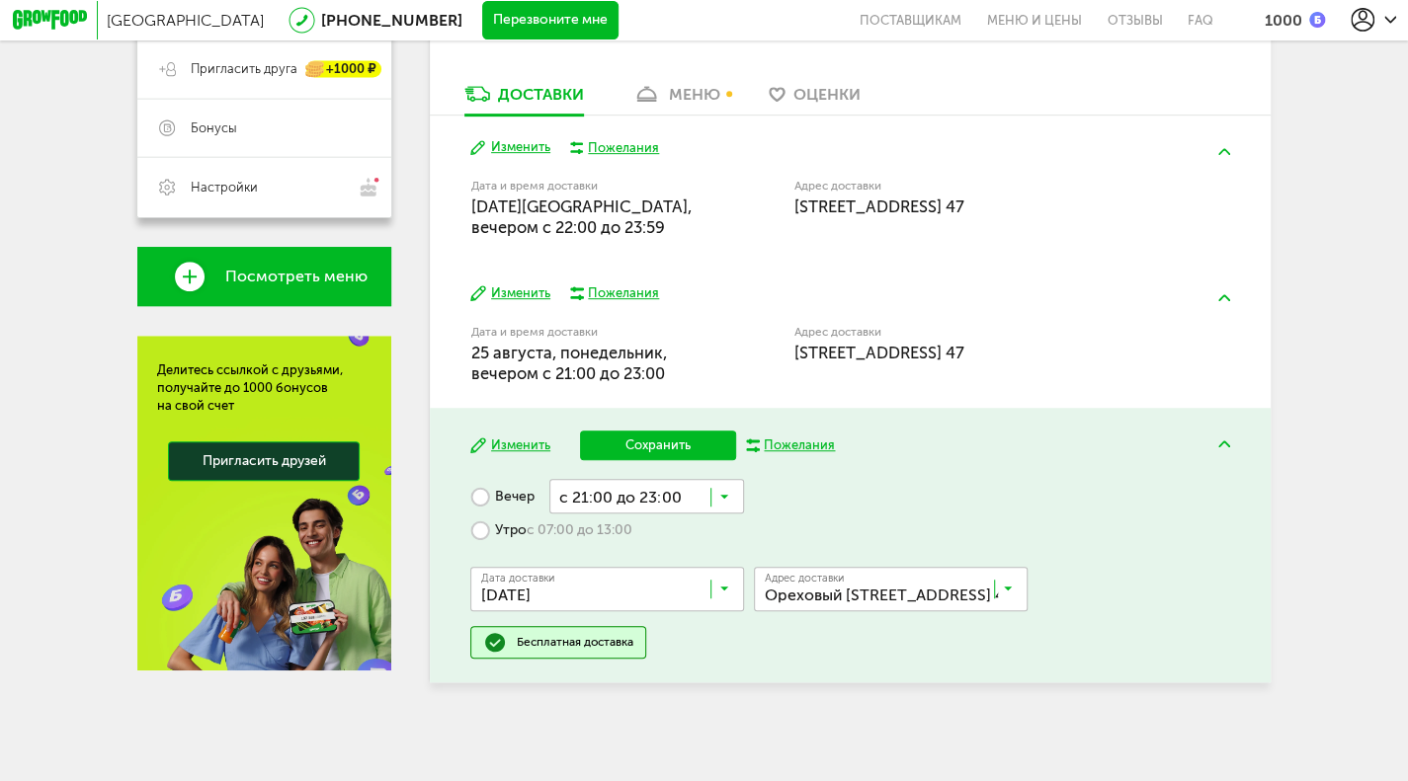
click at [606, 694] on span "с 21:00 до 23:00" at bounding box center [647, 690] width 194 height 41
click at [654, 455] on button "Сохранить" at bounding box center [658, 446] width 156 height 30
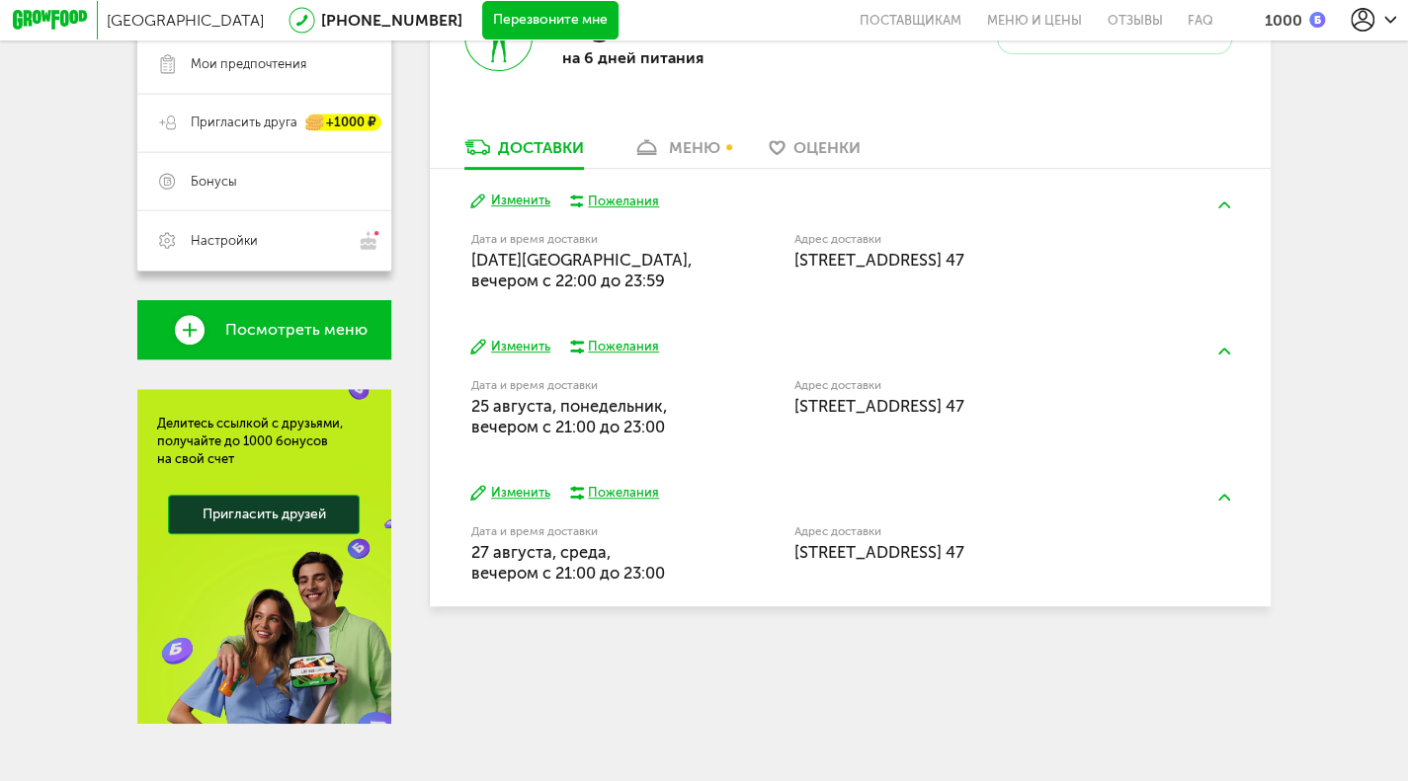
scroll to position [326, 0]
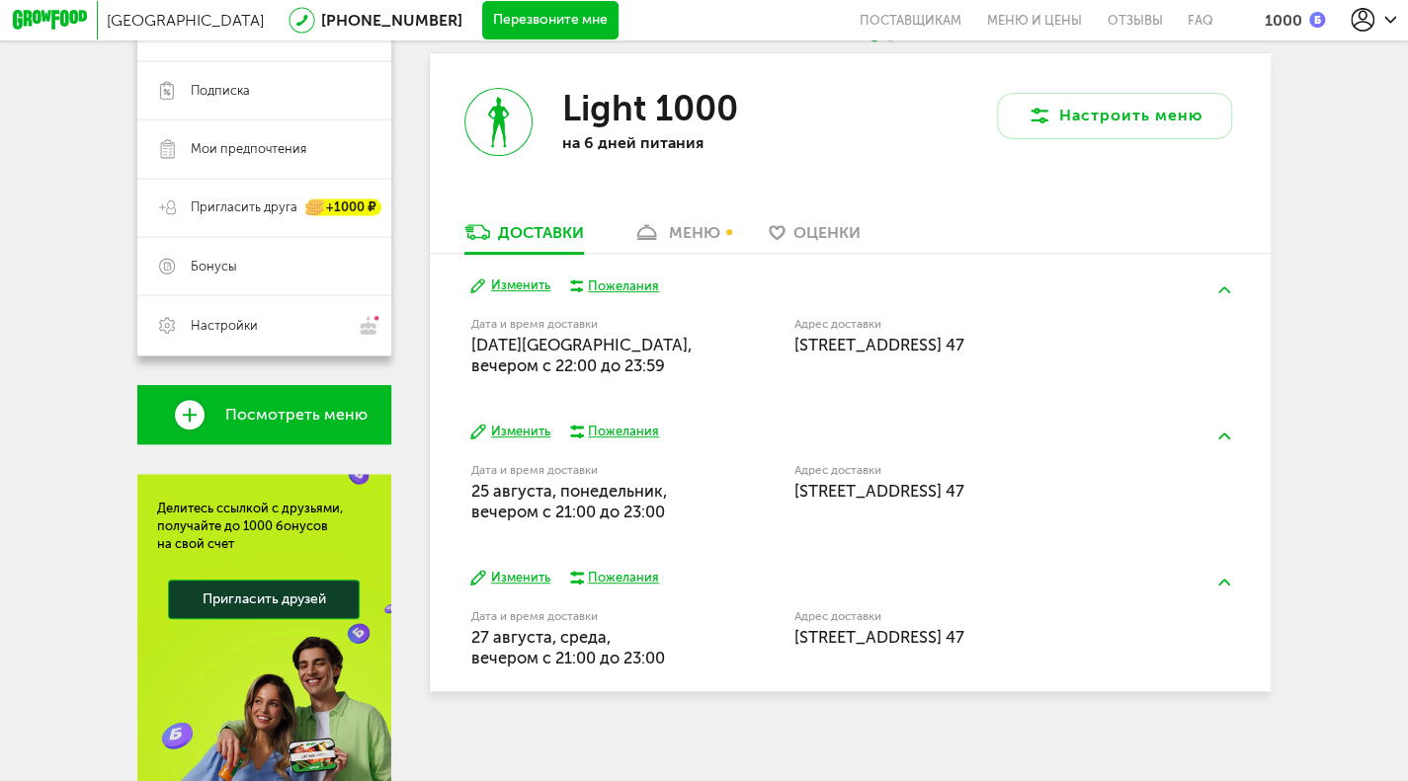
click at [689, 234] on div "меню" at bounding box center [694, 232] width 51 height 19
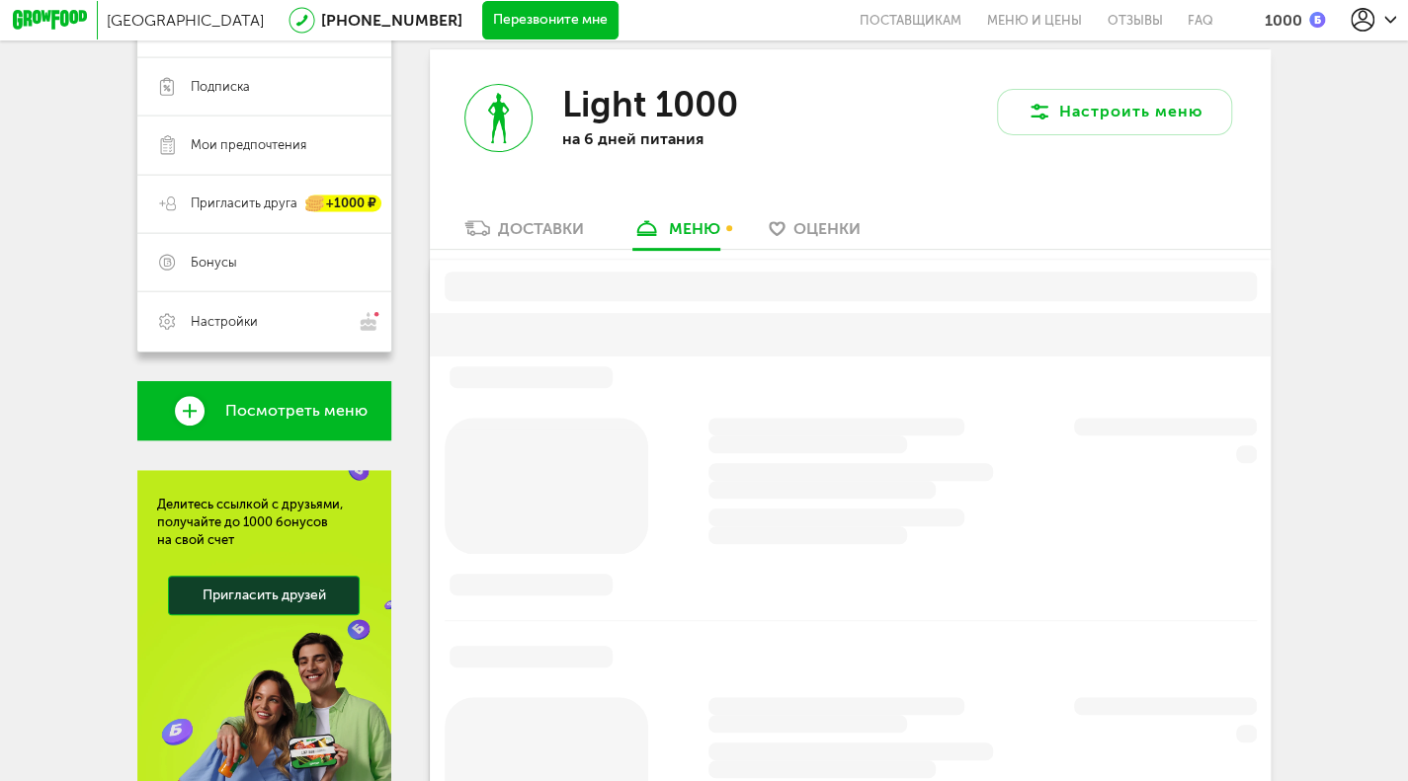
scroll to position [334, 0]
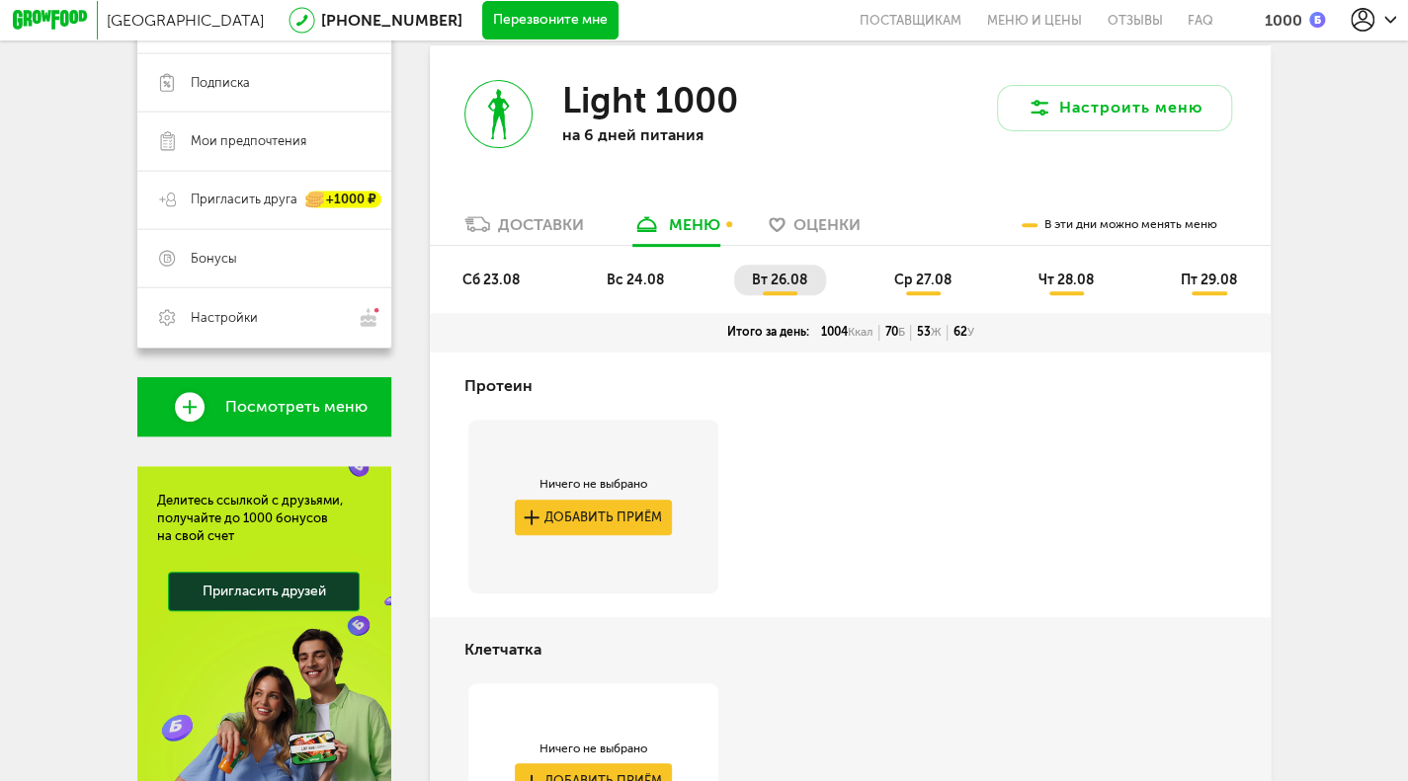
click at [496, 282] on span "сб 23.08" at bounding box center [490, 280] width 57 height 17
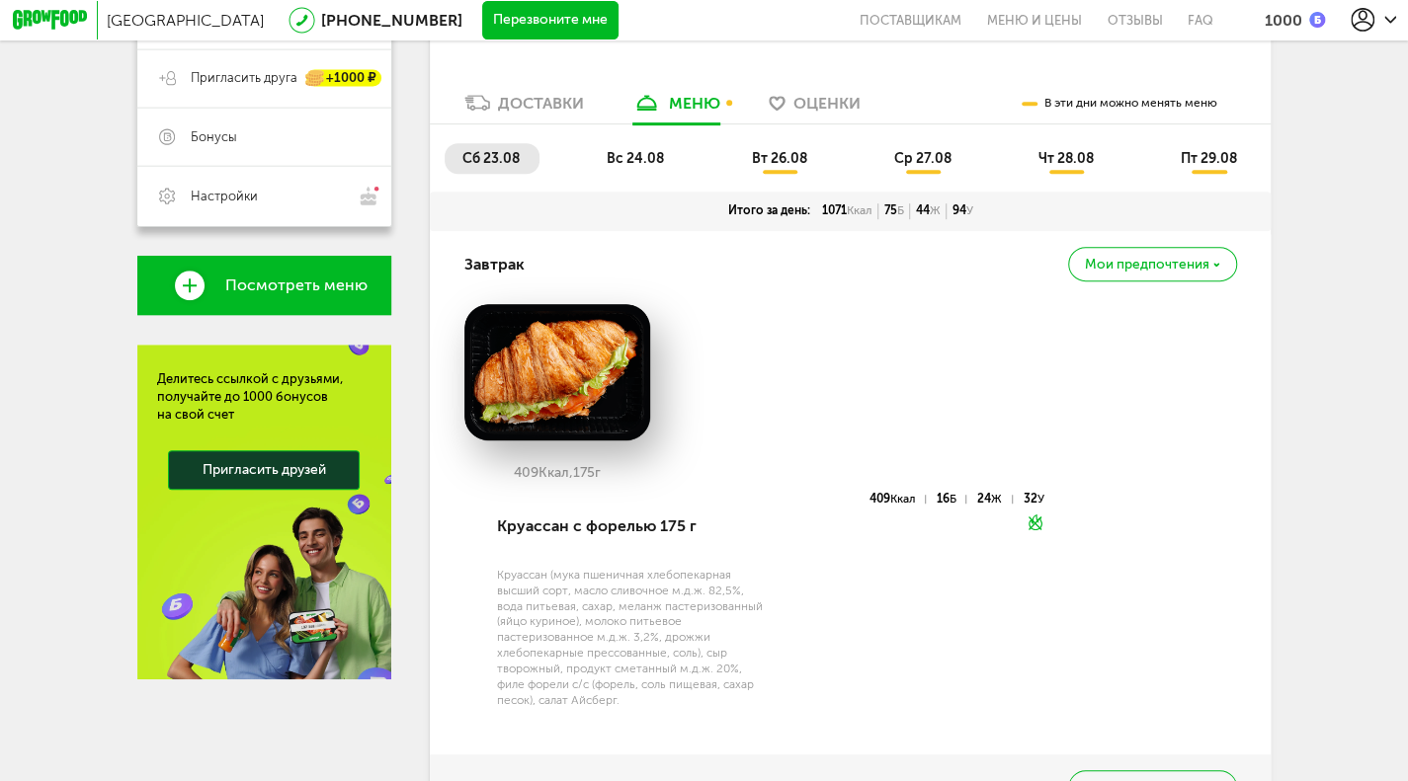
scroll to position [450, 0]
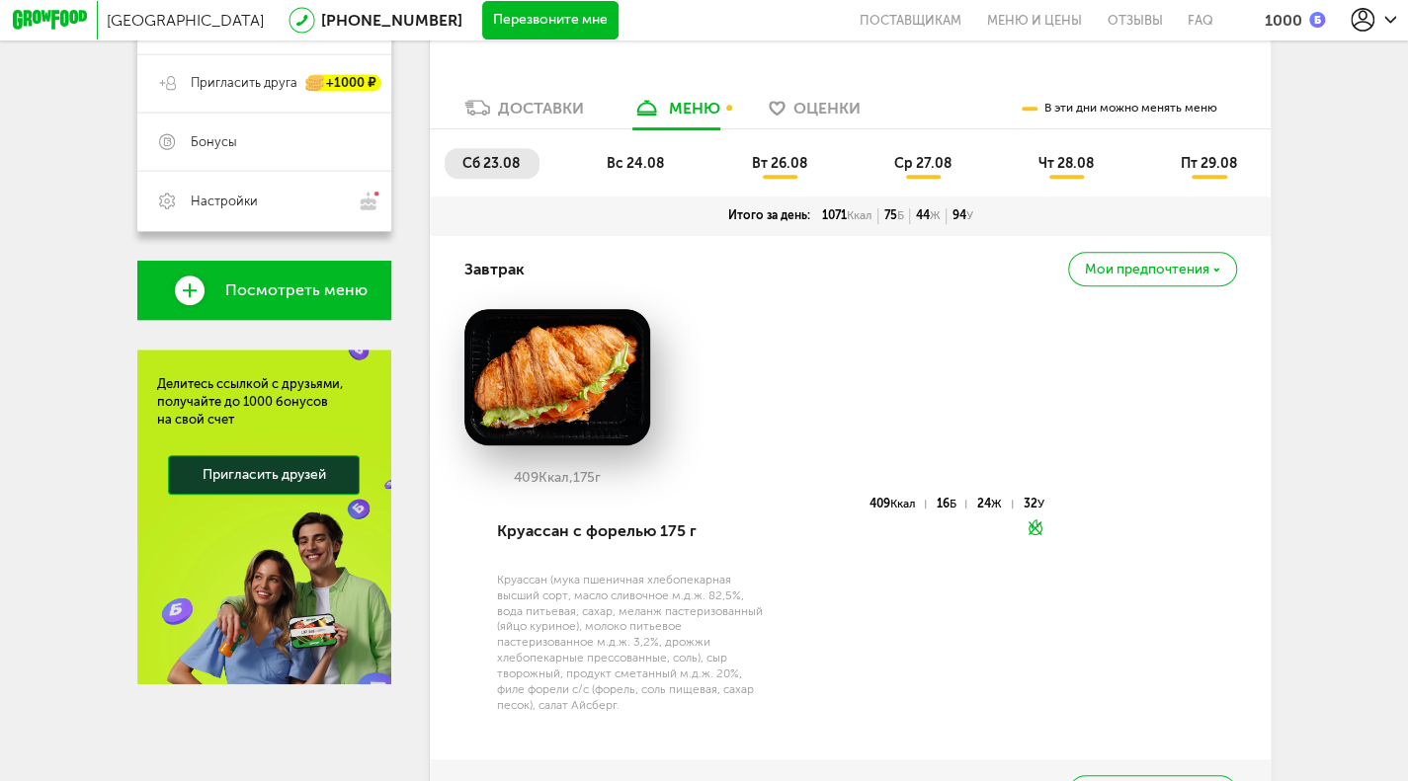
click at [648, 167] on span "вс 24.08" at bounding box center [635, 163] width 57 height 17
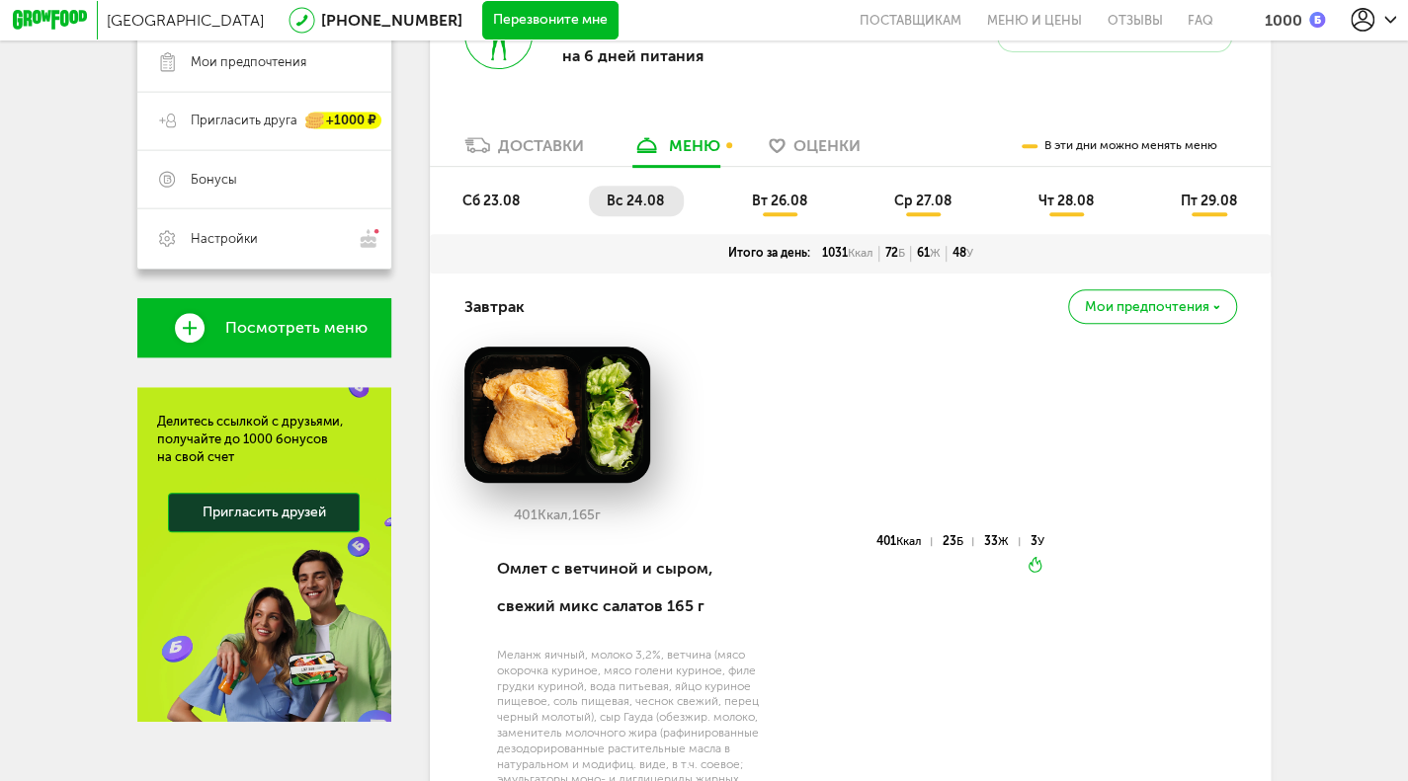
scroll to position [410, 0]
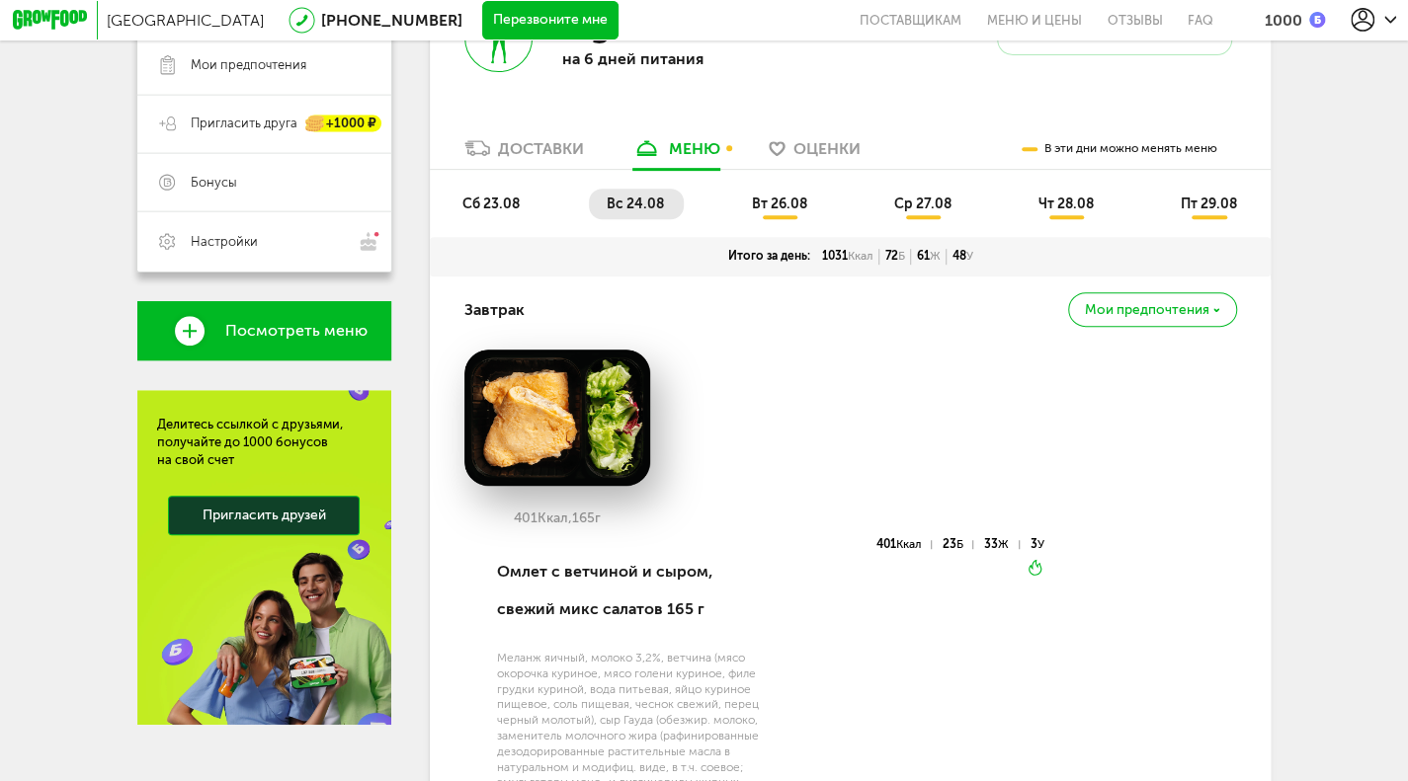
click at [806, 212] on span "вт 26.08" at bounding box center [778, 204] width 55 height 17
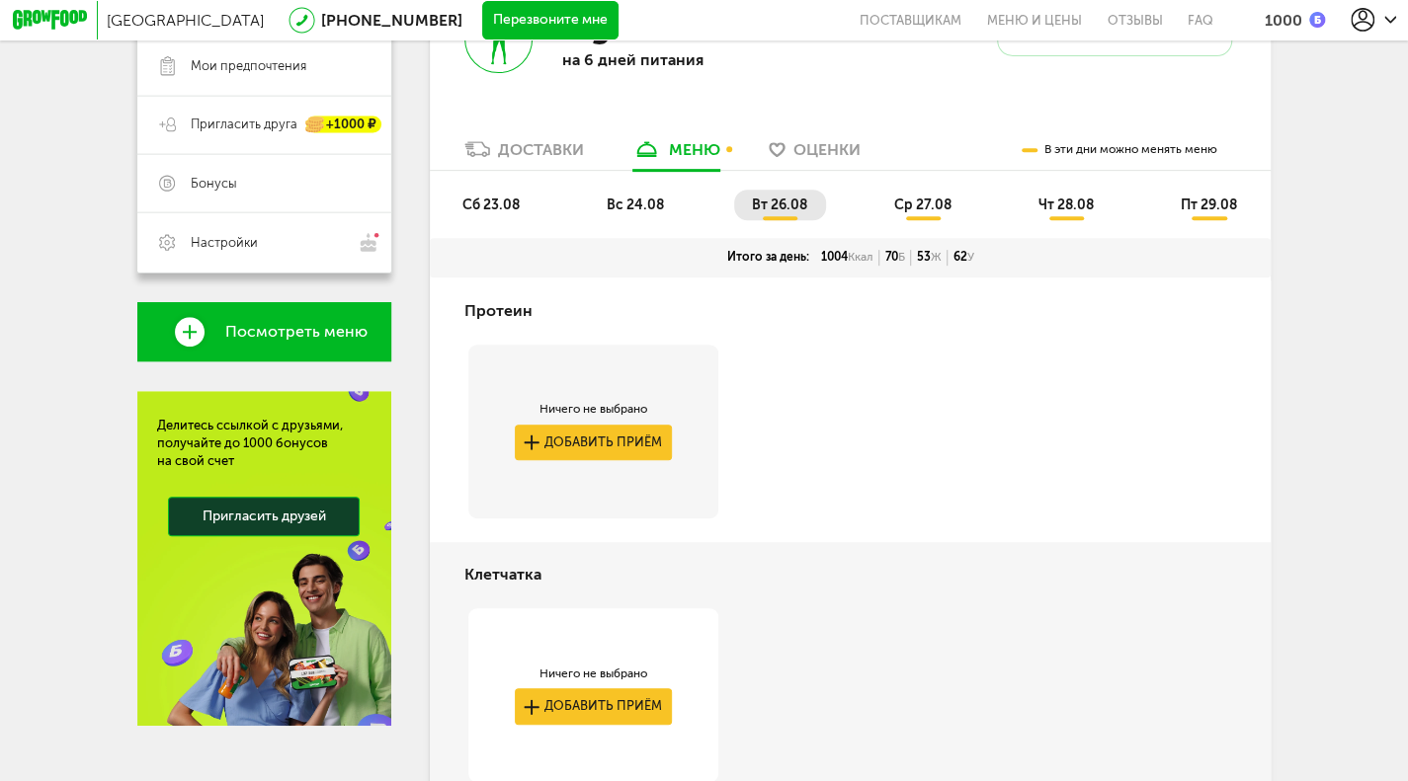
scroll to position [334, 0]
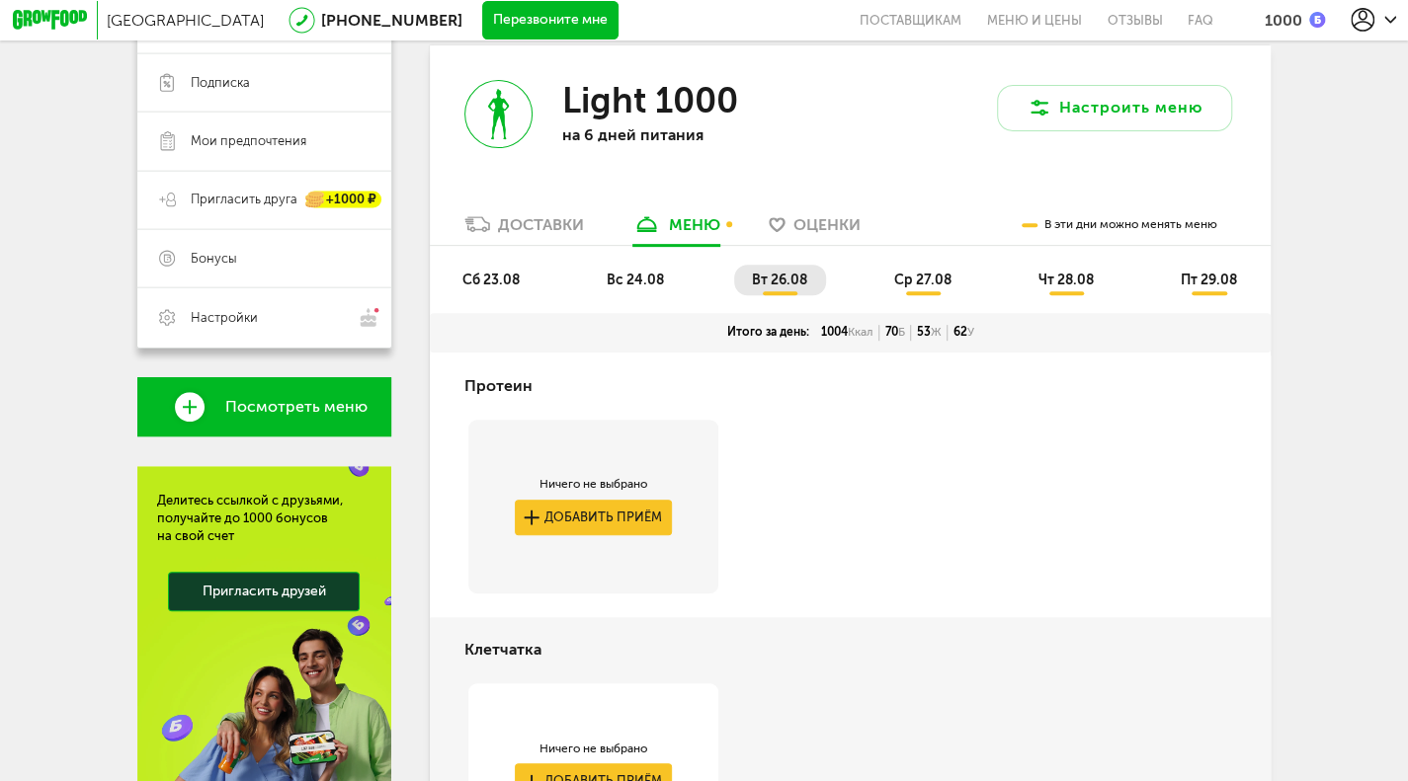
click at [944, 284] on span "ср 27.08" at bounding box center [922, 280] width 57 height 17
click at [543, 227] on div "Доставки" at bounding box center [541, 224] width 86 height 19
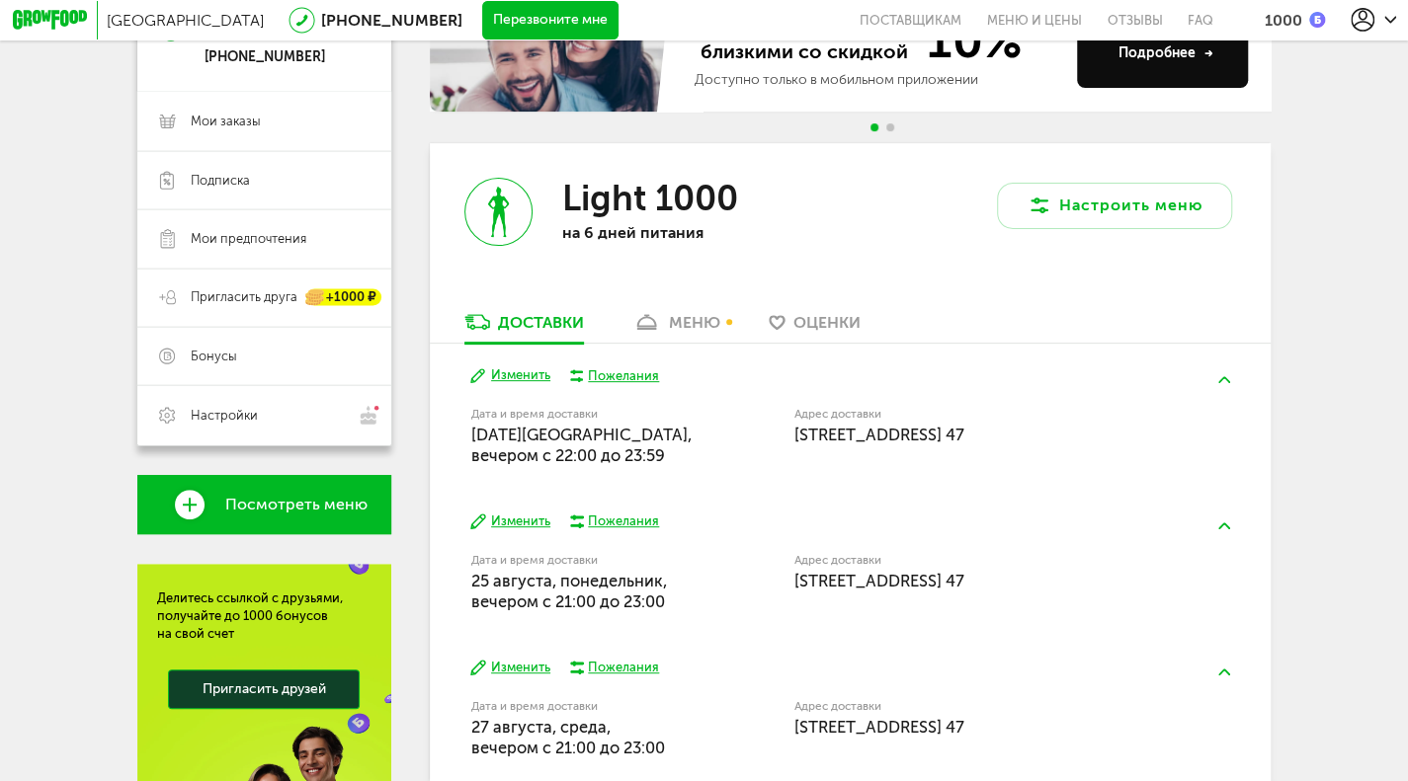
scroll to position [149, 0]
